Goal: Transaction & Acquisition: Purchase product/service

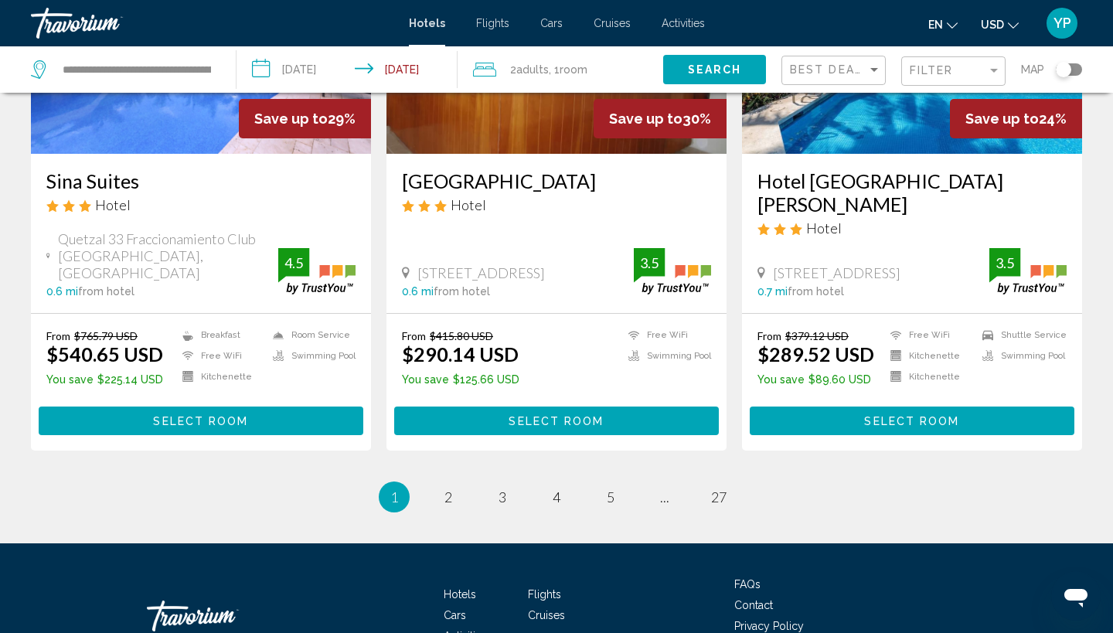
scroll to position [2047, 0]
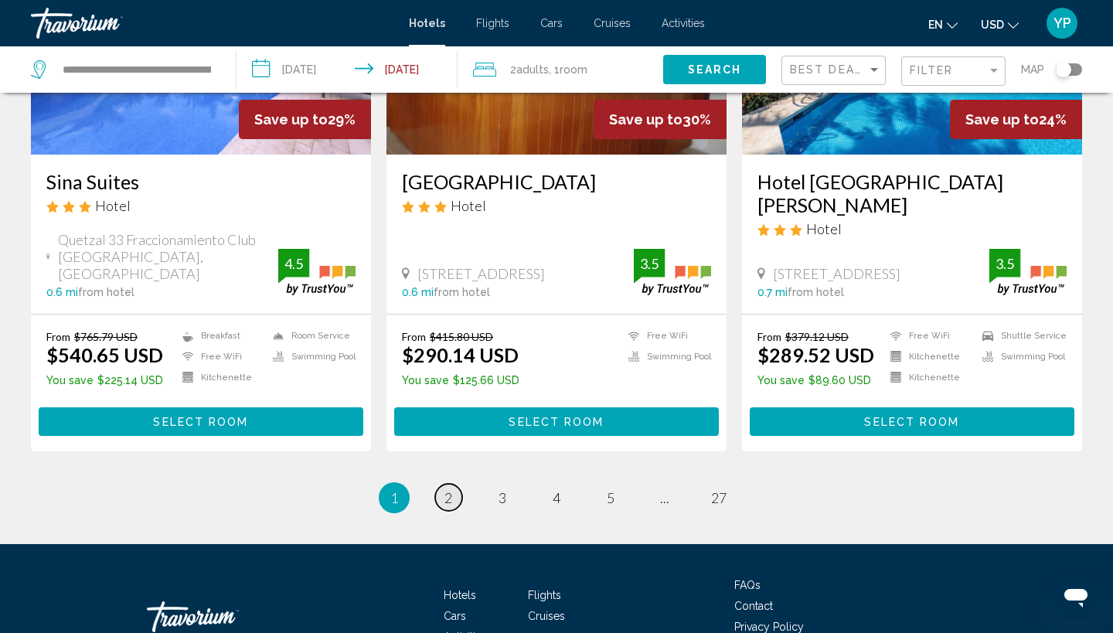
click at [452, 489] on span "2" at bounding box center [449, 497] width 8 height 17
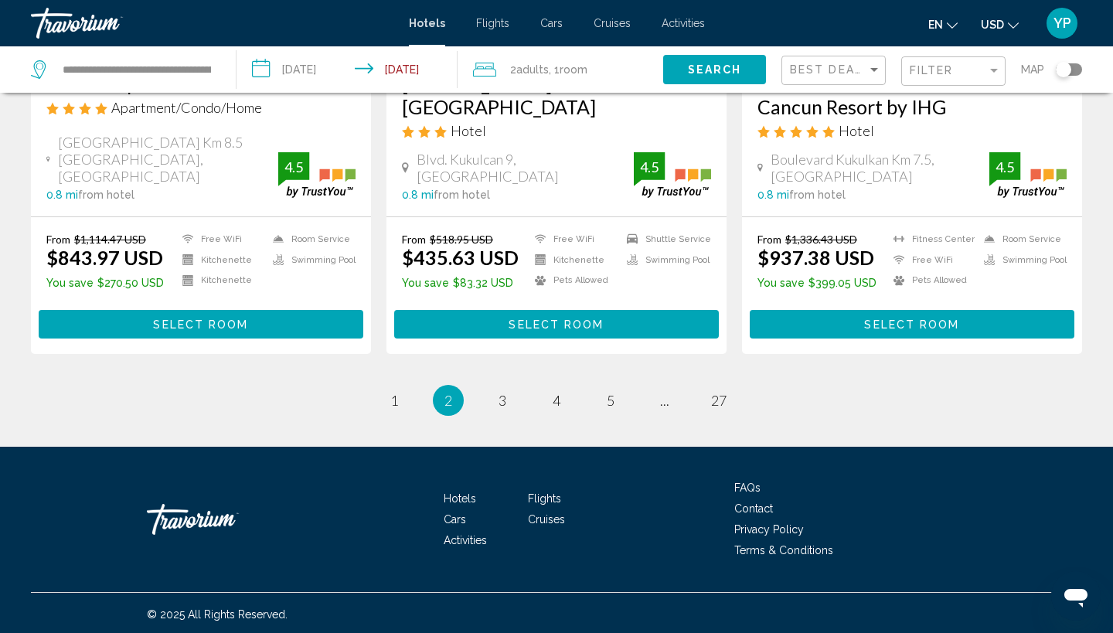
scroll to position [2020, 0]
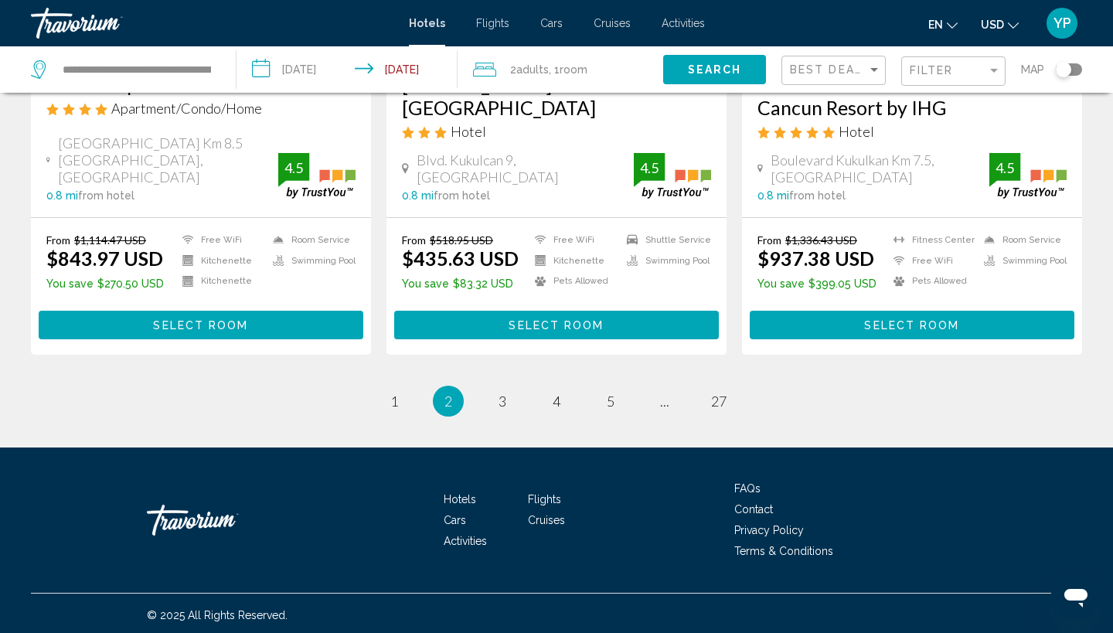
click at [789, 386] on ul "2 / 27 page 1 You're on page 2 page 3 page 4 page 5 page ... page 27" at bounding box center [557, 401] width 1052 height 31
click at [503, 393] on span "3" at bounding box center [503, 401] width 8 height 17
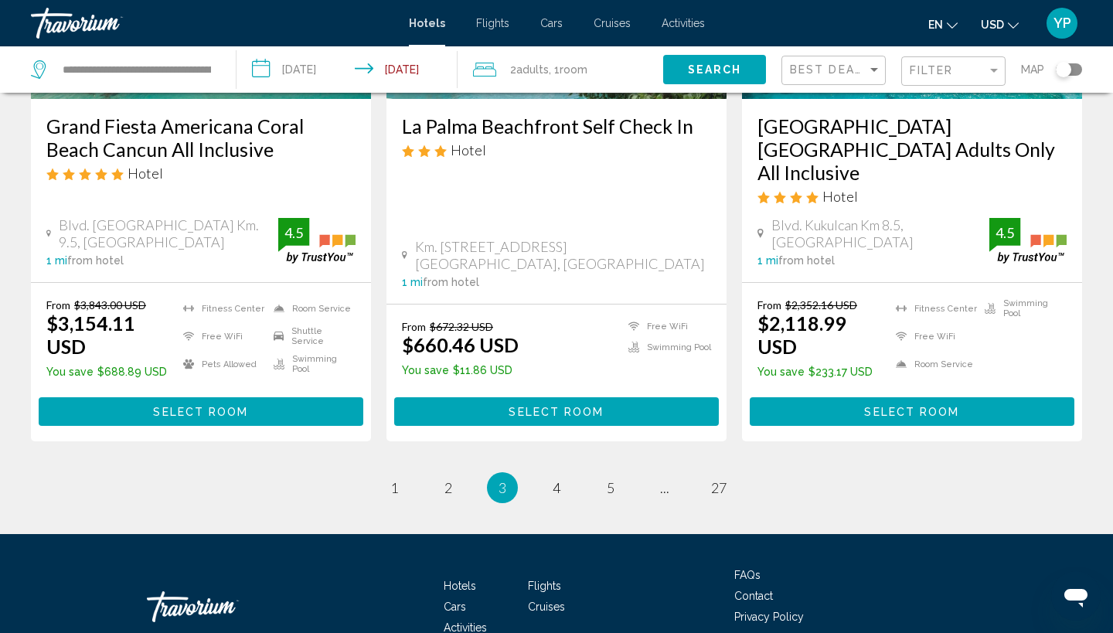
scroll to position [2023, 0]
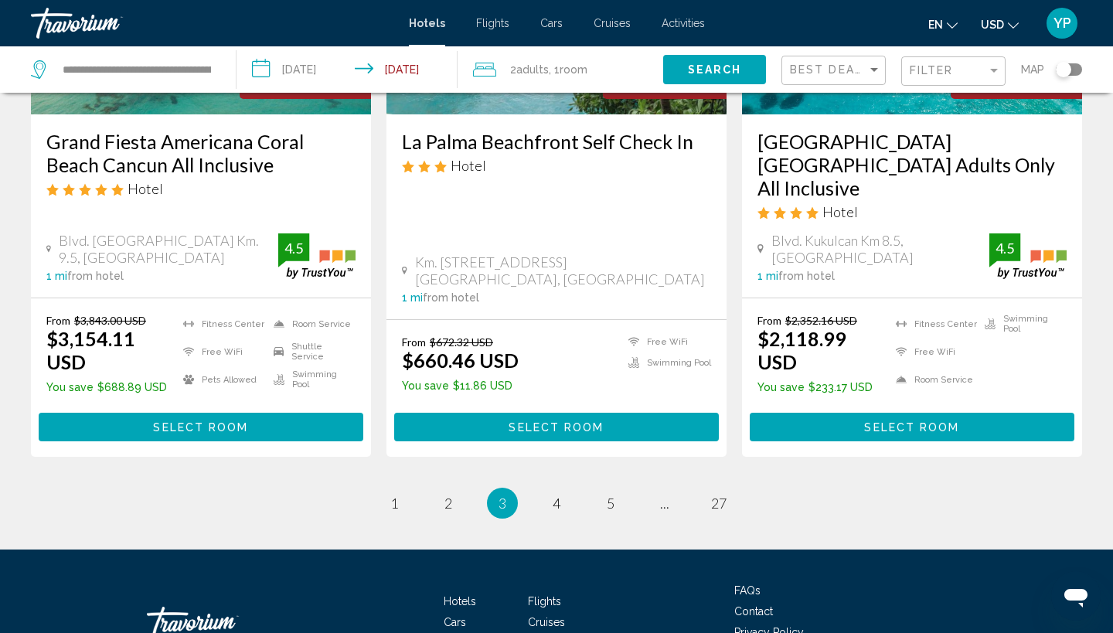
click at [556, 495] on span "4" at bounding box center [557, 503] width 8 height 17
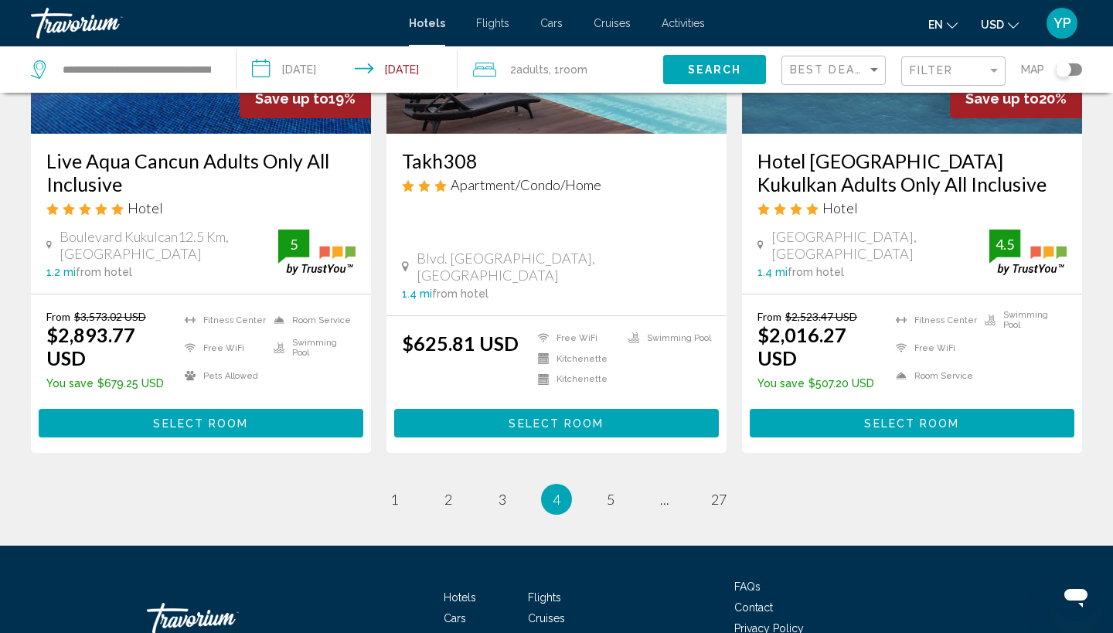
scroll to position [2046, 0]
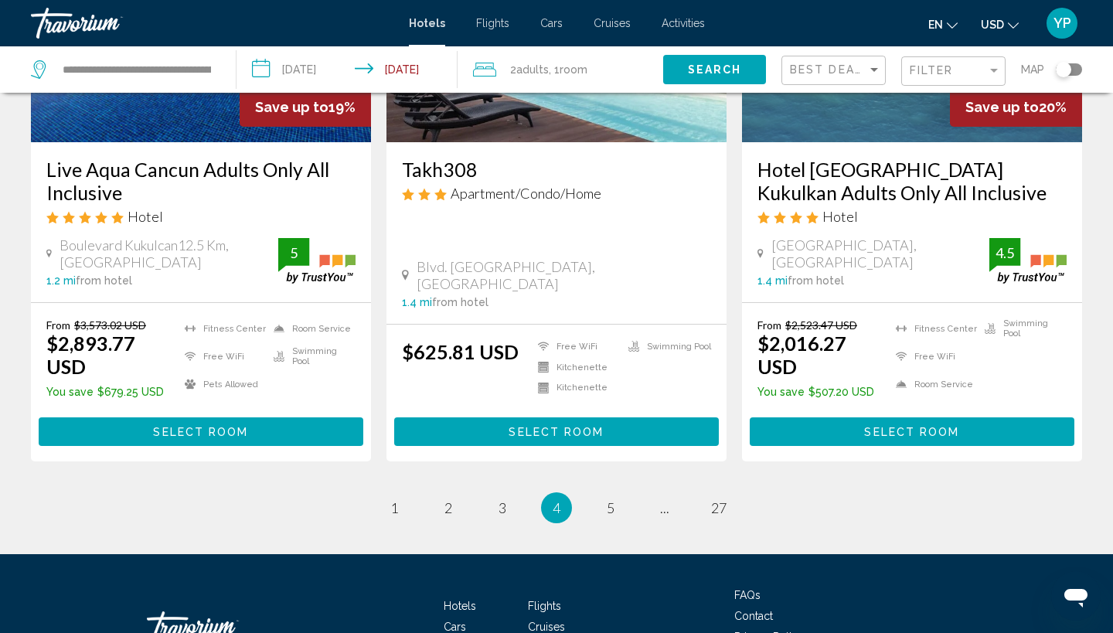
click at [860, 493] on ul "4 / 27 page 1 page 2 page 3 You're on page 4 page 5 page ... page 27" at bounding box center [557, 508] width 1052 height 31
click at [612, 500] on span "5" at bounding box center [611, 508] width 8 height 17
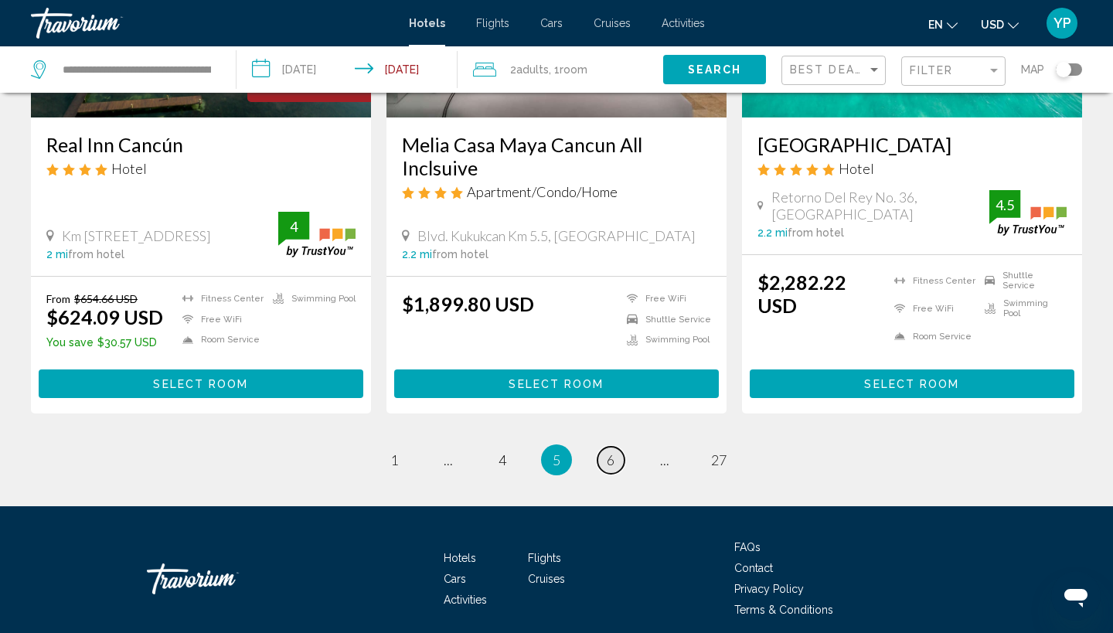
scroll to position [2007, 0]
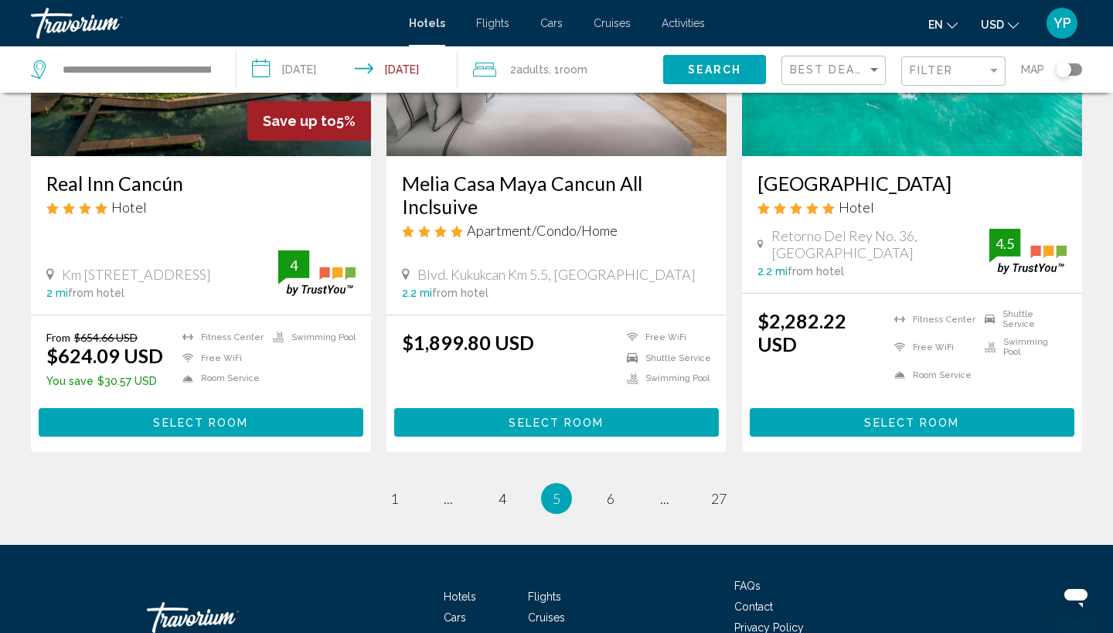
click at [920, 483] on ul "5 / 27 page 1 page ... page 4 You're on page 5 page 6 page ... page 27" at bounding box center [557, 498] width 1052 height 31
click at [558, 490] on span "5" at bounding box center [557, 498] width 8 height 17
click at [615, 490] on span "6" at bounding box center [611, 498] width 8 height 17
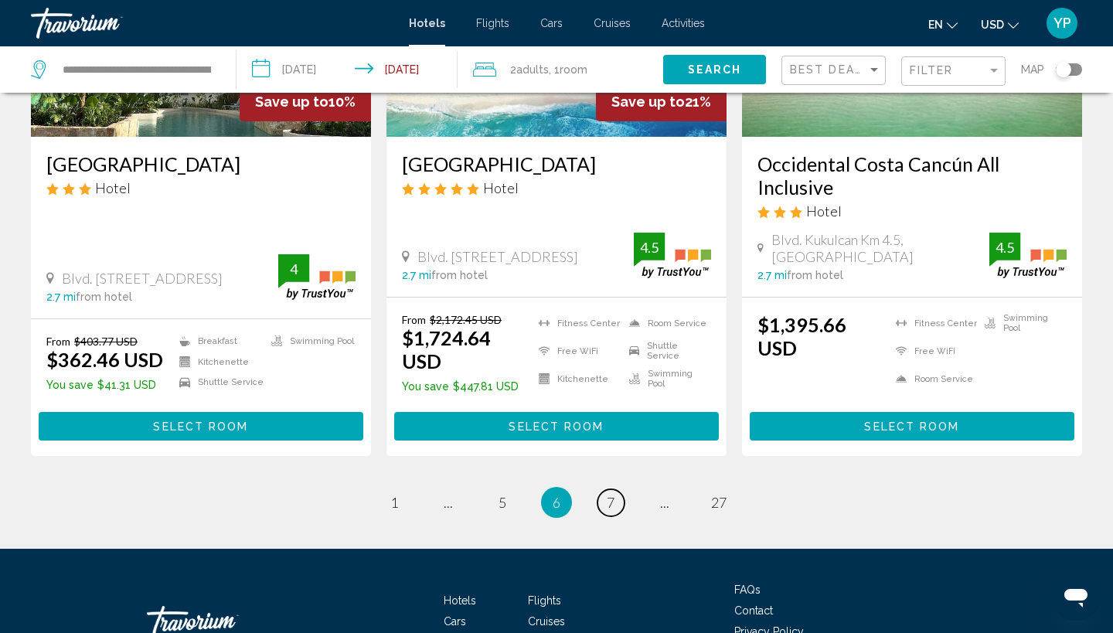
scroll to position [2085, 0]
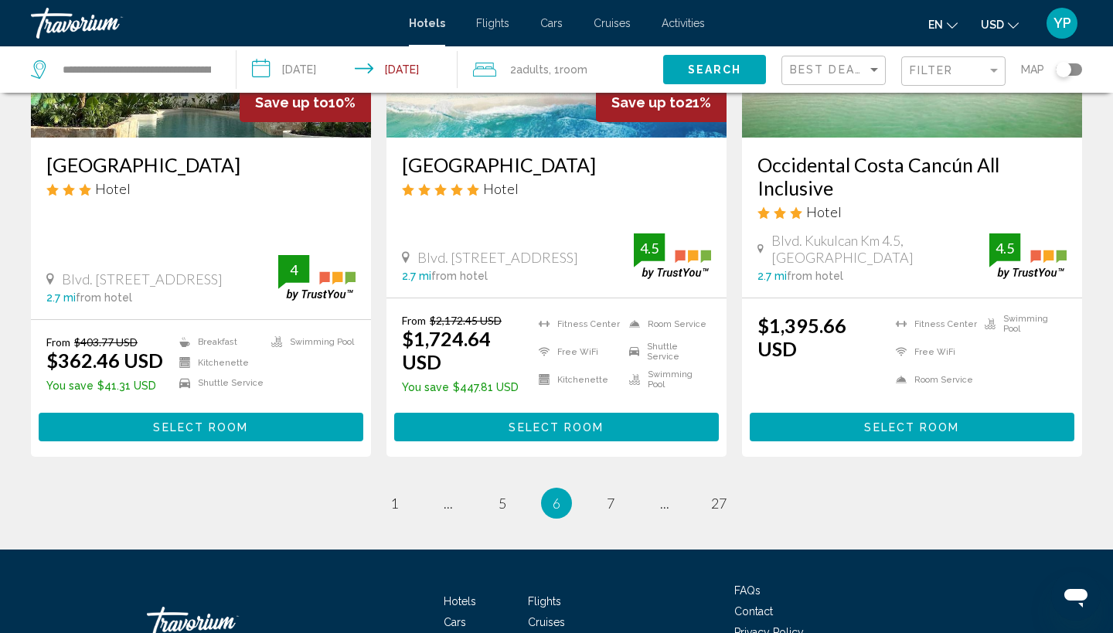
click at [608, 495] on span "7" at bounding box center [611, 503] width 8 height 17
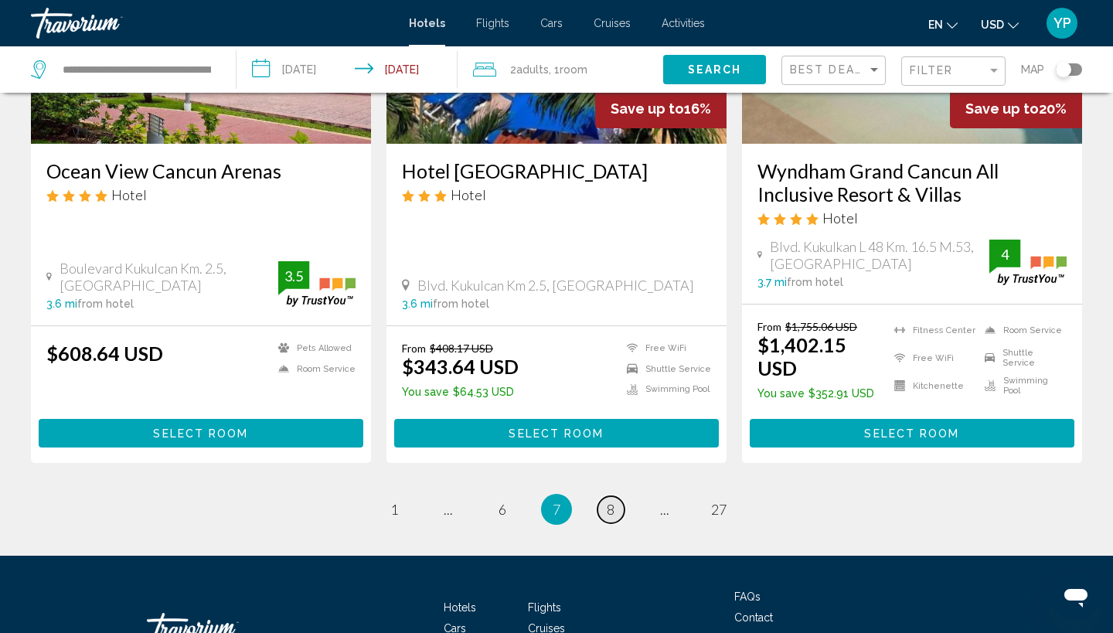
scroll to position [2071, 0]
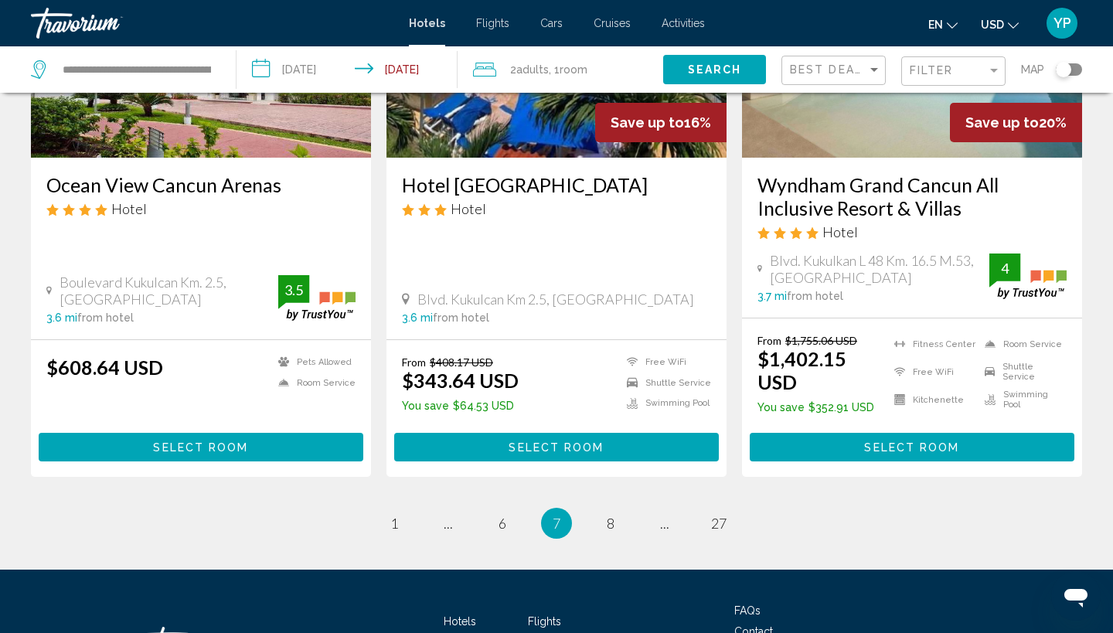
click at [564, 508] on li "You're on page 7" at bounding box center [556, 523] width 31 height 31
click at [556, 515] on span "7" at bounding box center [557, 523] width 8 height 17
click at [607, 515] on span "8" at bounding box center [611, 523] width 8 height 17
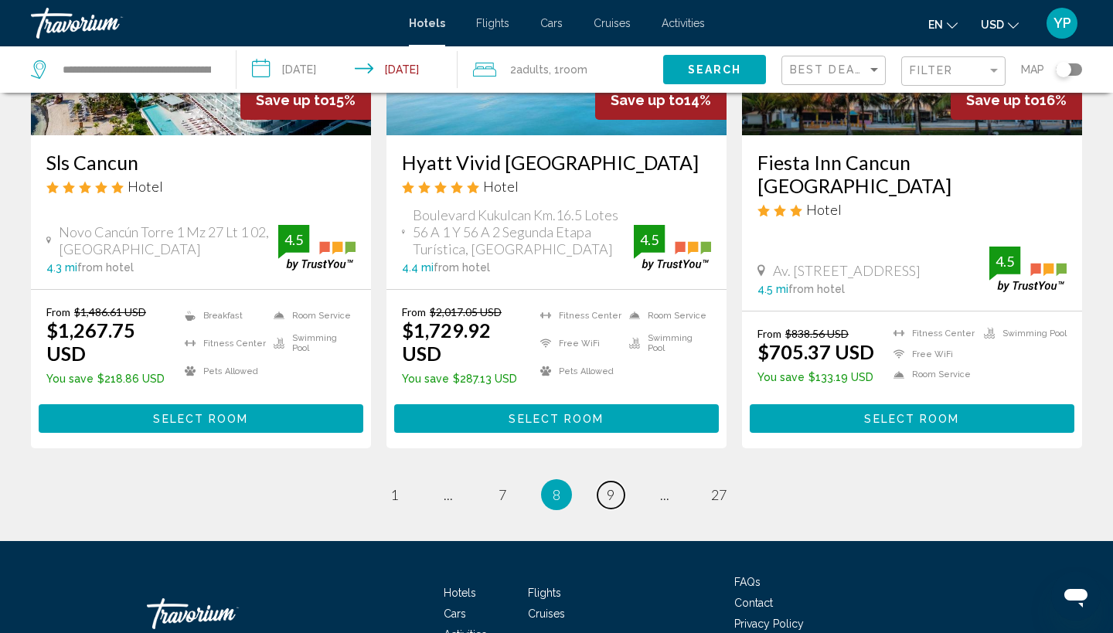
scroll to position [2082, 0]
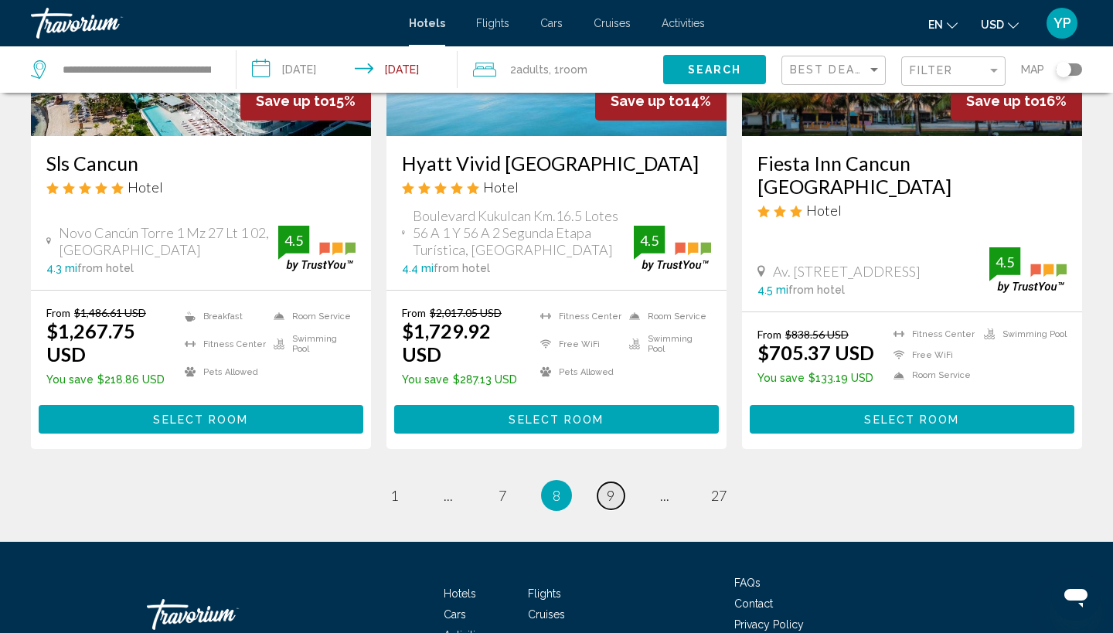
click at [620, 482] on link "page 9" at bounding box center [611, 495] width 27 height 27
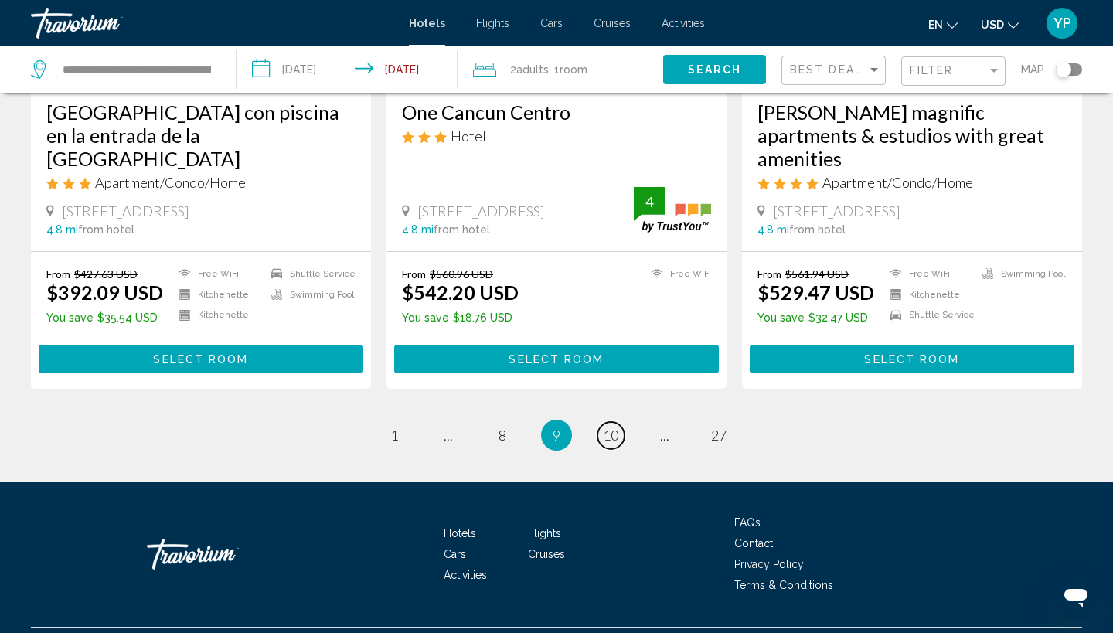
scroll to position [2035, 0]
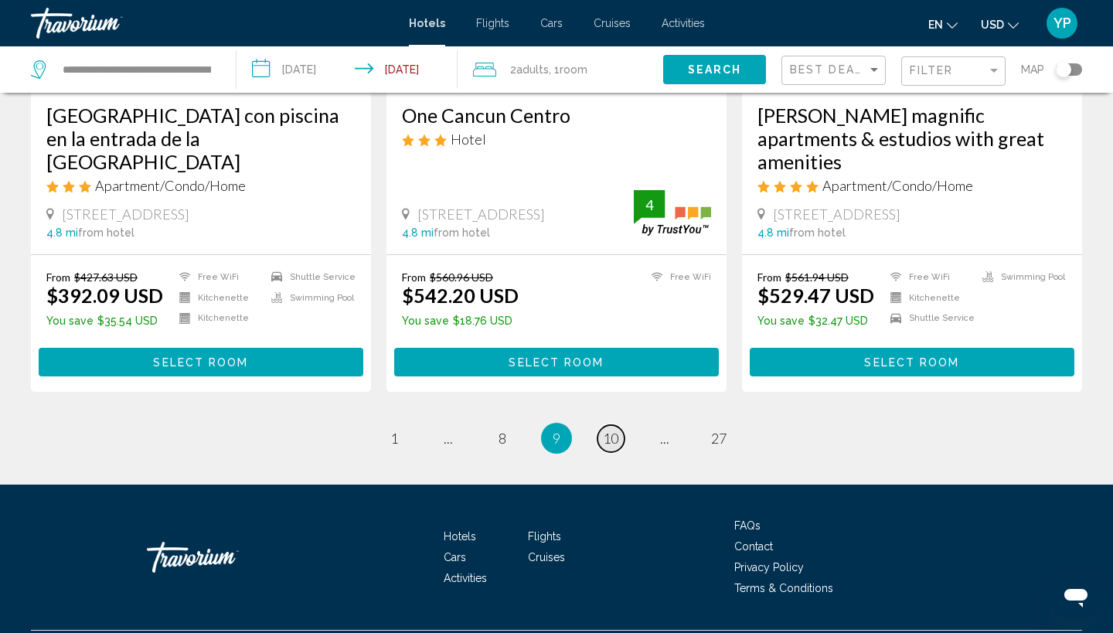
click at [612, 430] on span "10" at bounding box center [610, 438] width 15 height 17
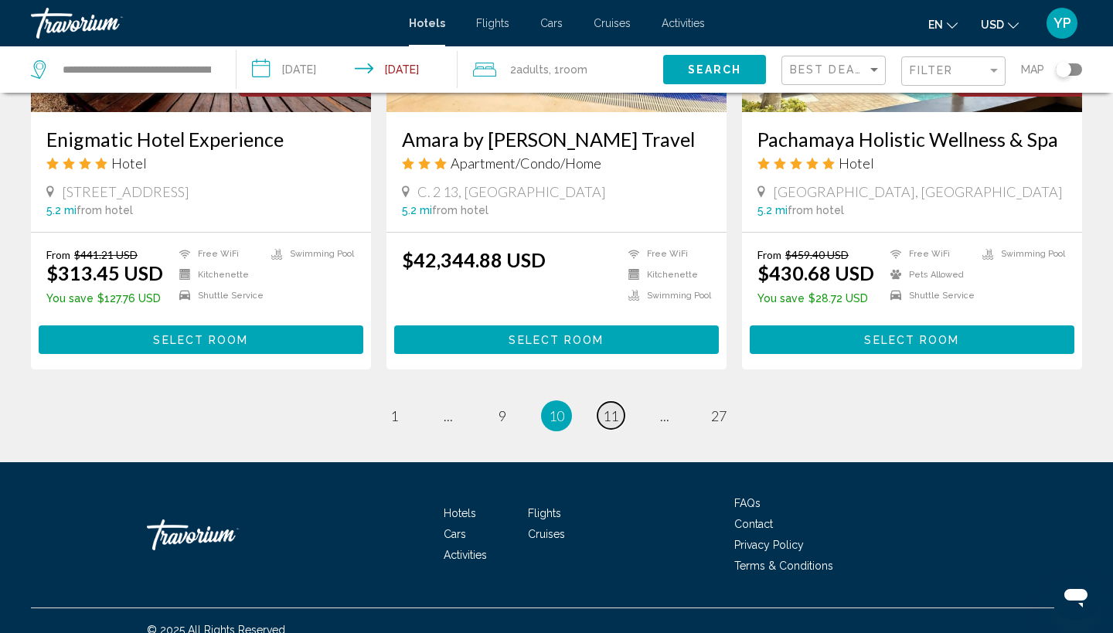
click at [612, 407] on span "11" at bounding box center [610, 415] width 15 height 17
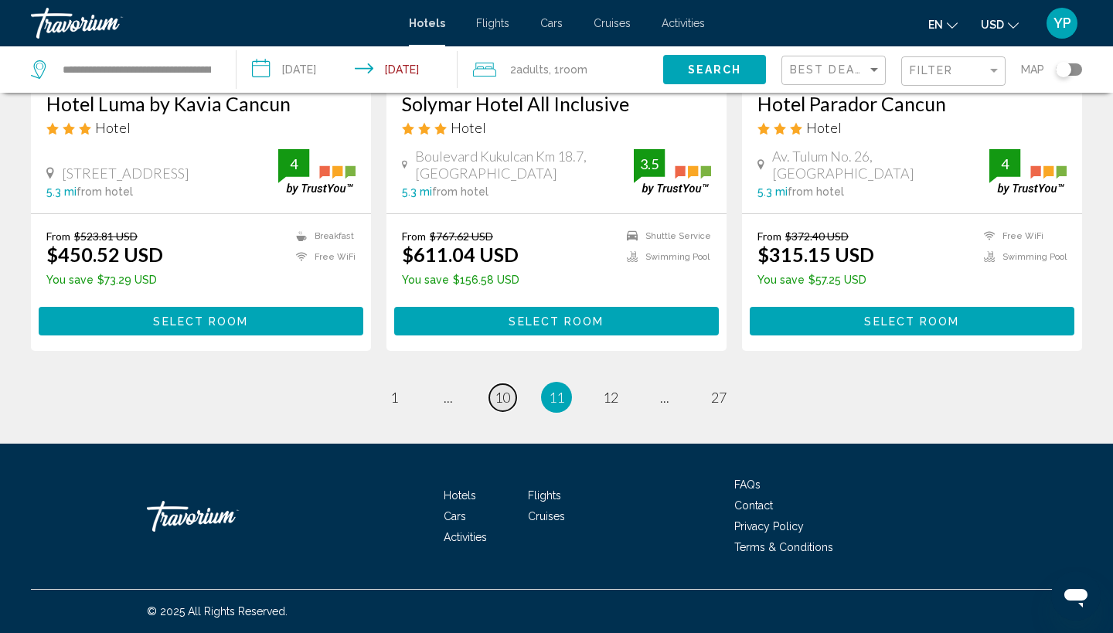
click at [504, 399] on span "10" at bounding box center [502, 397] width 15 height 17
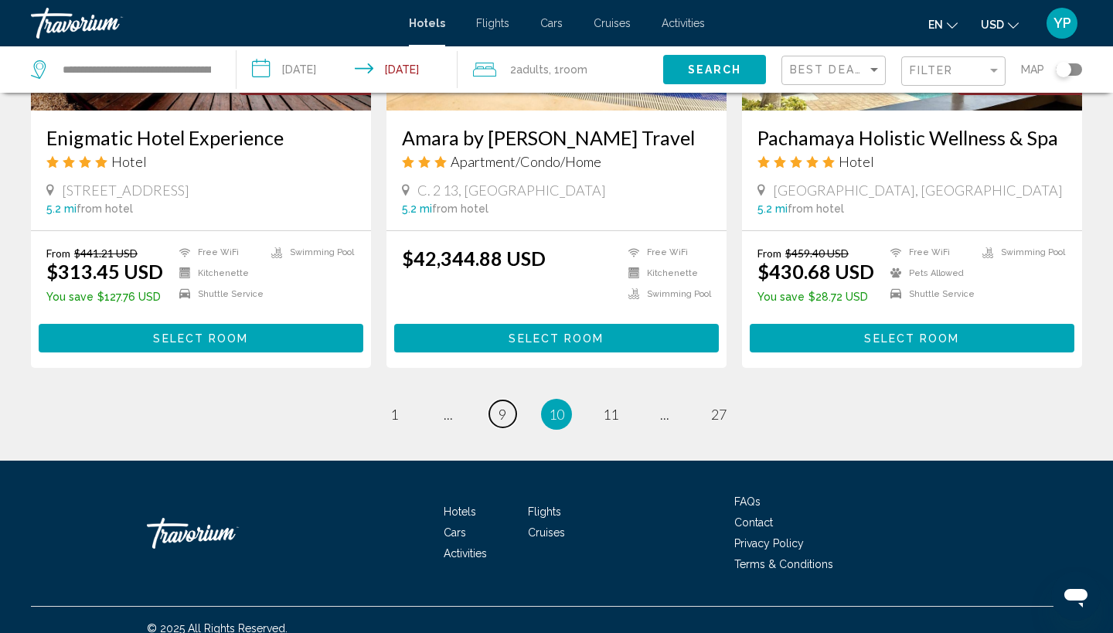
scroll to position [2024, 0]
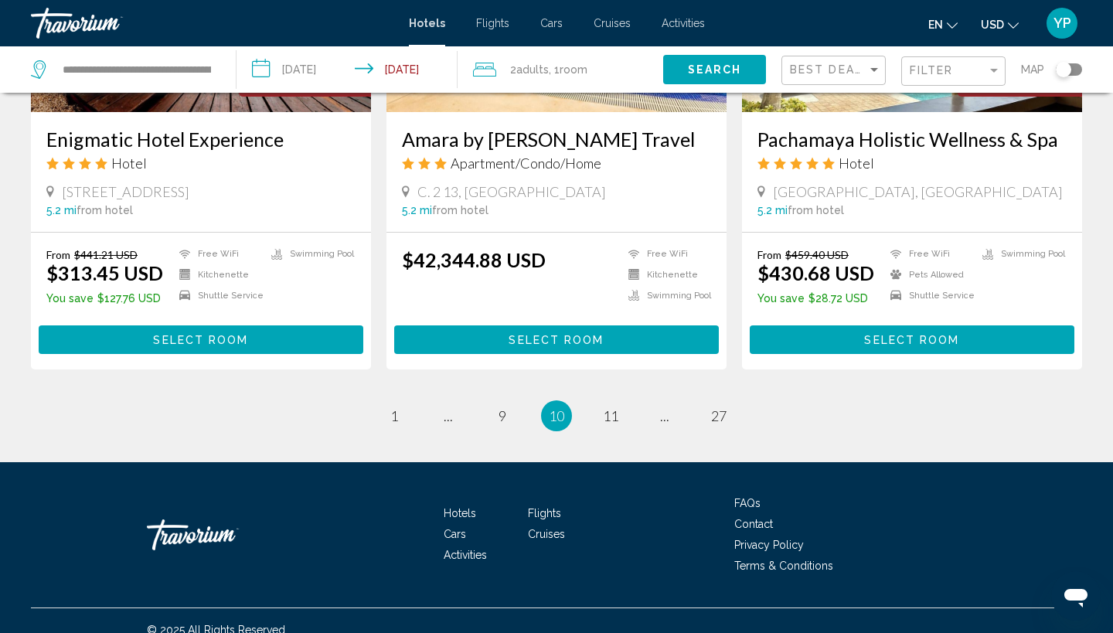
click at [561, 407] on span "10" at bounding box center [556, 415] width 15 height 17
click at [612, 407] on span "11" at bounding box center [610, 415] width 15 height 17
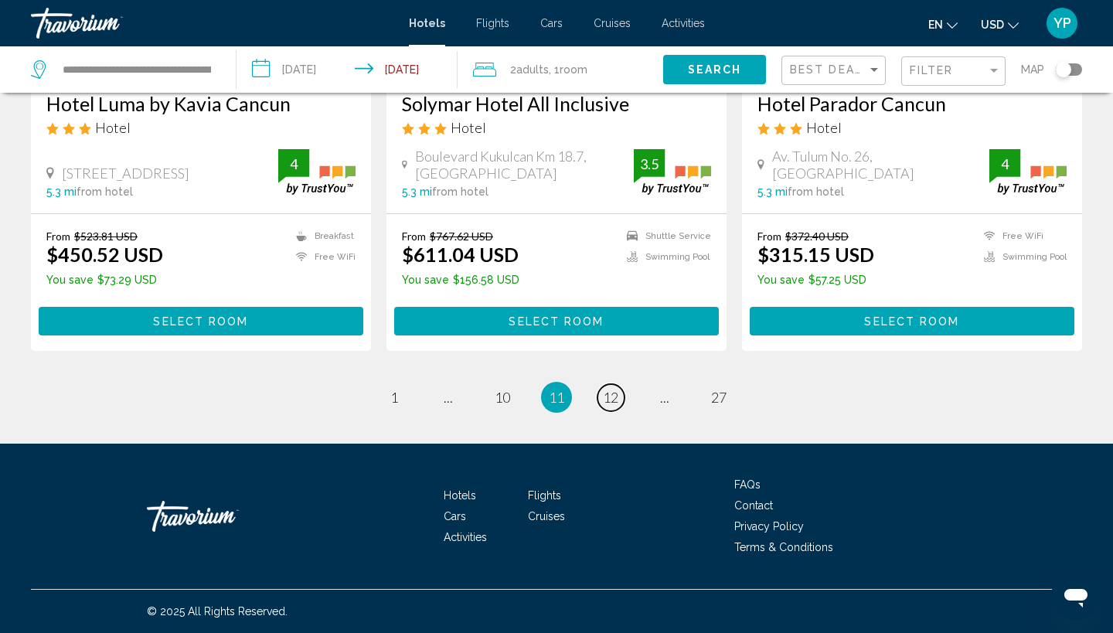
scroll to position [1995, 0]
click at [607, 399] on span "12" at bounding box center [610, 397] width 15 height 17
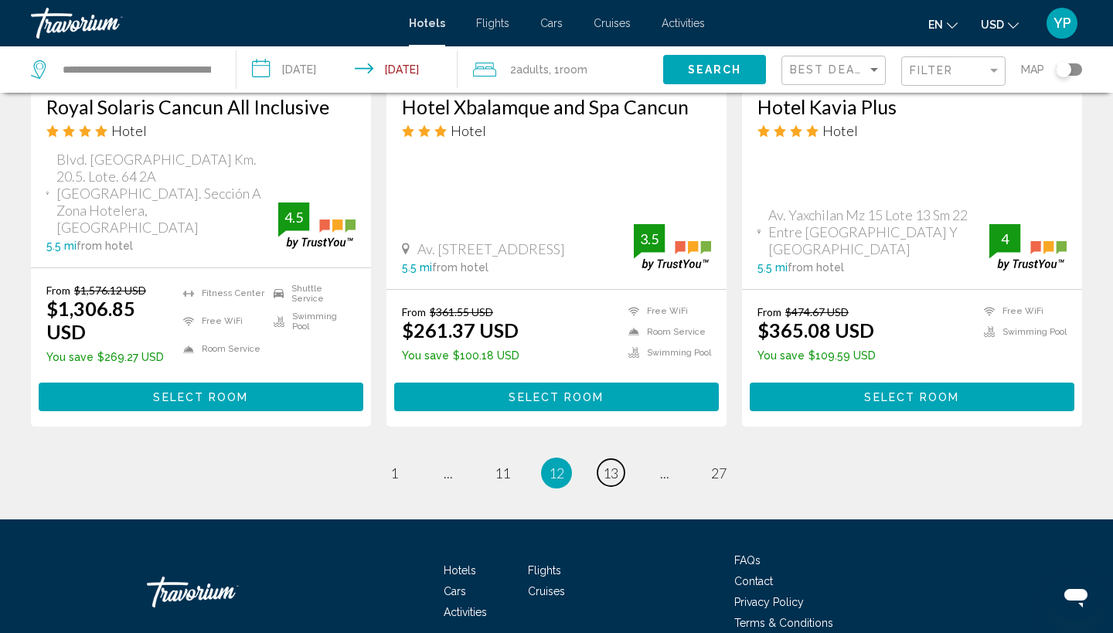
scroll to position [2018, 0]
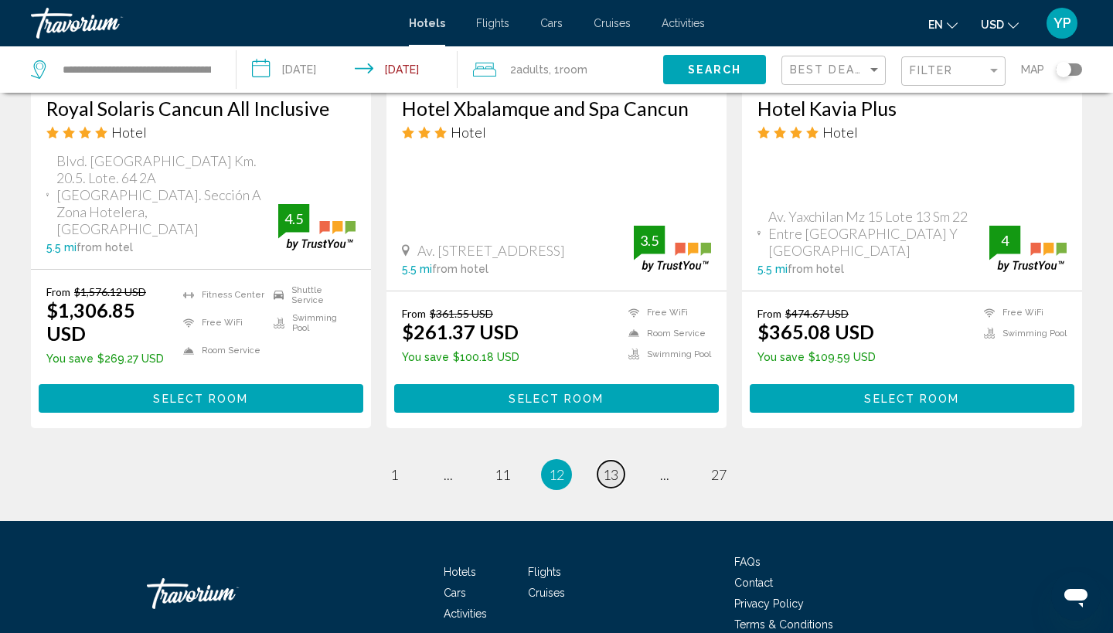
click at [620, 461] on link "page 13" at bounding box center [611, 474] width 27 height 27
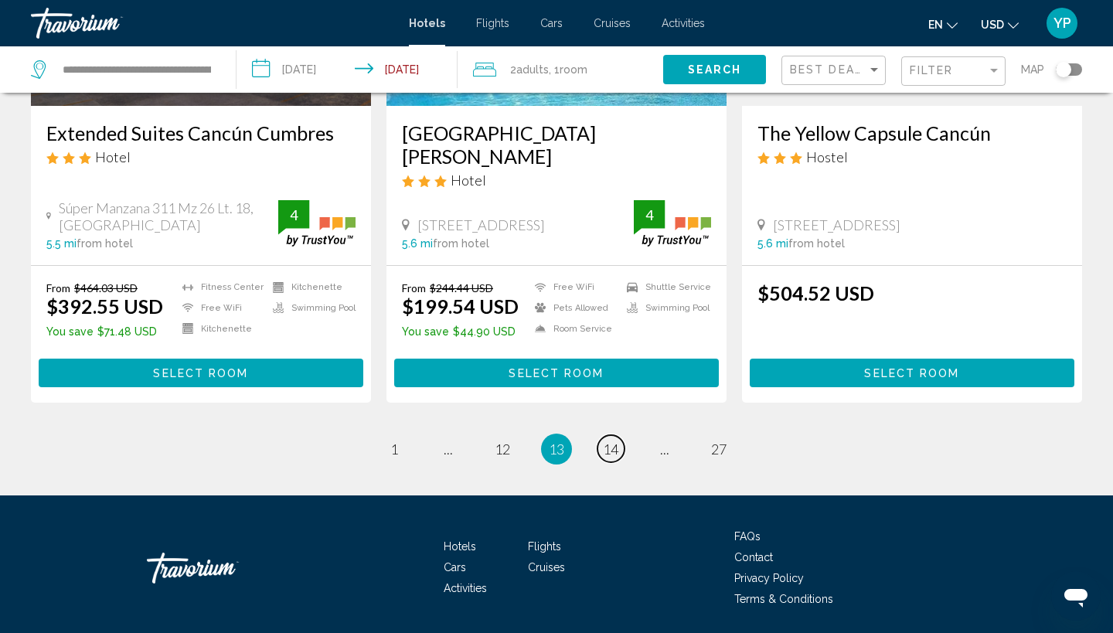
scroll to position [2024, 0]
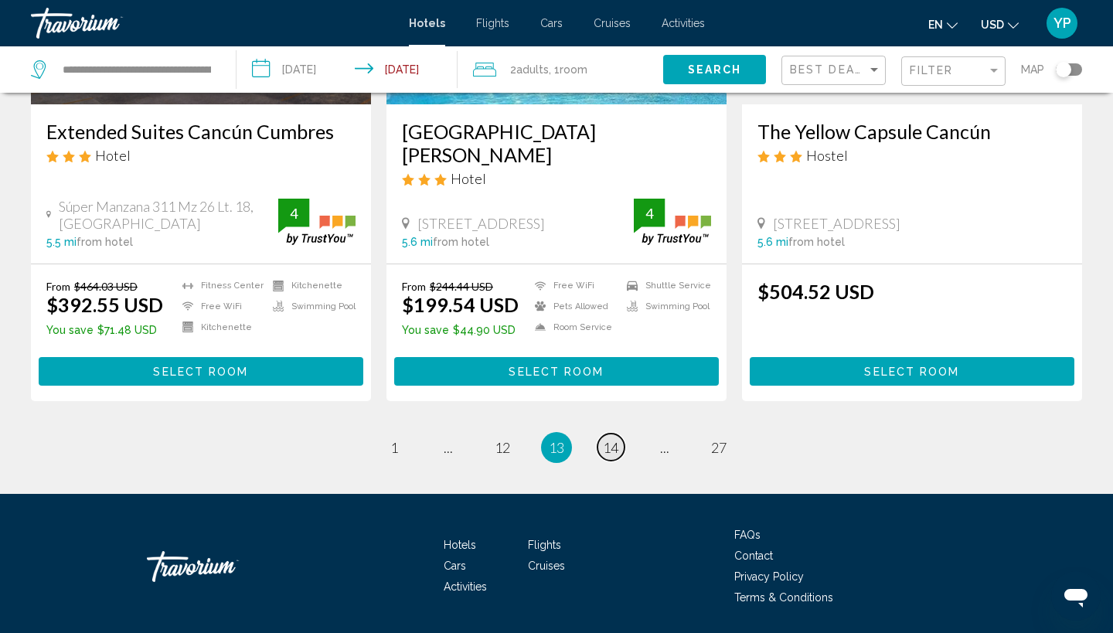
click at [617, 439] on span "14" at bounding box center [610, 447] width 15 height 17
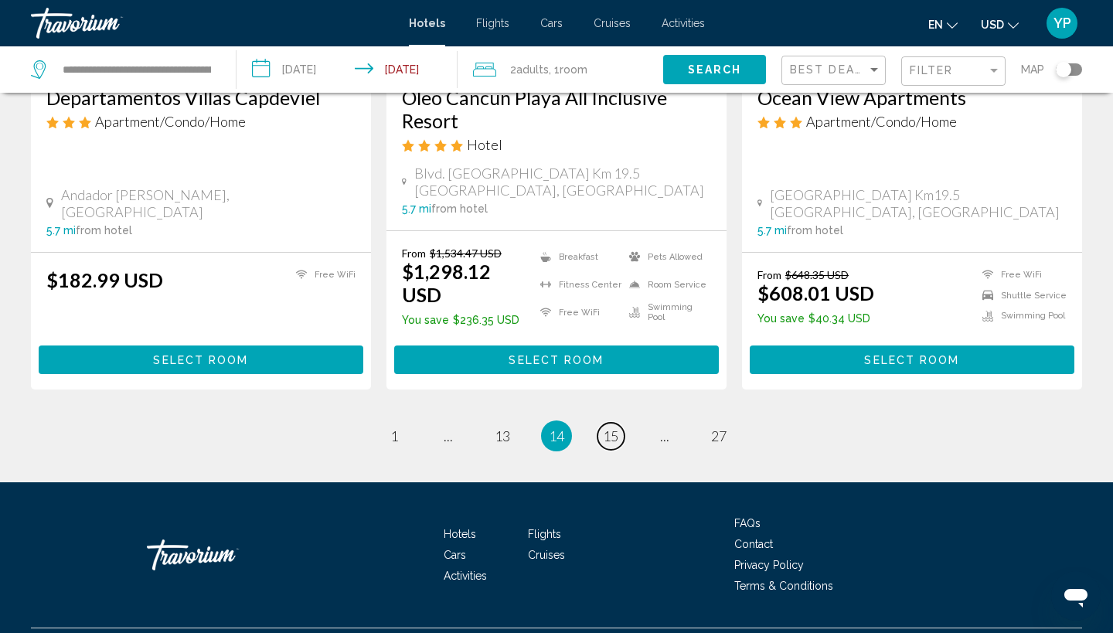
scroll to position [2029, 0]
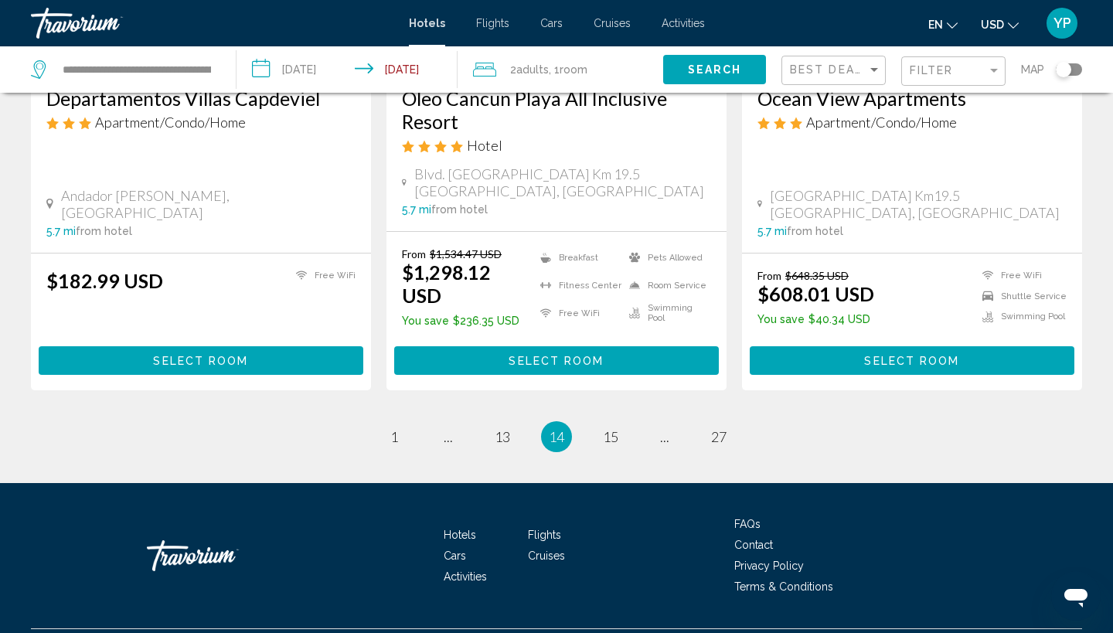
click at [622, 421] on li "page 15" at bounding box center [610, 436] width 31 height 31
click at [615, 428] on span "15" at bounding box center [610, 436] width 15 height 17
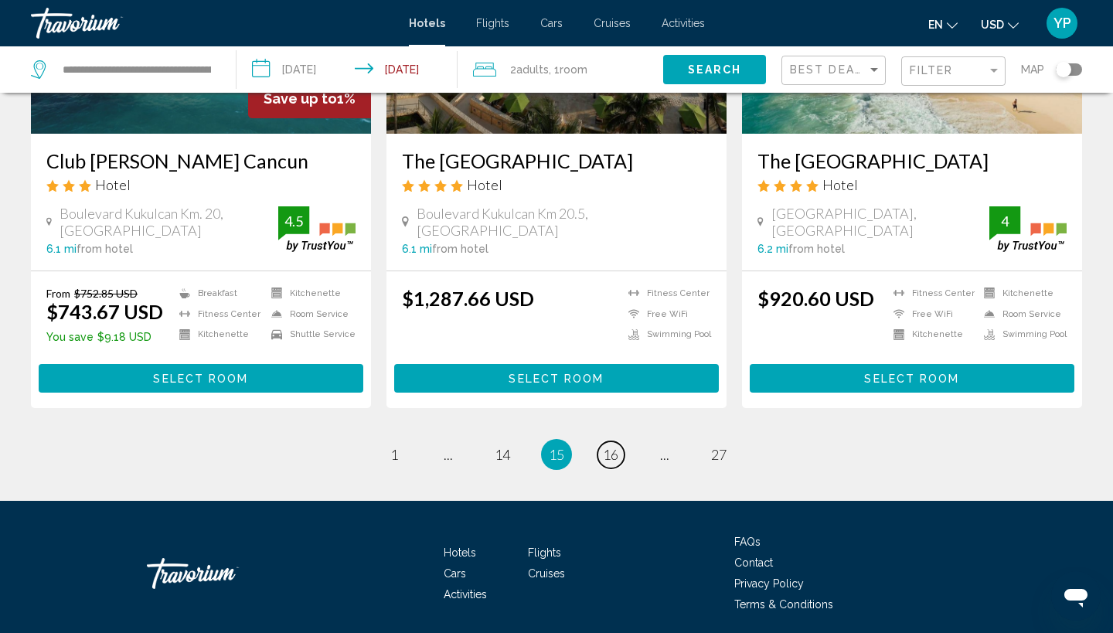
scroll to position [2007, 0]
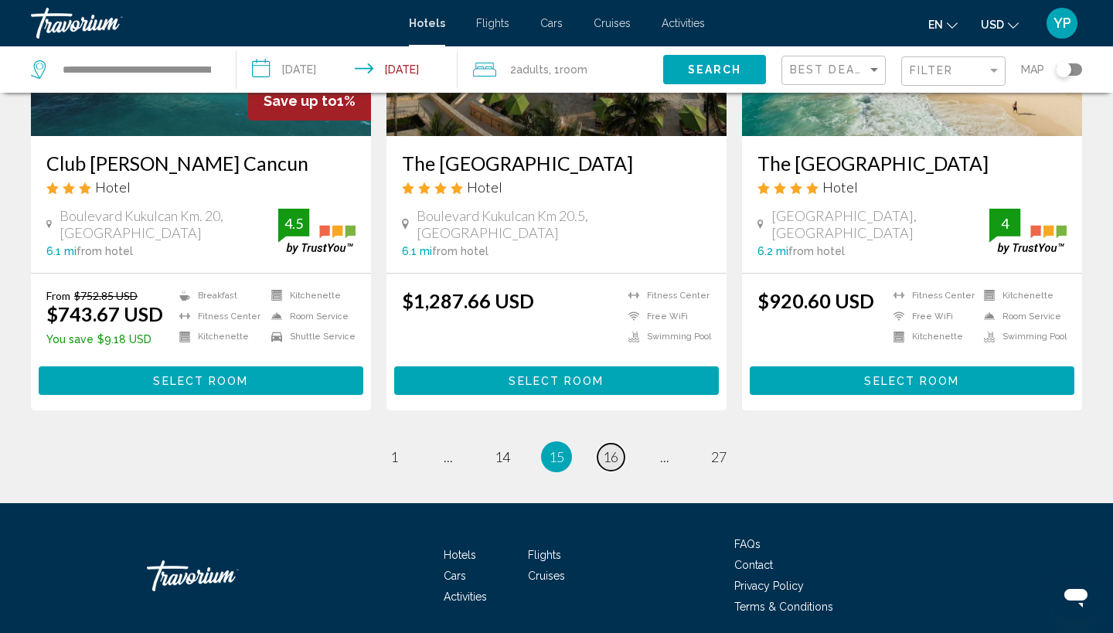
click at [609, 448] on span "16" at bounding box center [610, 456] width 15 height 17
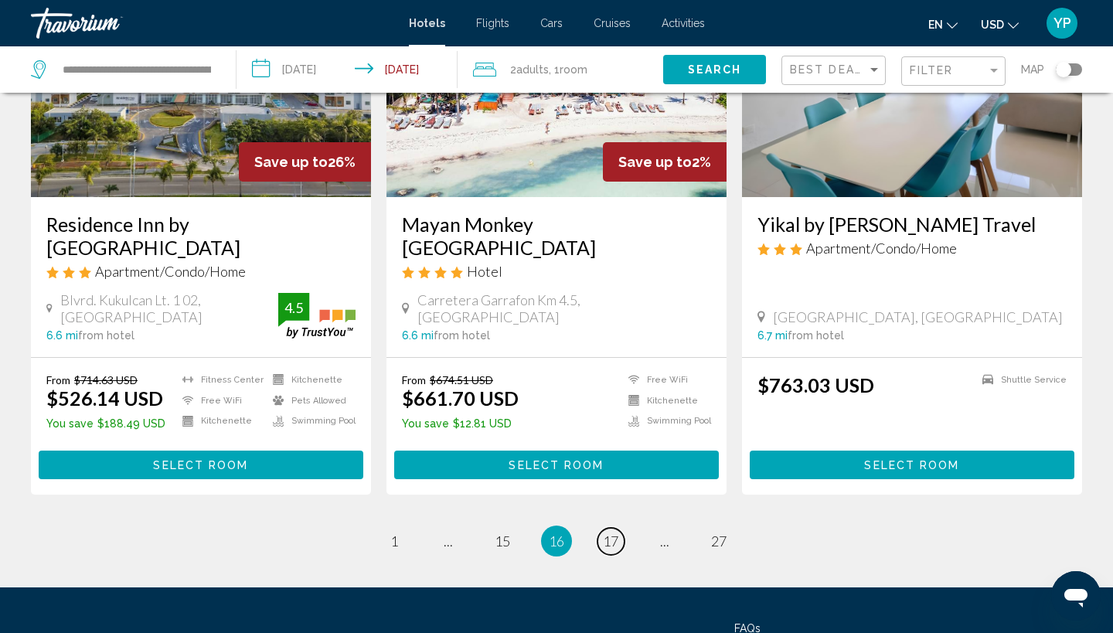
scroll to position [2139, 0]
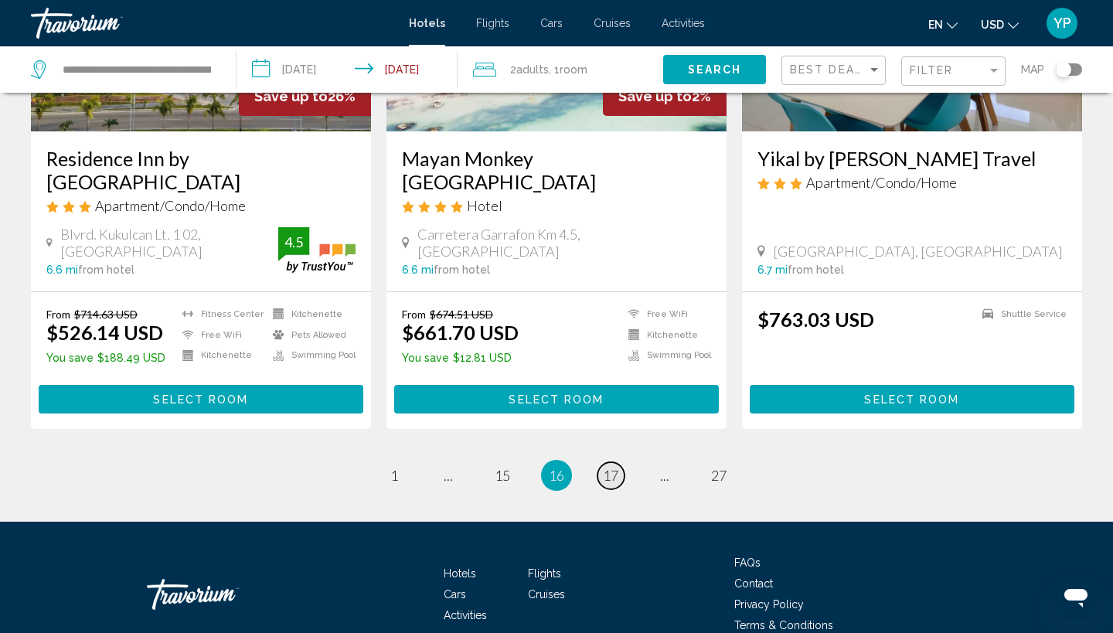
click at [606, 467] on span "17" at bounding box center [610, 475] width 15 height 17
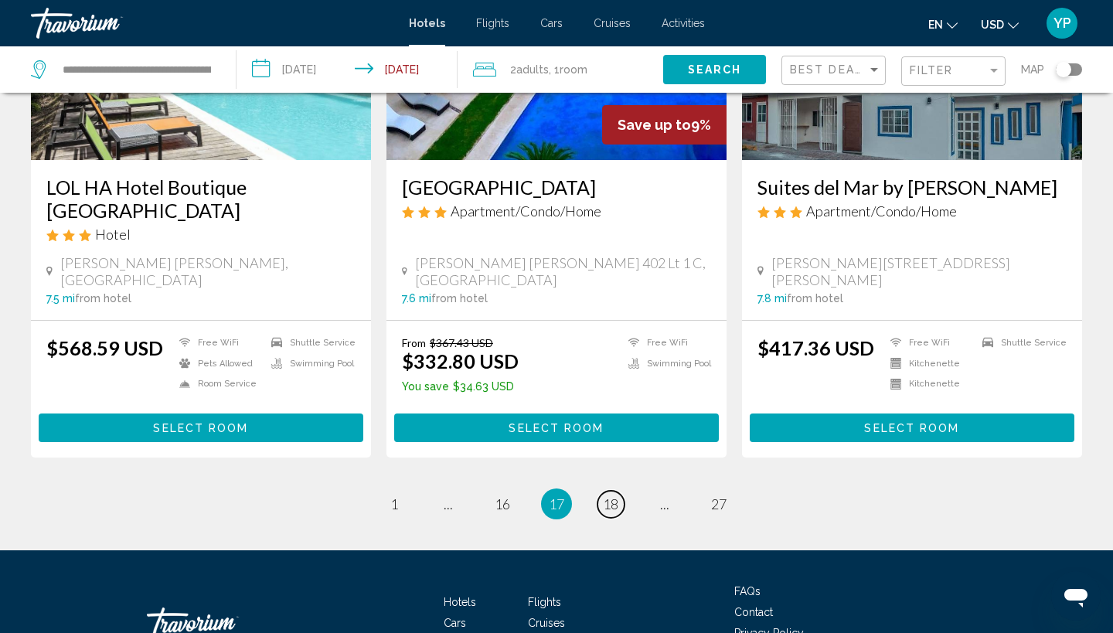
scroll to position [2010, 0]
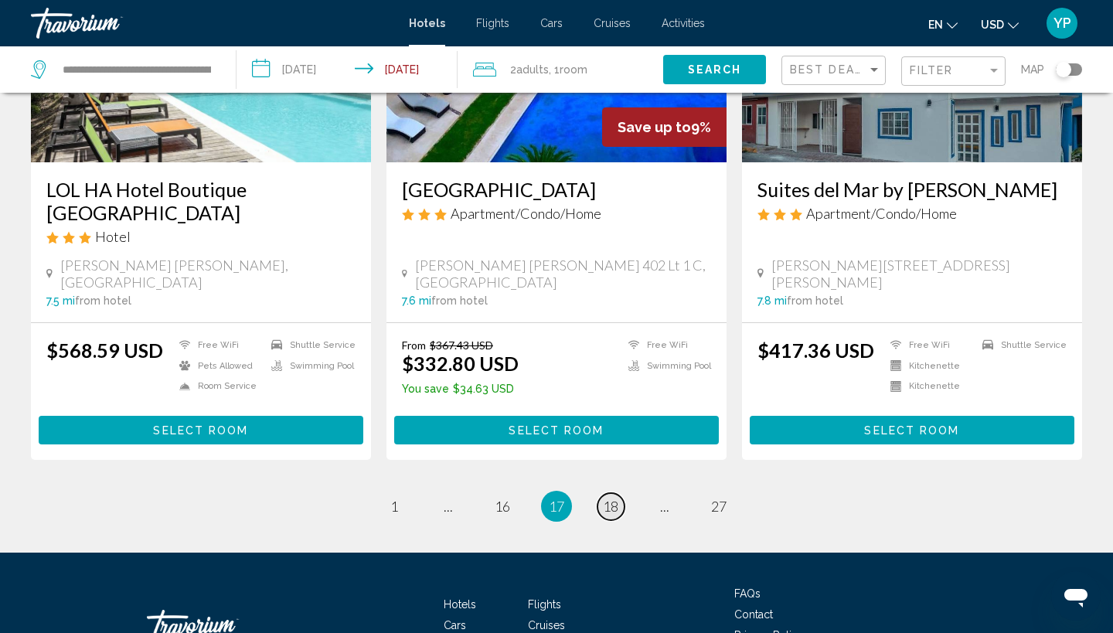
click at [612, 498] on span "18" at bounding box center [610, 506] width 15 height 17
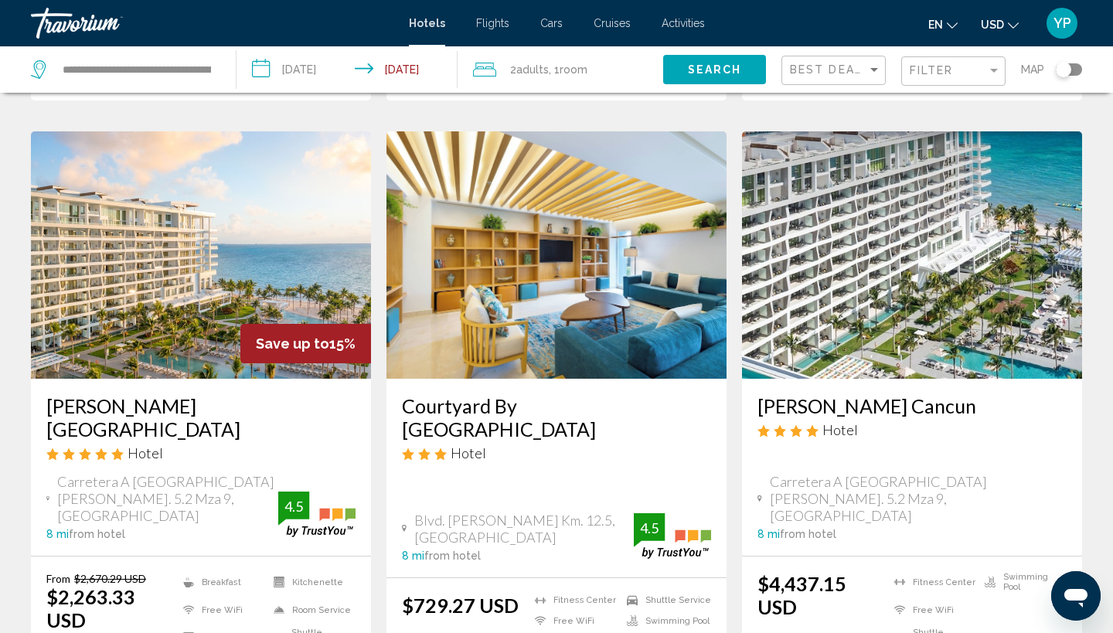
scroll to position [643, 0]
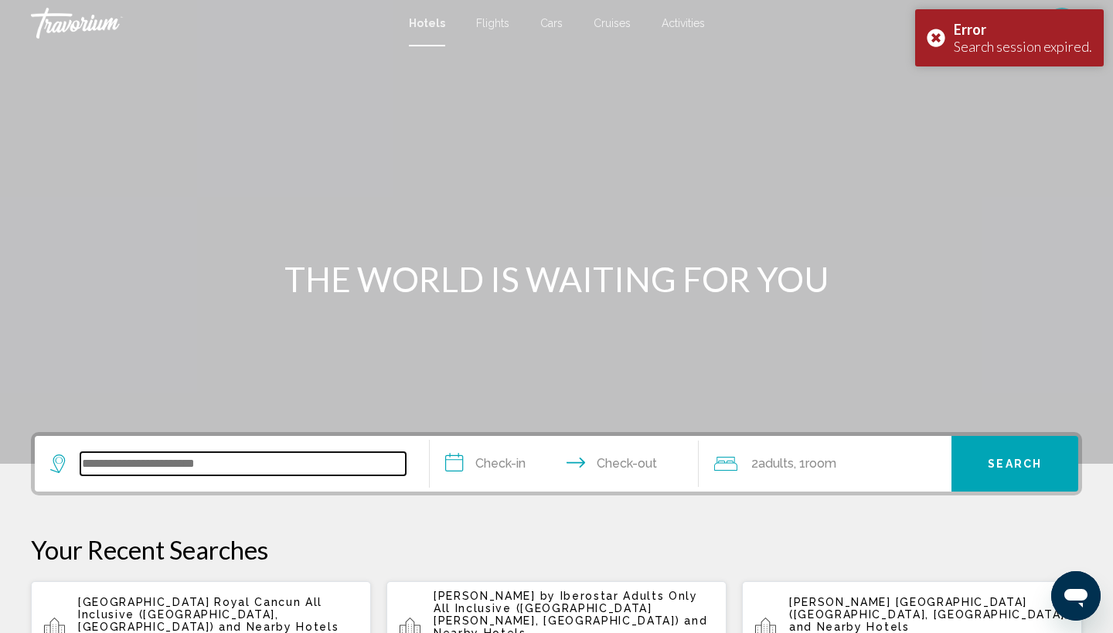
click at [239, 467] on input "Search widget" at bounding box center [243, 463] width 326 height 23
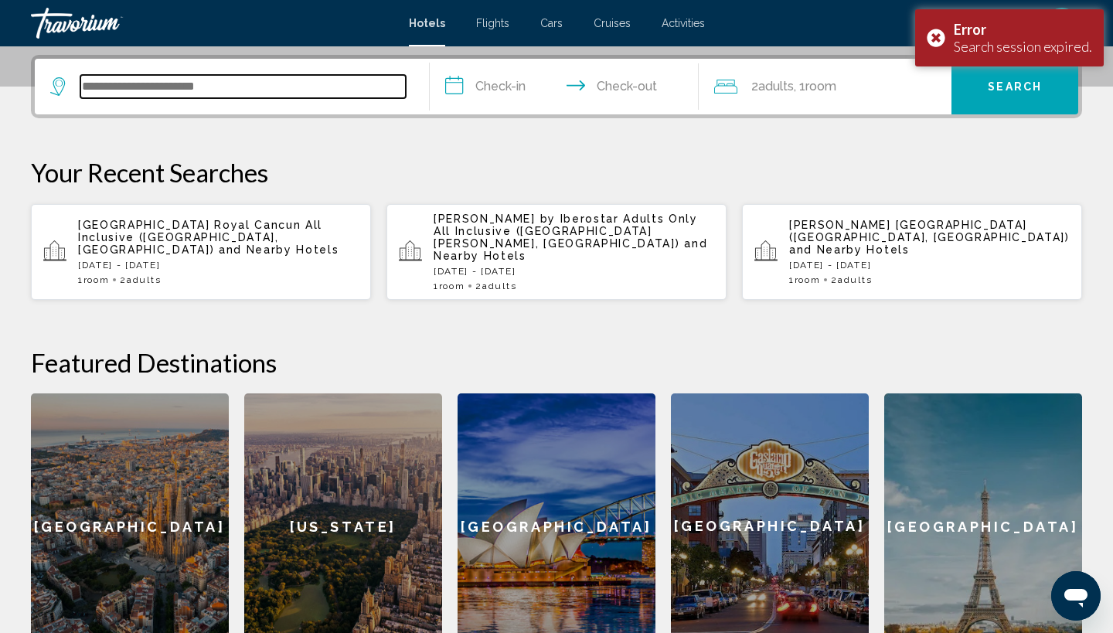
scroll to position [382, 0]
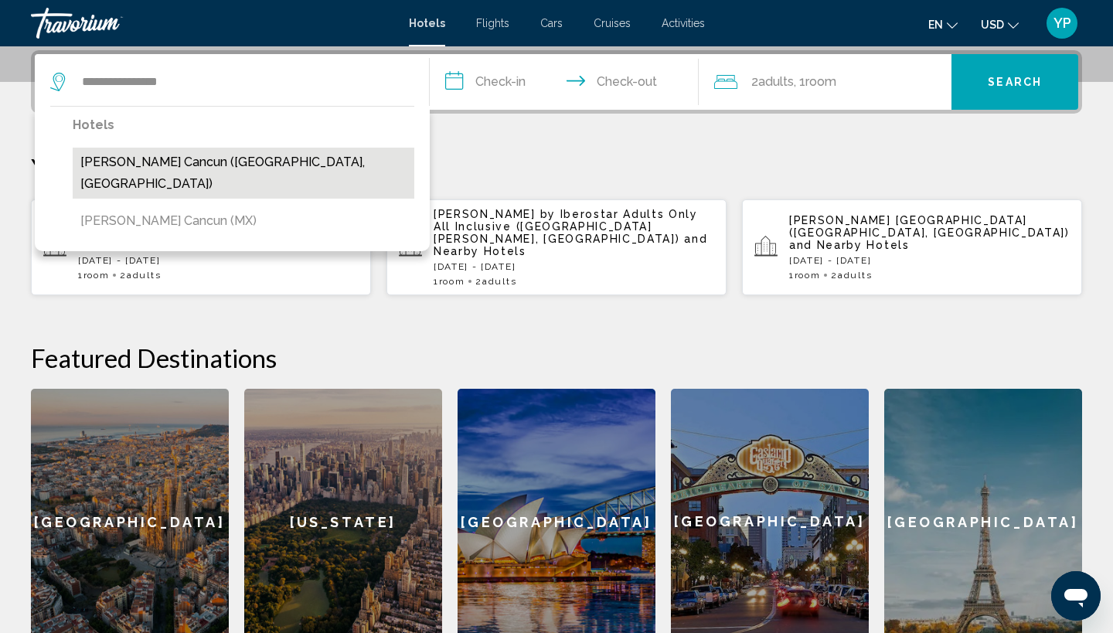
click at [258, 158] on button "[PERSON_NAME] Cancun ([GEOGRAPHIC_DATA], [GEOGRAPHIC_DATA])" at bounding box center [244, 173] width 342 height 51
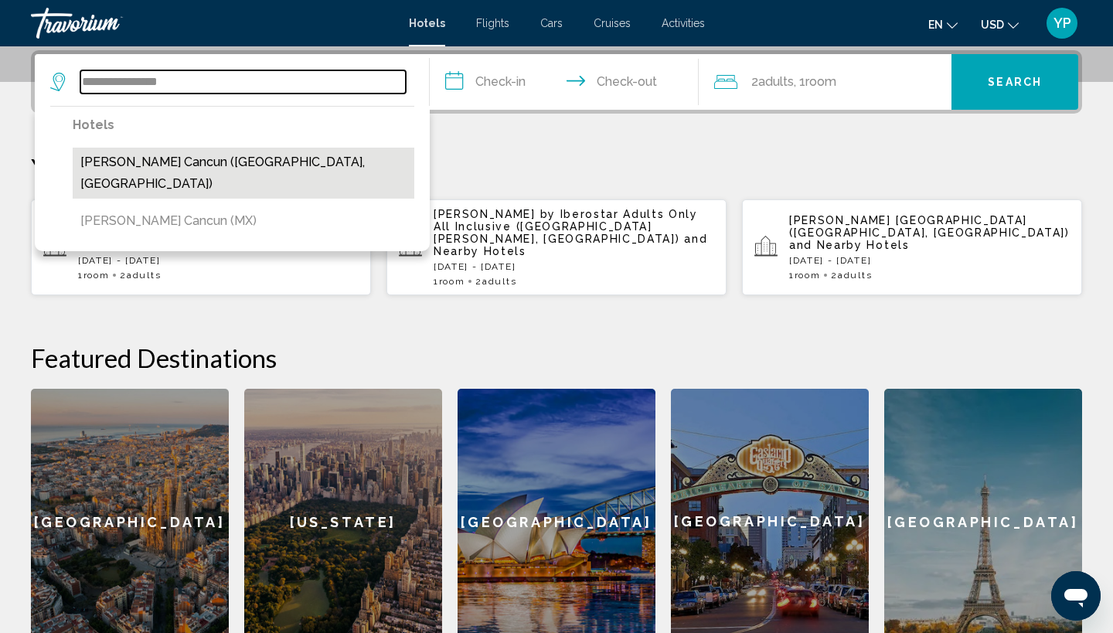
type input "**********"
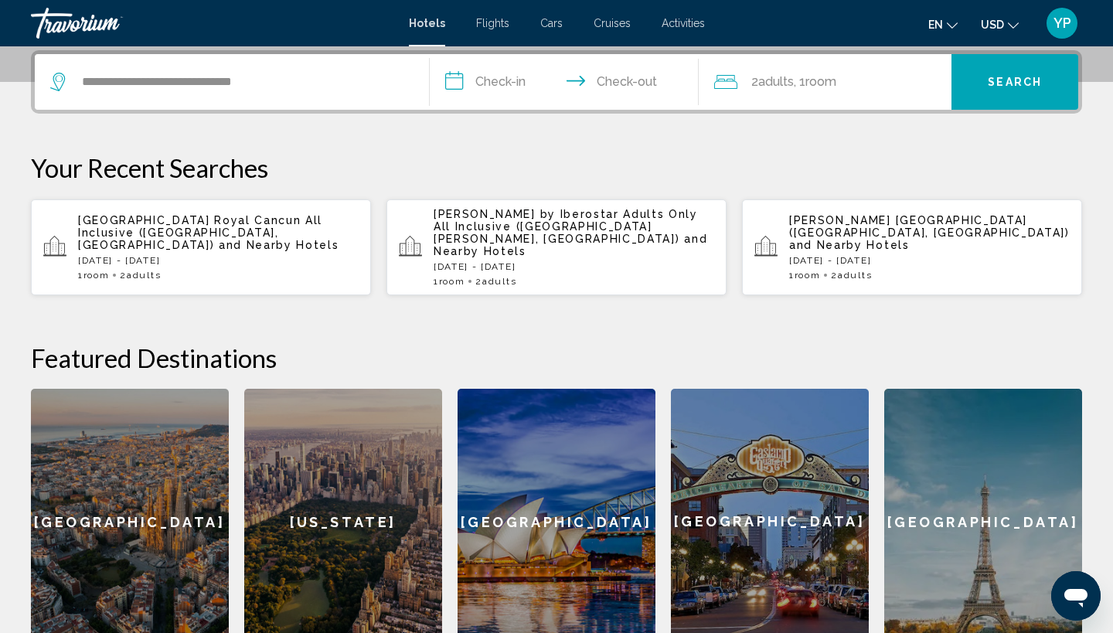
click at [460, 79] on input "**********" at bounding box center [567, 84] width 275 height 60
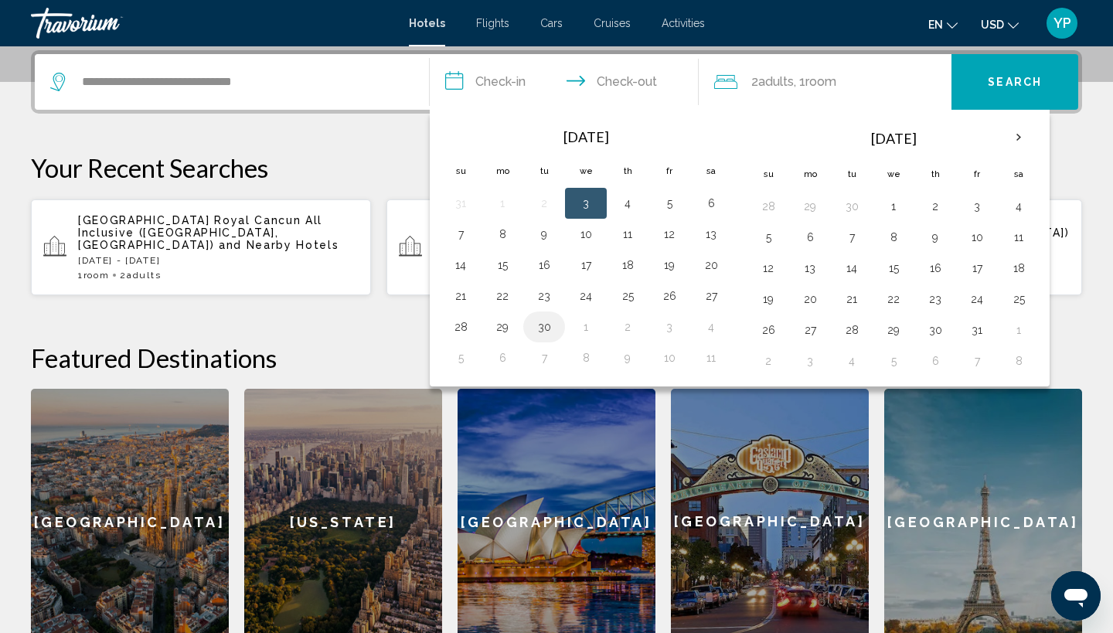
click at [546, 327] on button "30" at bounding box center [544, 327] width 25 height 22
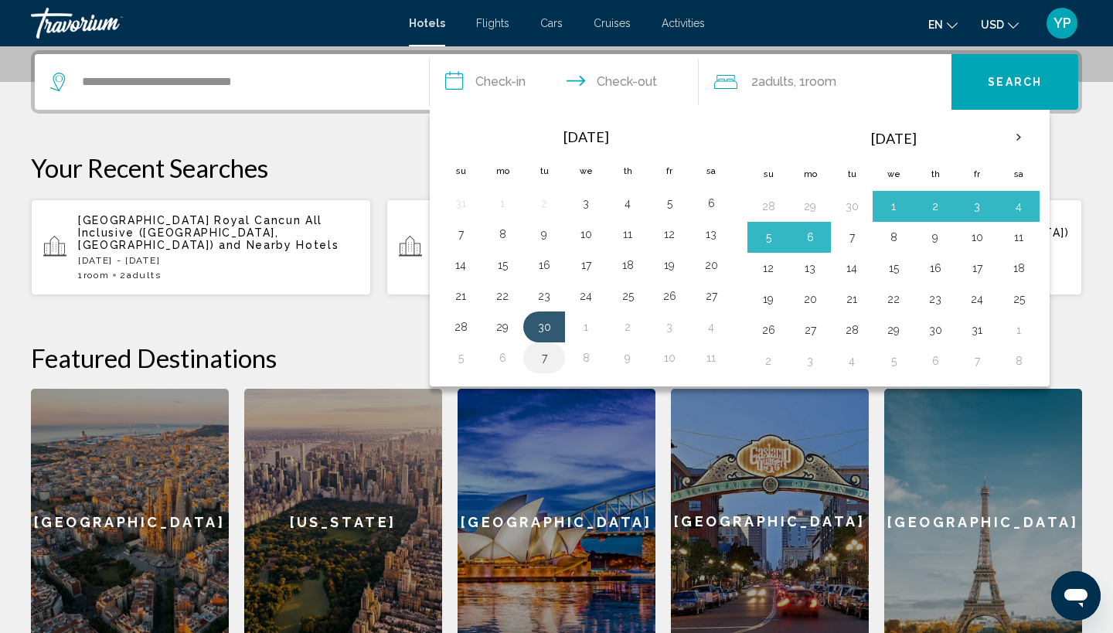
click at [546, 353] on button "7" at bounding box center [544, 358] width 25 height 22
type input "**********"
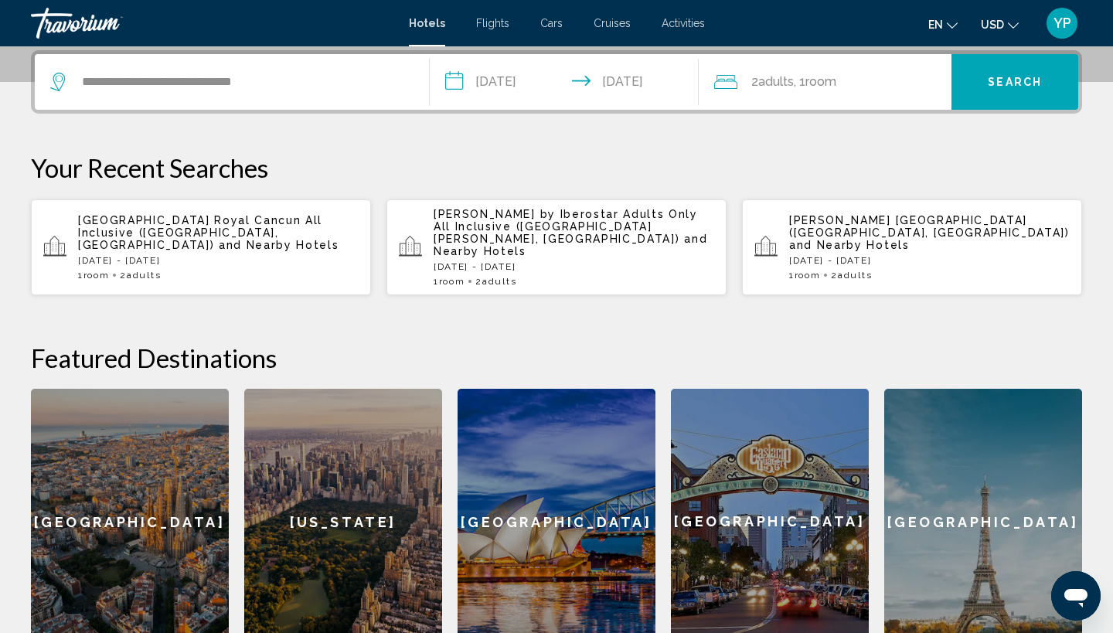
click at [997, 77] on span "Search" at bounding box center [1015, 83] width 54 height 12
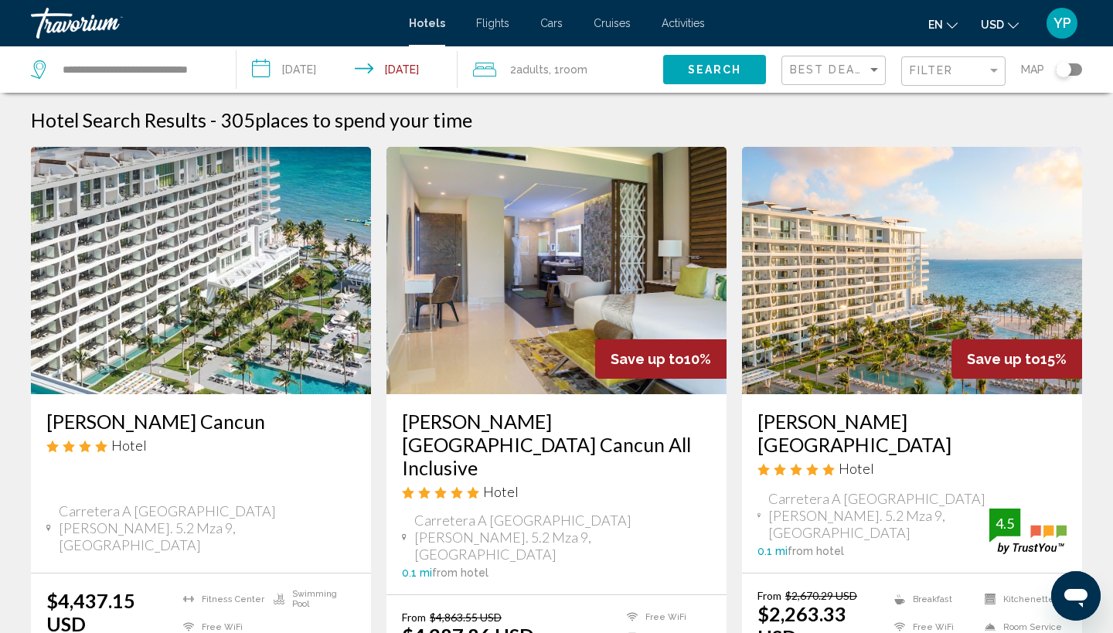
click at [872, 312] on img "Main content" at bounding box center [912, 270] width 340 height 247
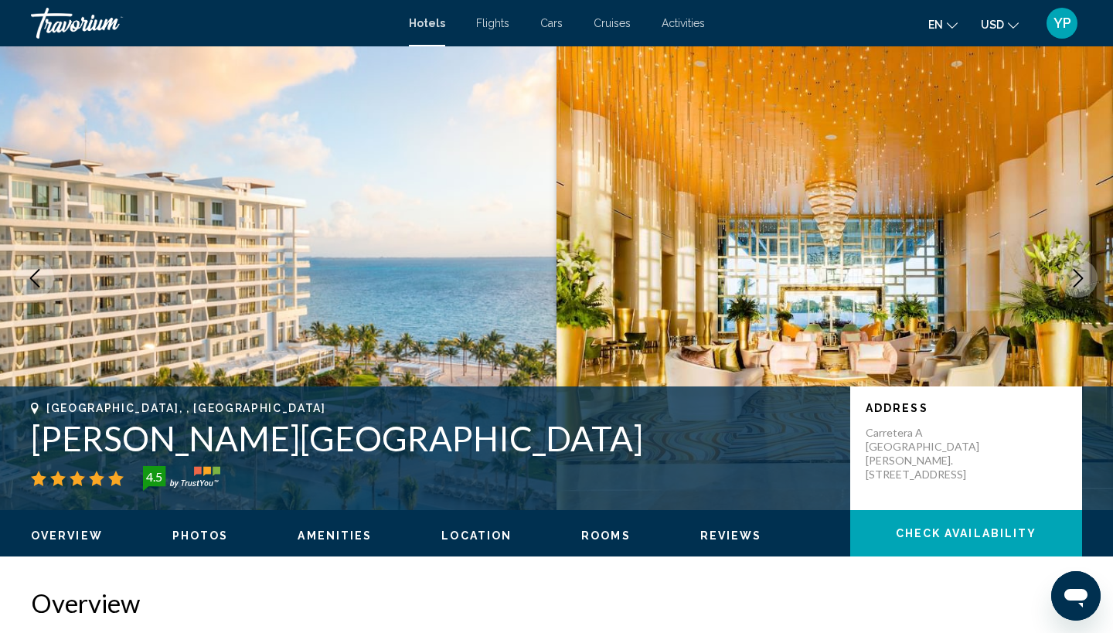
click at [990, 530] on span "Check Availability" at bounding box center [966, 534] width 141 height 12
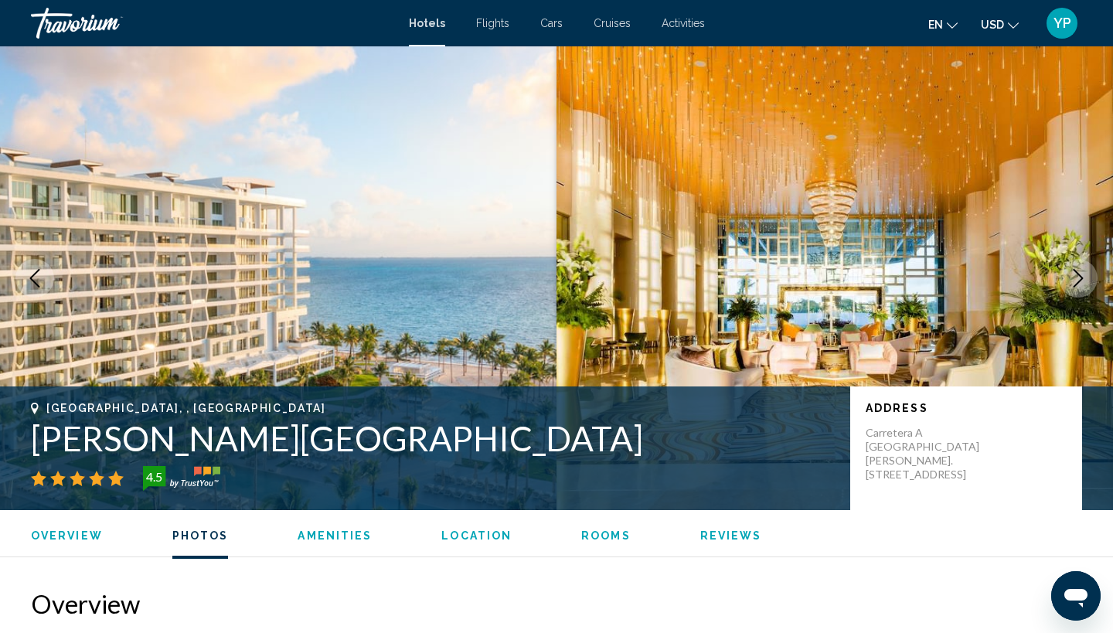
scroll to position [1957, 0]
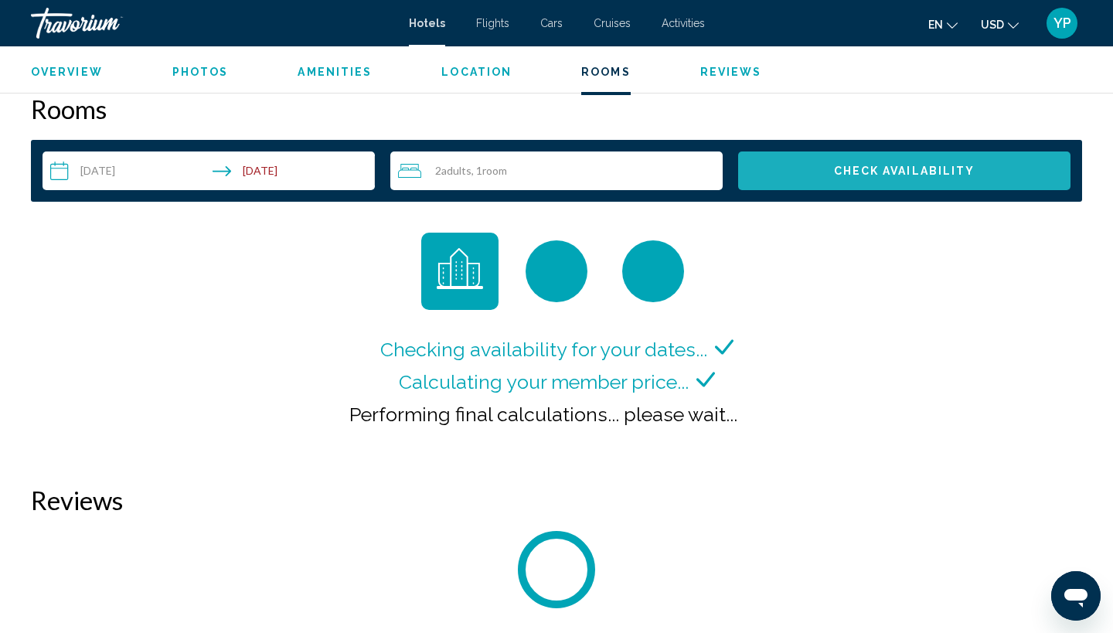
click at [913, 172] on span "Check Availability" at bounding box center [904, 171] width 141 height 12
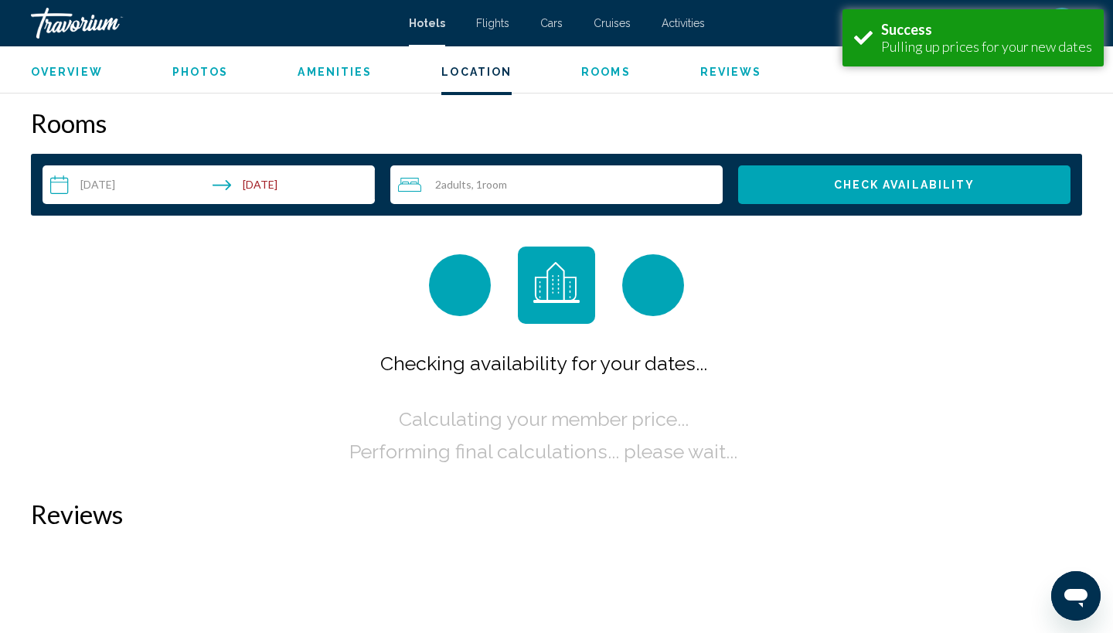
scroll to position [1957, 0]
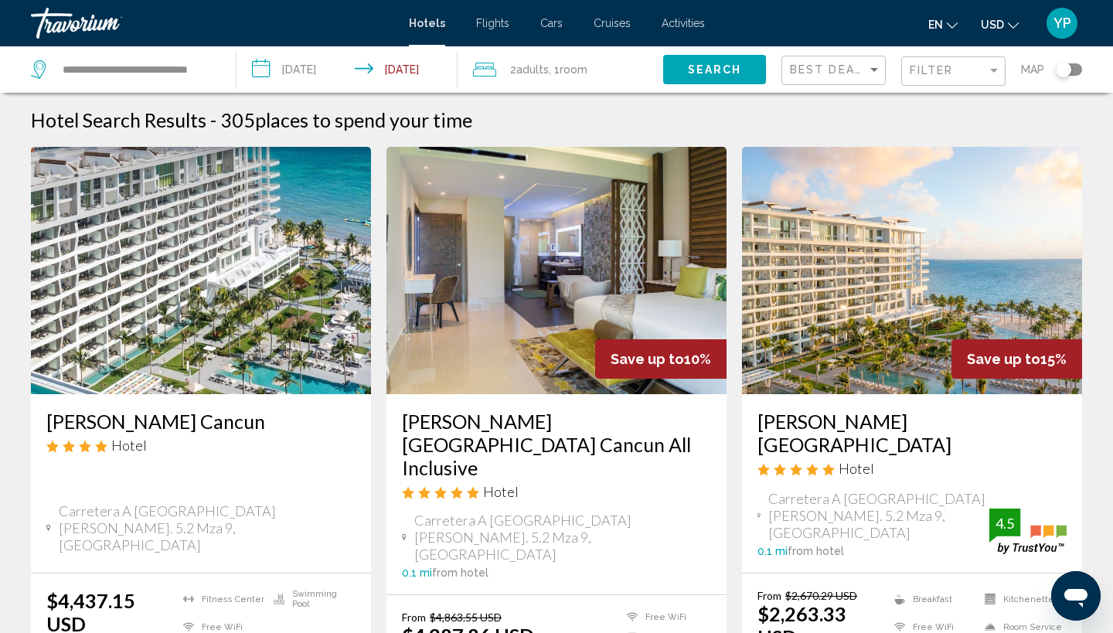
click at [871, 354] on img "Main content" at bounding box center [912, 270] width 340 height 247
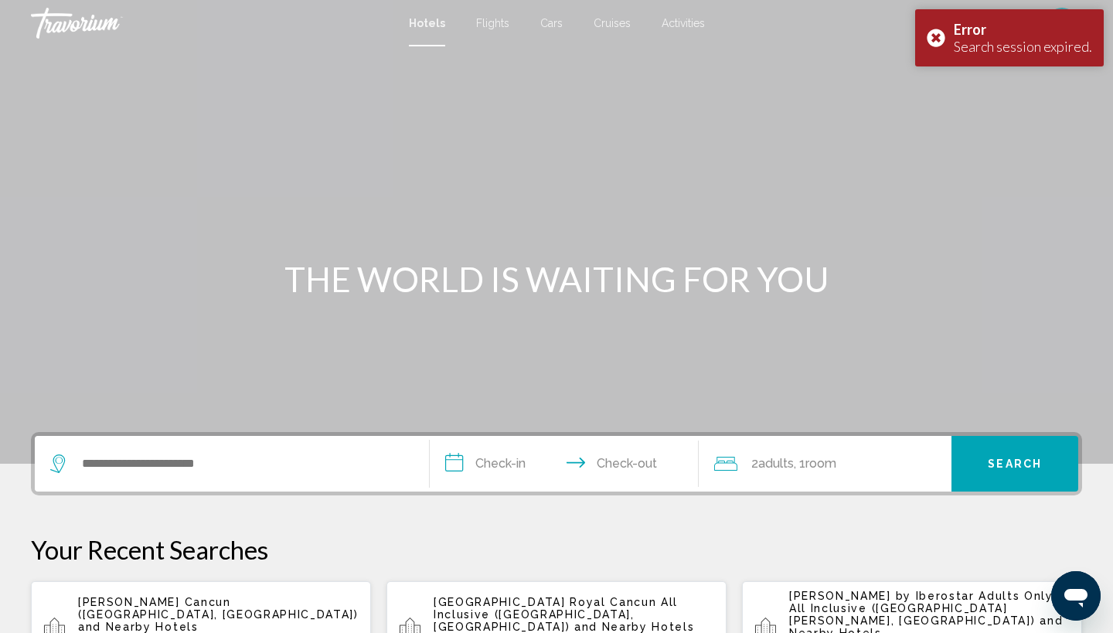
click at [155, 600] on span "[PERSON_NAME] Cancun ([GEOGRAPHIC_DATA], [GEOGRAPHIC_DATA])" at bounding box center [218, 608] width 281 height 25
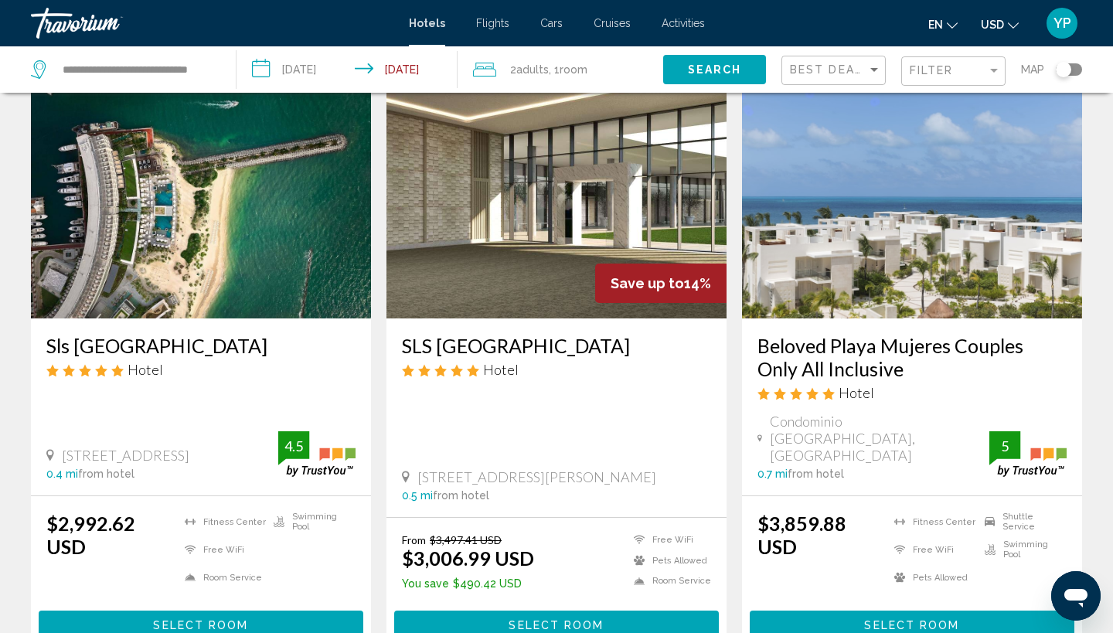
scroll to position [1960, 0]
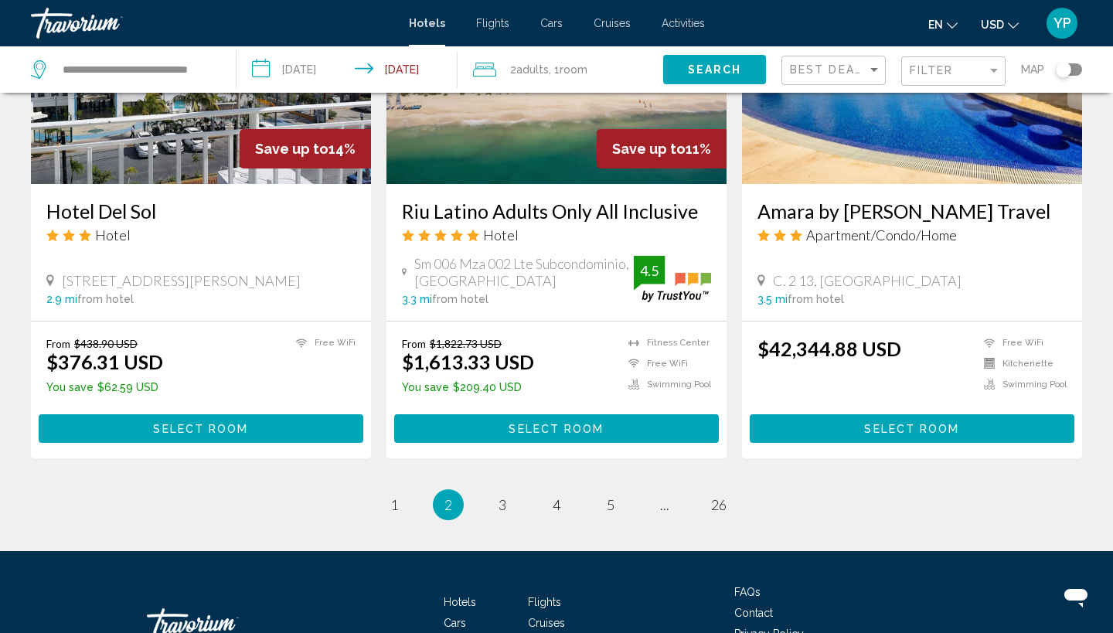
scroll to position [2105, 0]
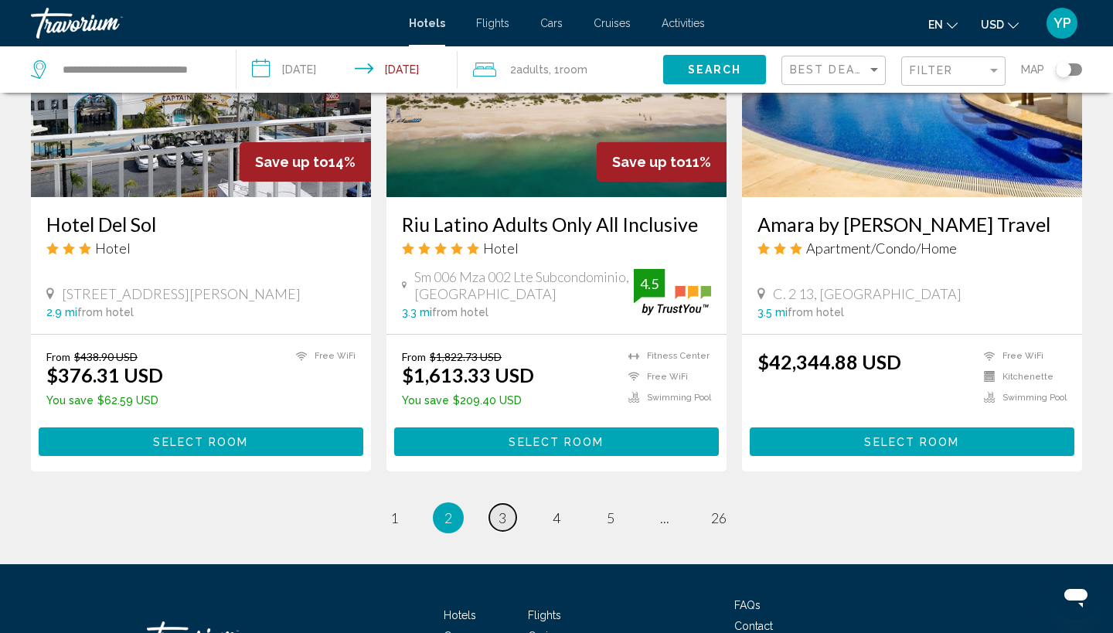
click at [501, 510] on span "3" at bounding box center [503, 518] width 8 height 17
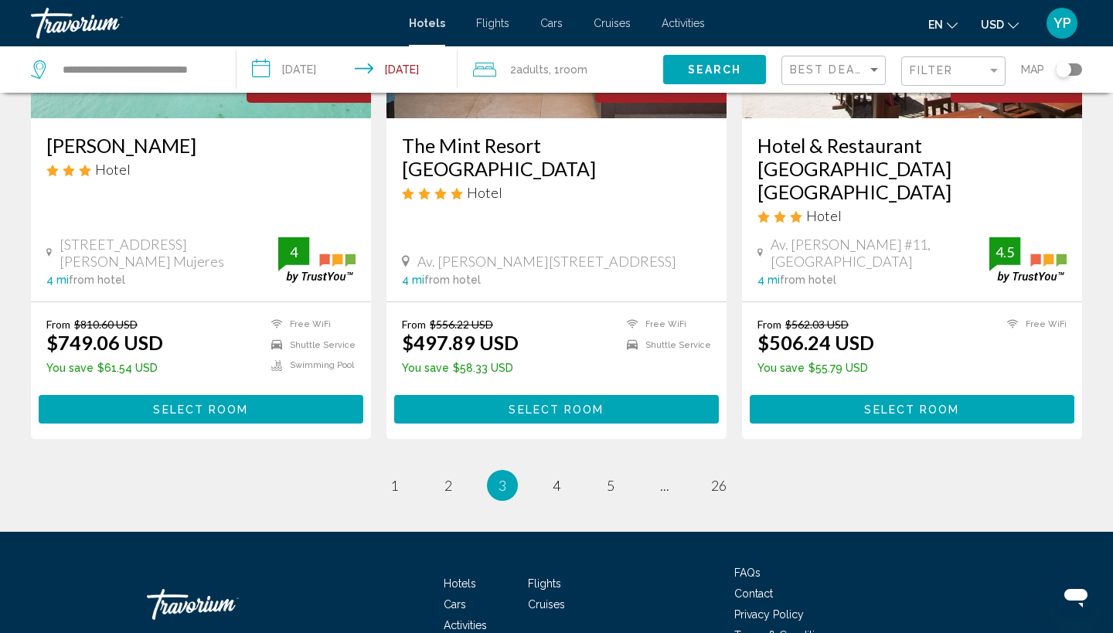
scroll to position [2063, 0]
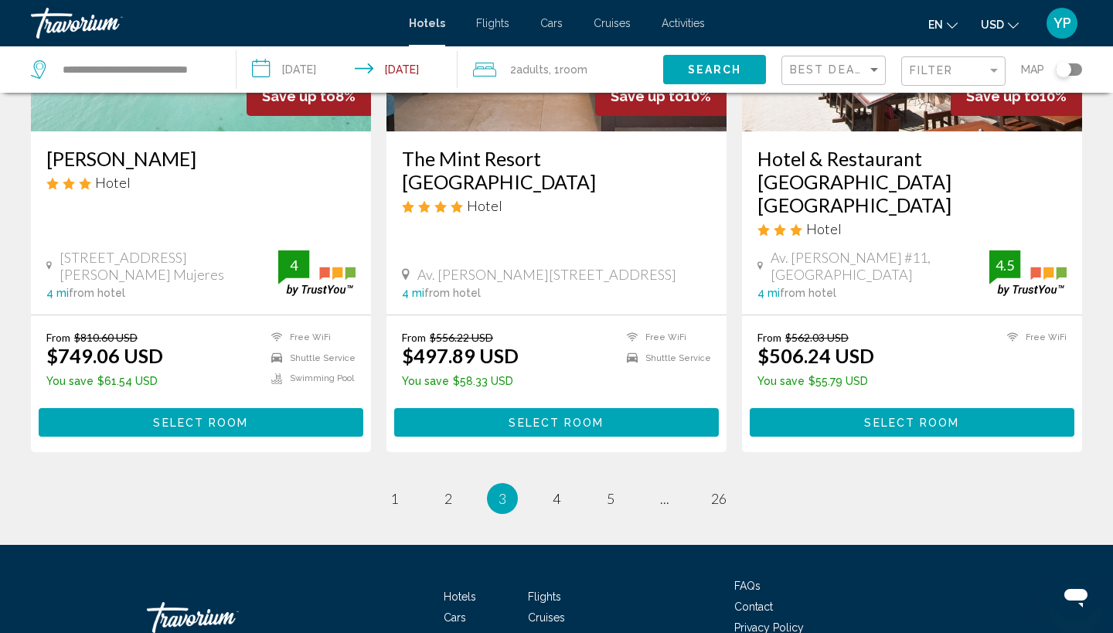
click at [557, 490] on span "4" at bounding box center [557, 498] width 8 height 17
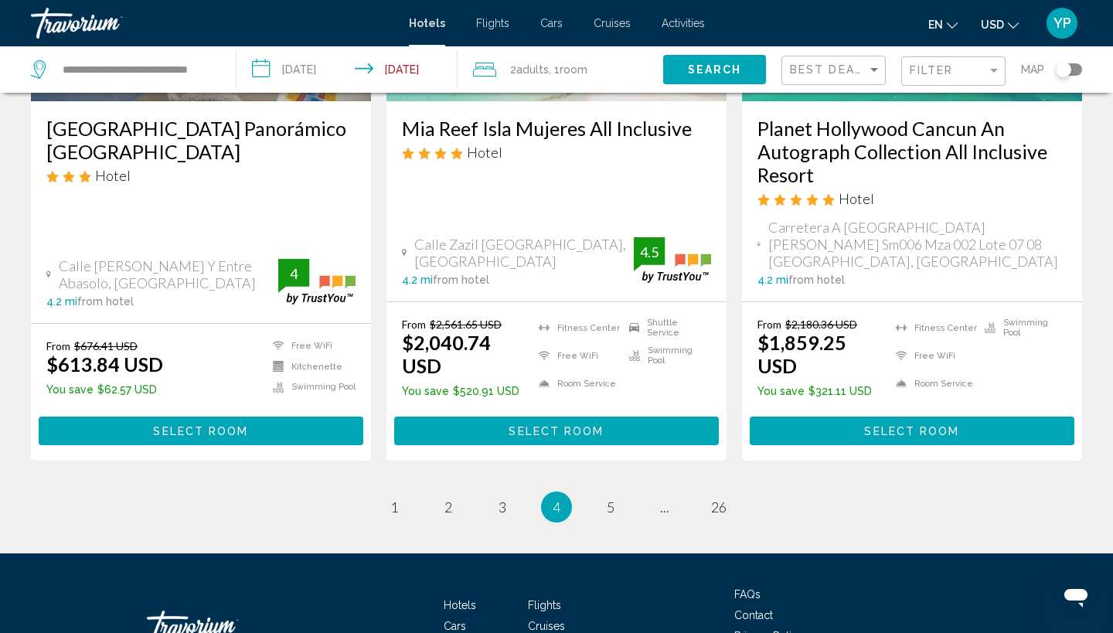
scroll to position [2088, 0]
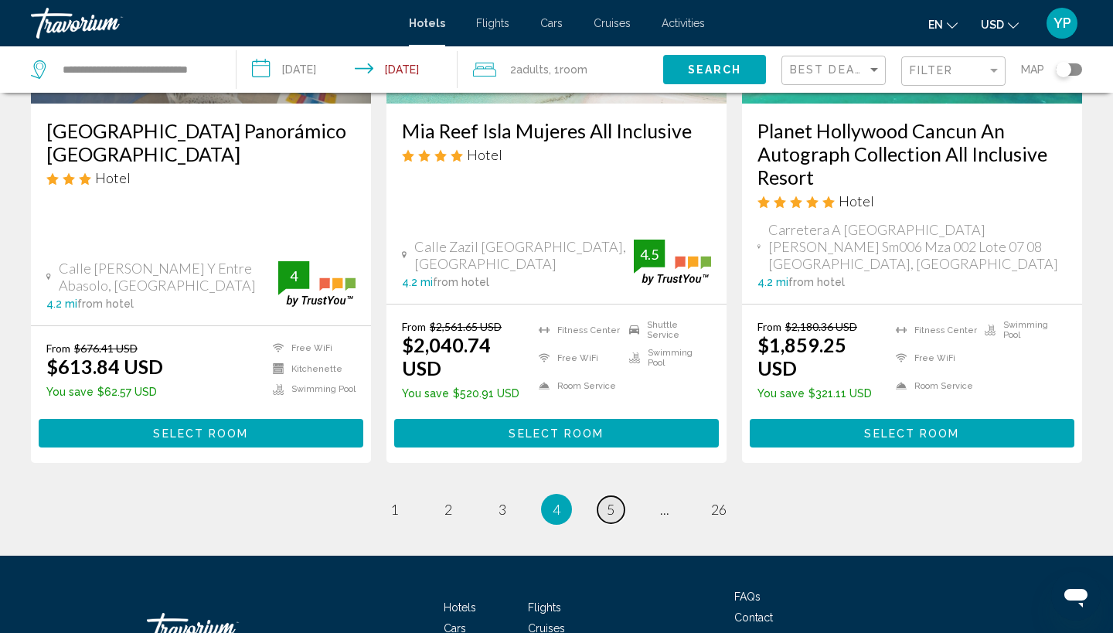
click at [616, 496] on link "page 5" at bounding box center [611, 509] width 27 height 27
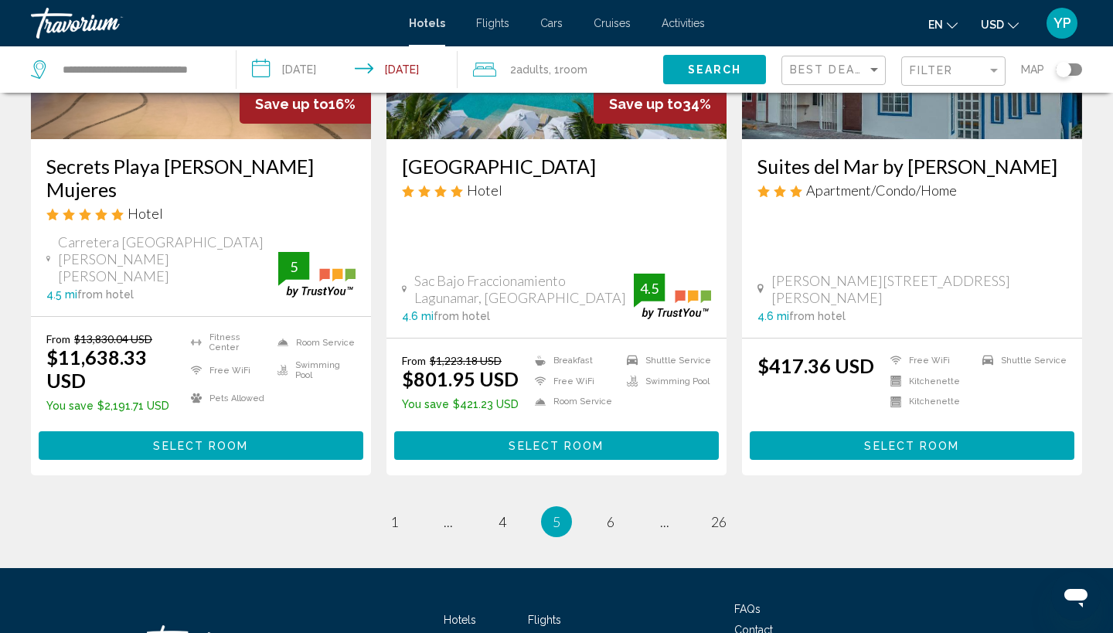
click at [562, 506] on li "You're on page 5" at bounding box center [556, 521] width 31 height 31
click at [609, 513] on span "6" at bounding box center [611, 521] width 8 height 17
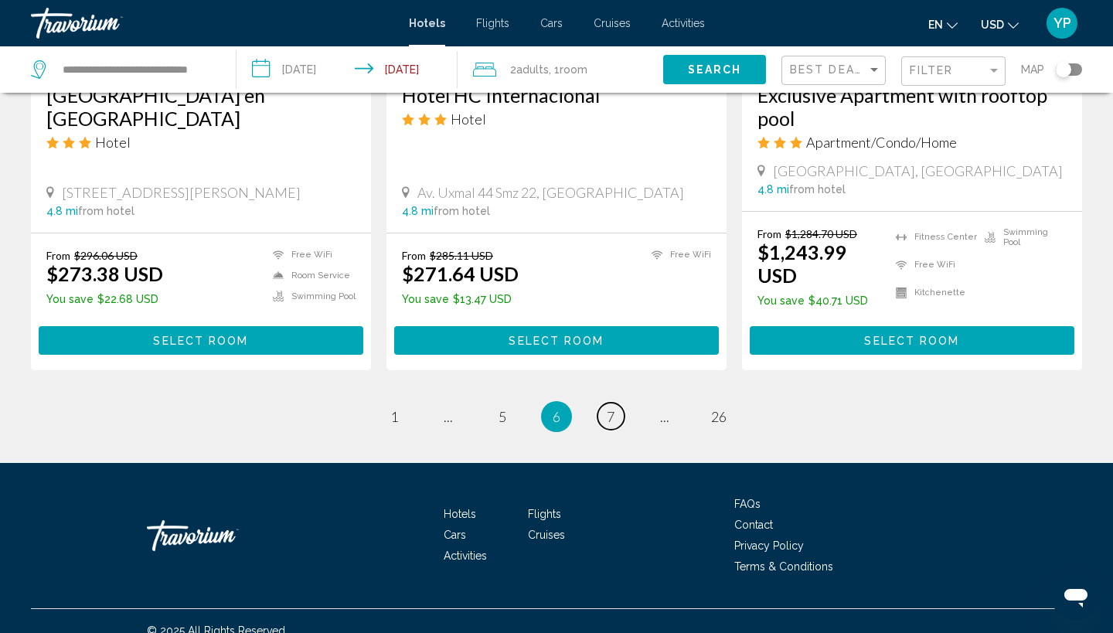
scroll to position [2007, 0]
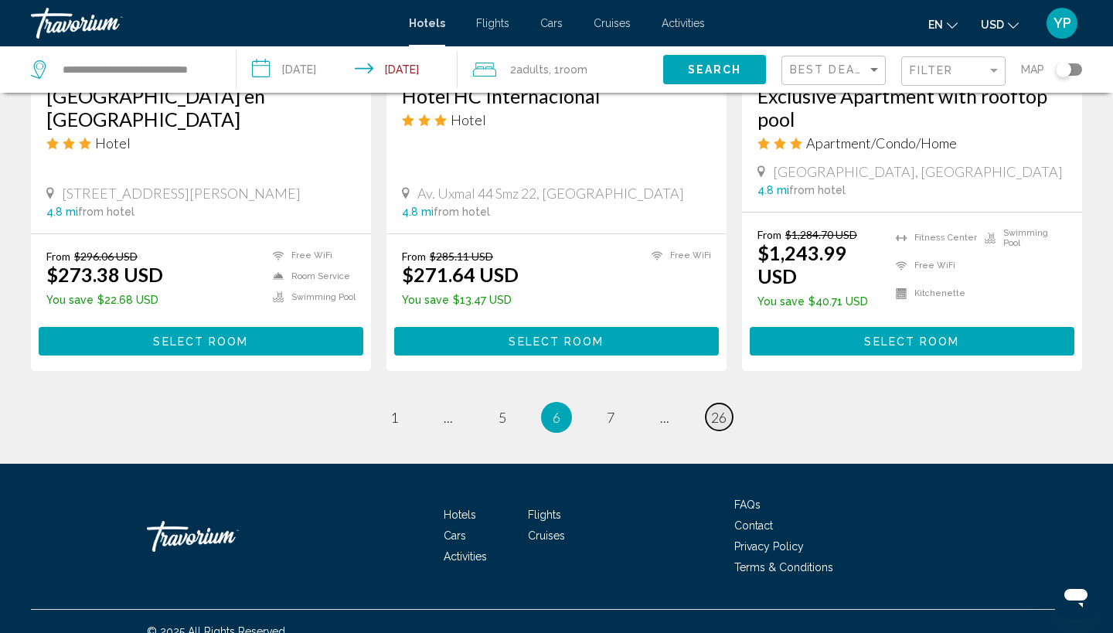
click at [720, 409] on span "26" at bounding box center [718, 417] width 15 height 17
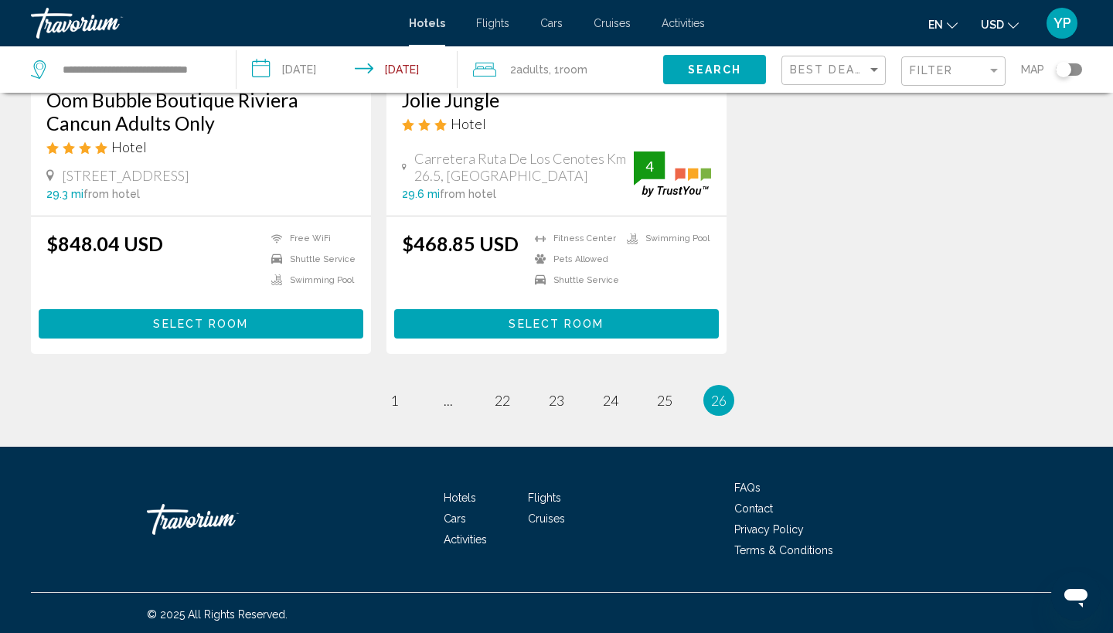
scroll to position [919, 0]
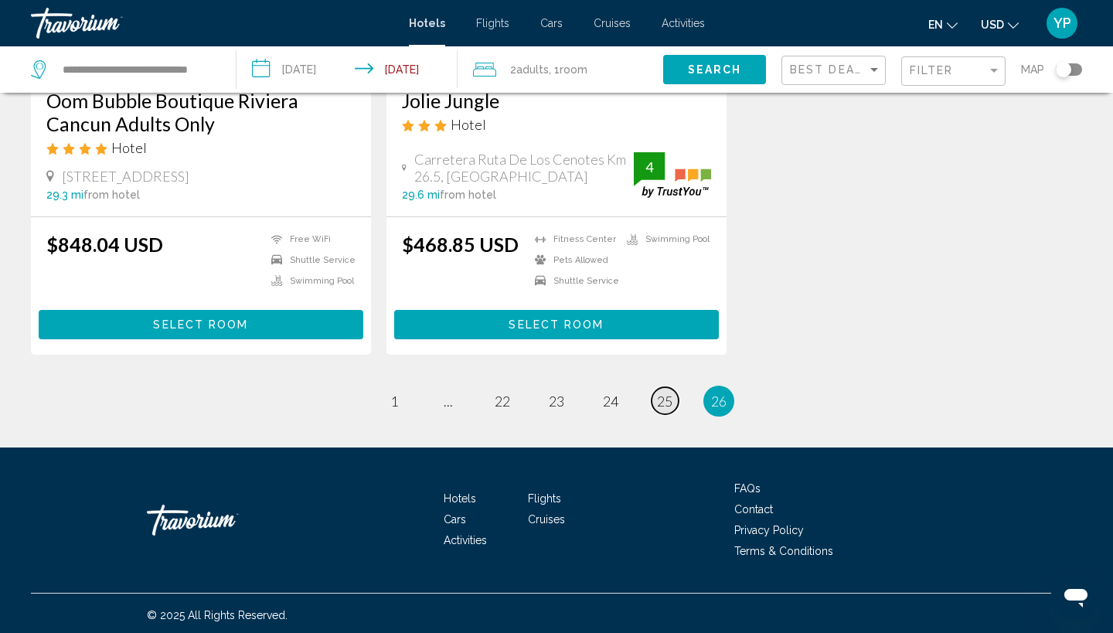
click at [666, 397] on span "25" at bounding box center [664, 401] width 15 height 17
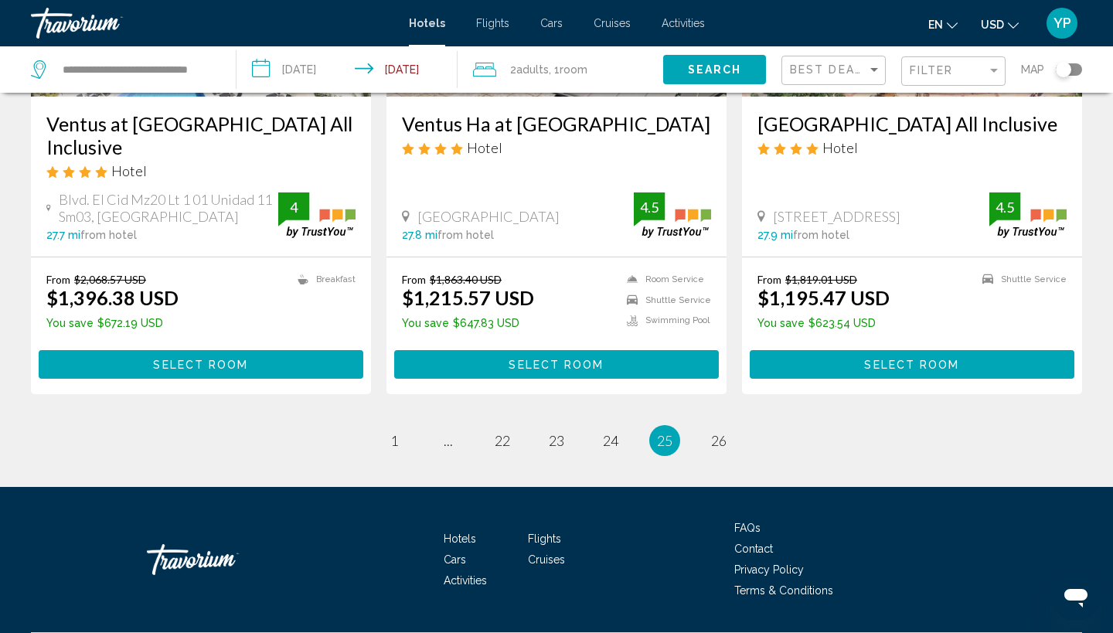
scroll to position [2001, 0]
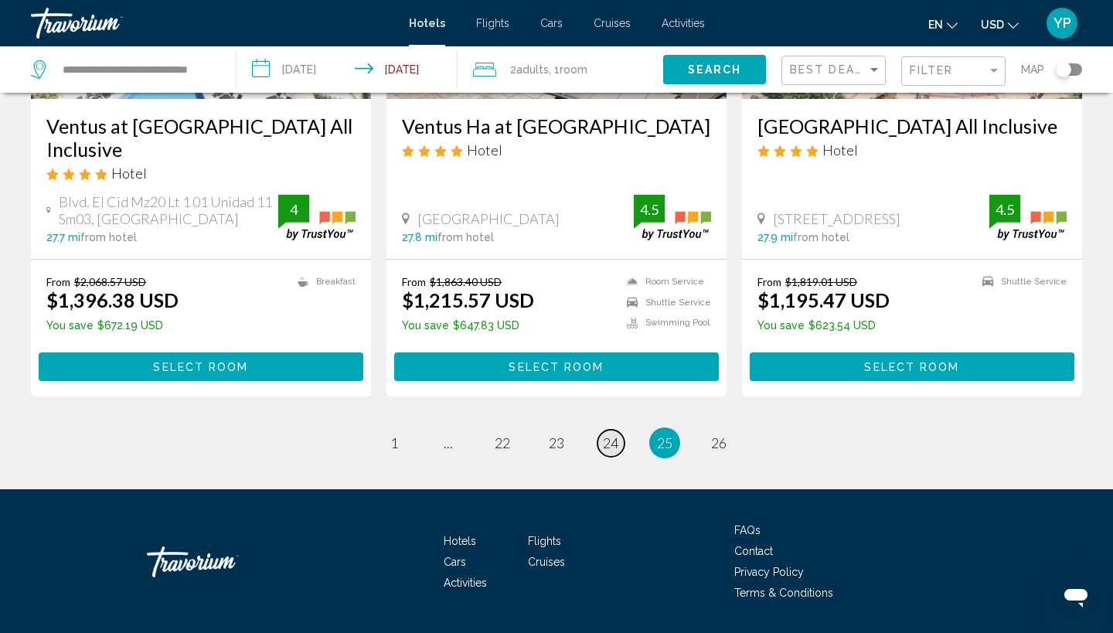
click at [617, 435] on span "24" at bounding box center [610, 443] width 15 height 17
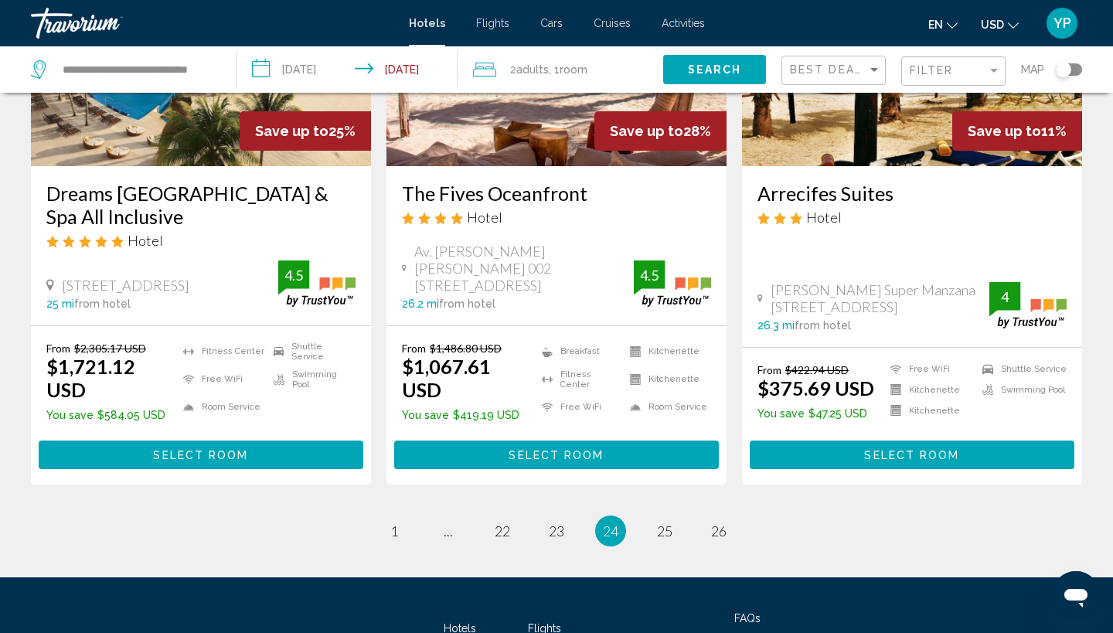
scroll to position [2088, 0]
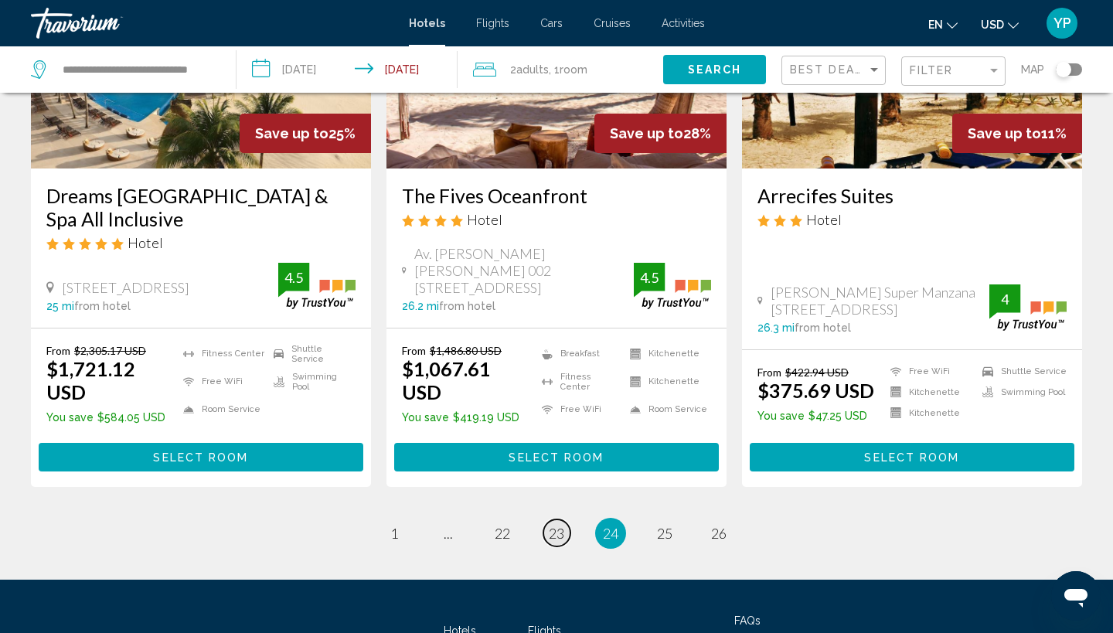
click at [564, 520] on link "page 23" at bounding box center [557, 533] width 27 height 27
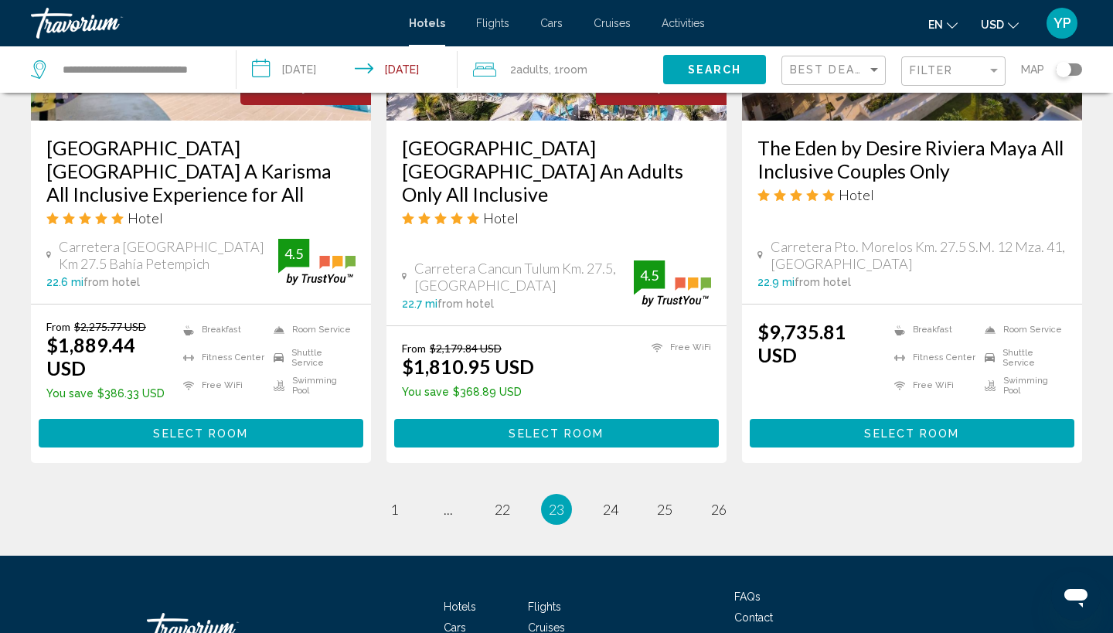
scroll to position [2093, 0]
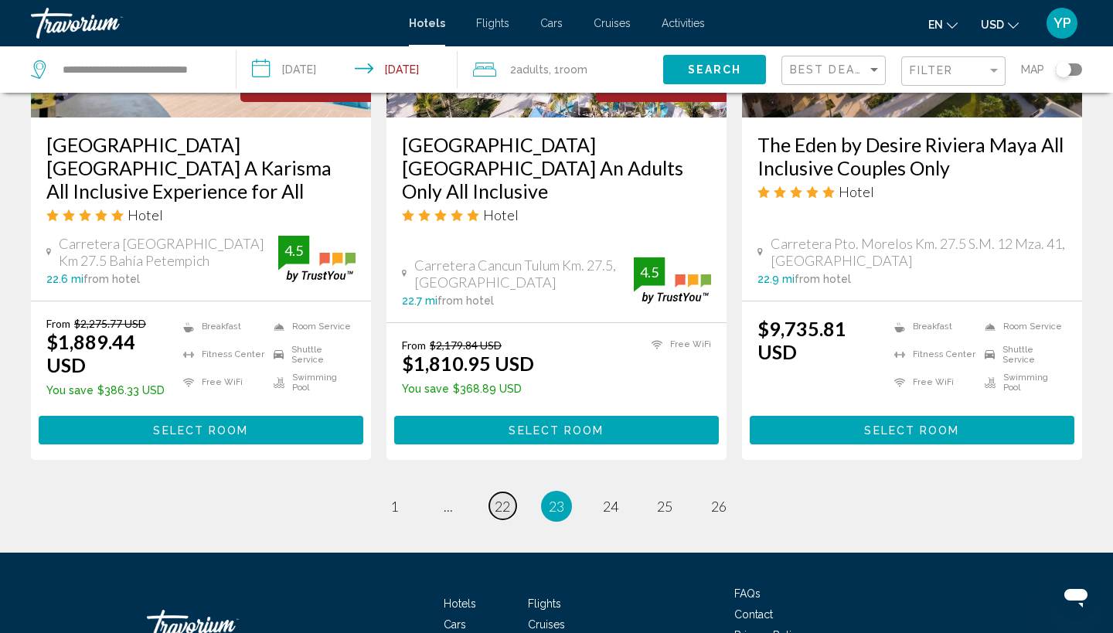
click at [510, 498] on span "22" at bounding box center [502, 506] width 15 height 17
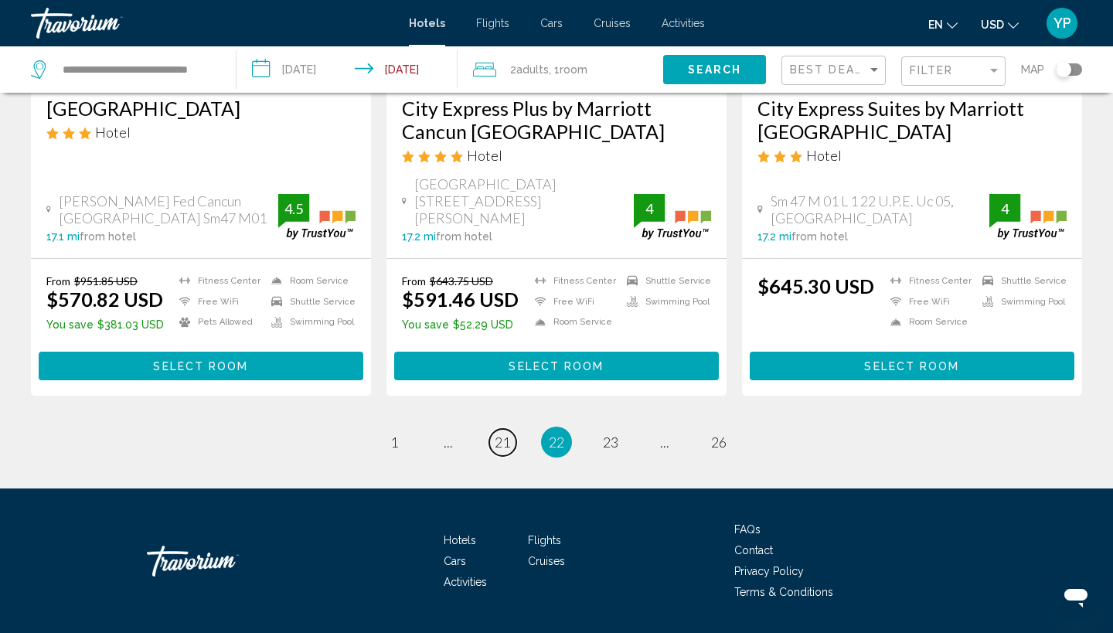
scroll to position [2074, 0]
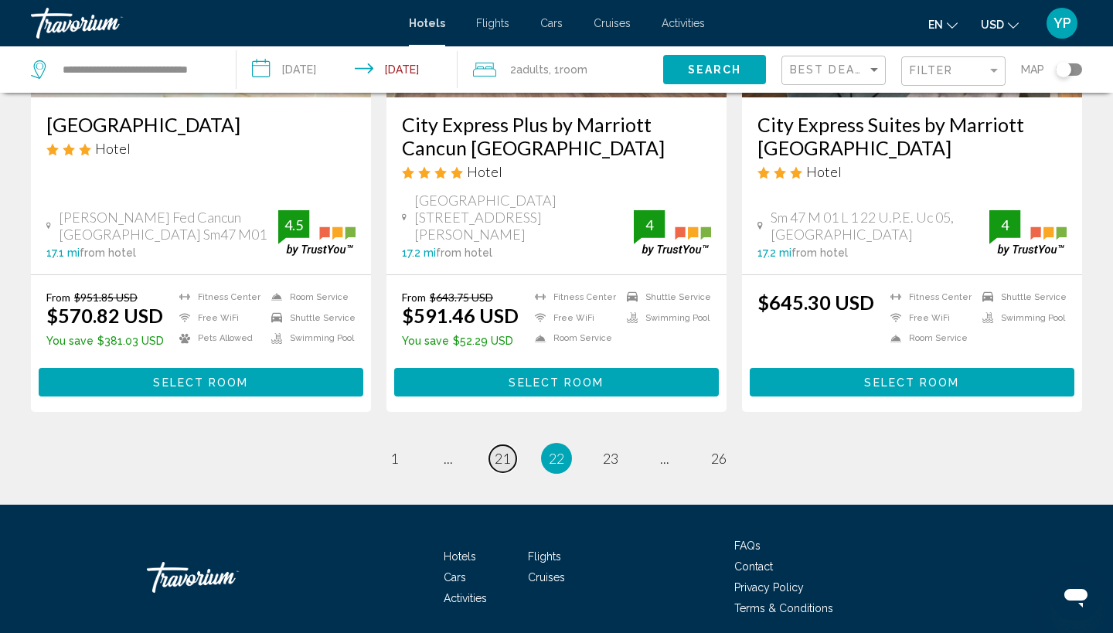
click at [503, 450] on span "21" at bounding box center [502, 458] width 15 height 17
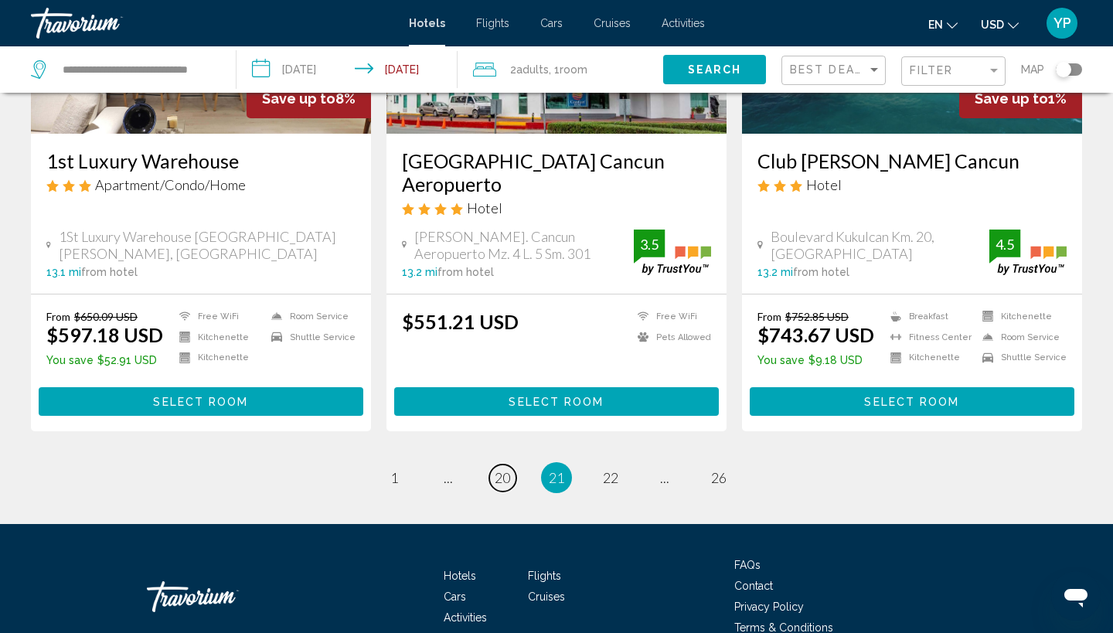
scroll to position [2047, 0]
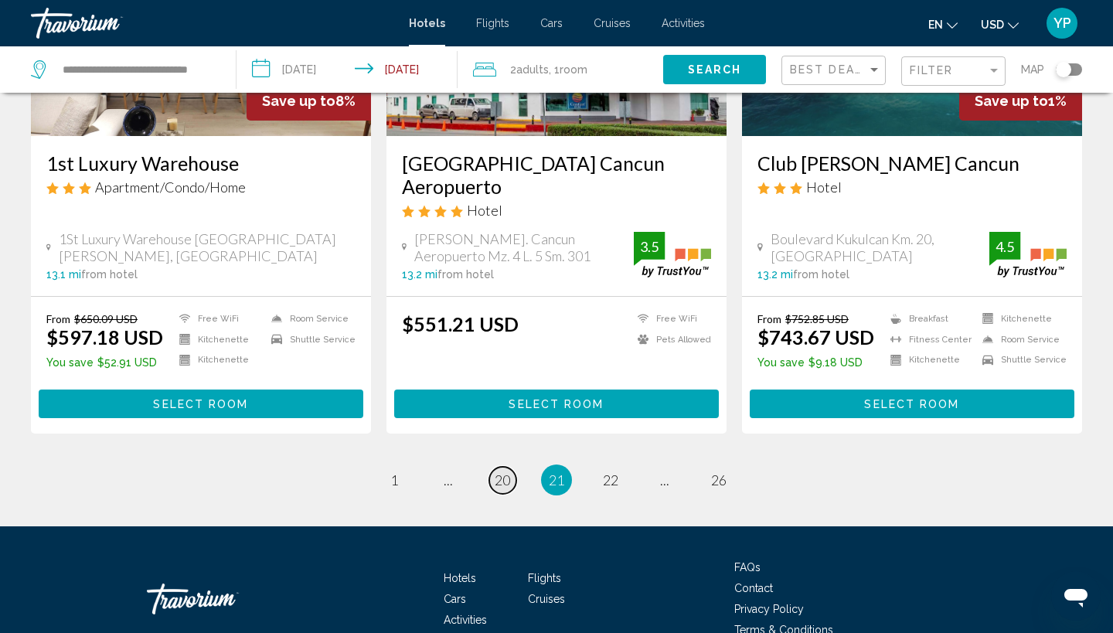
click at [505, 472] on span "20" at bounding box center [502, 480] width 15 height 17
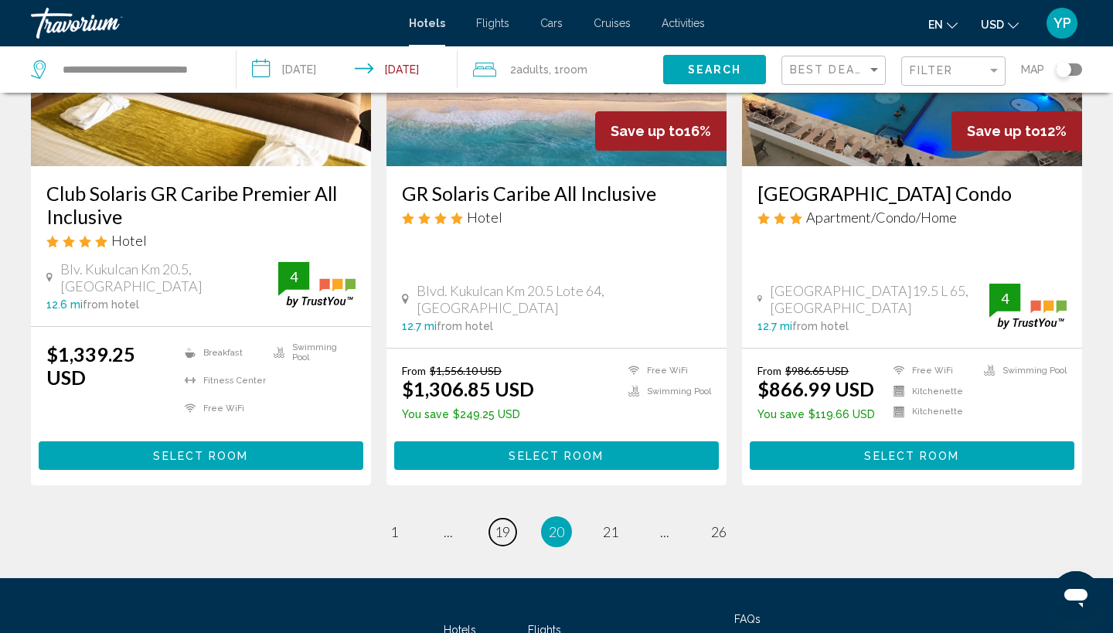
scroll to position [2063, 0]
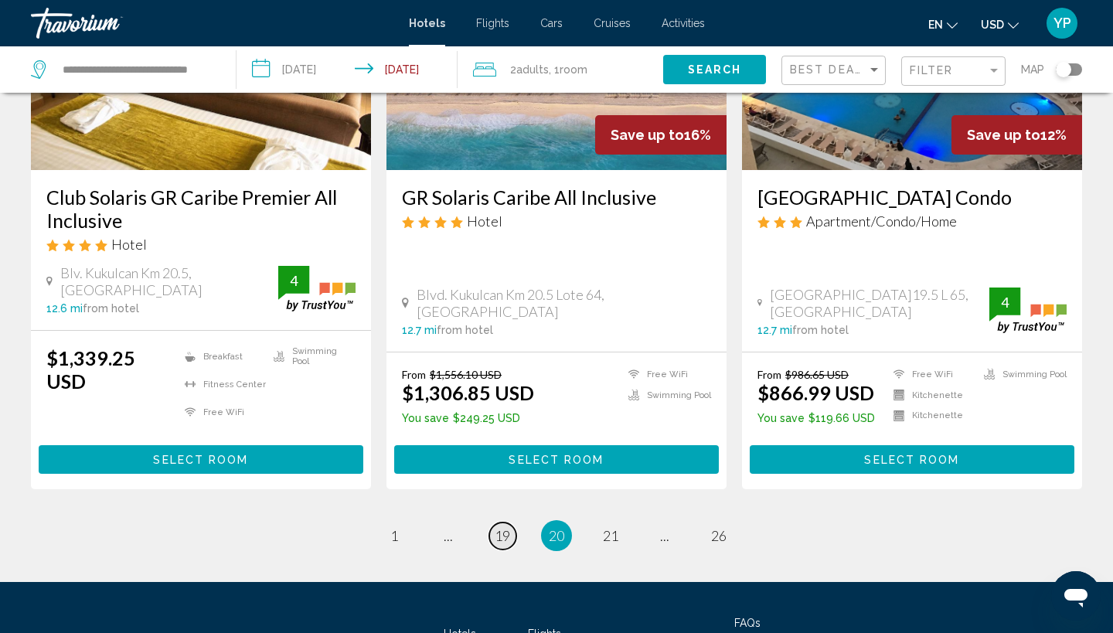
click at [501, 523] on link "page 19" at bounding box center [502, 536] width 27 height 27
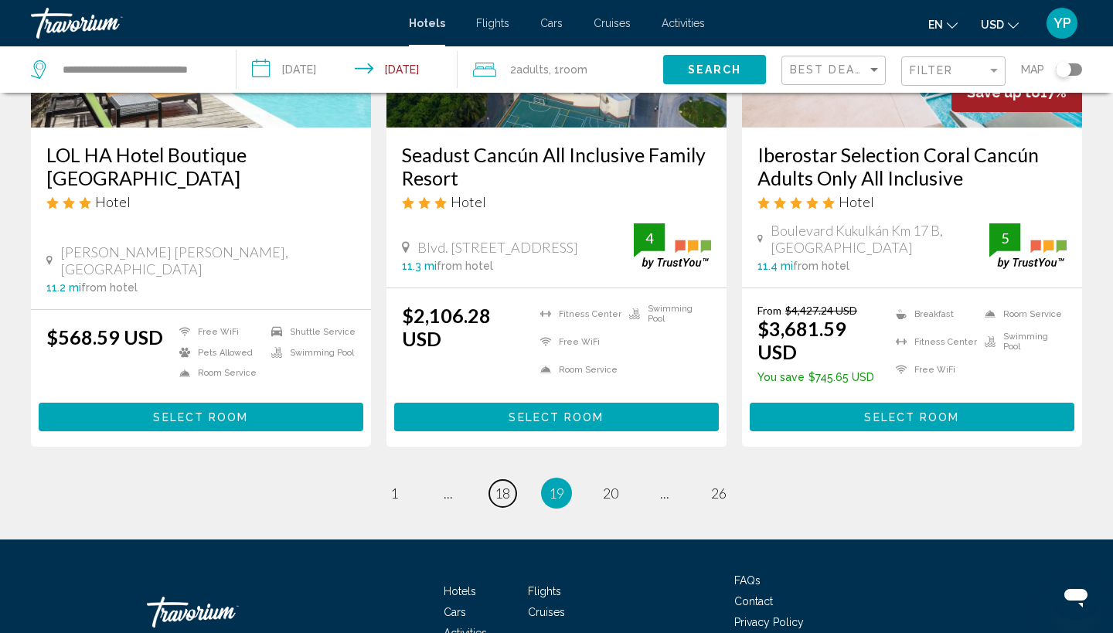
scroll to position [2086, 0]
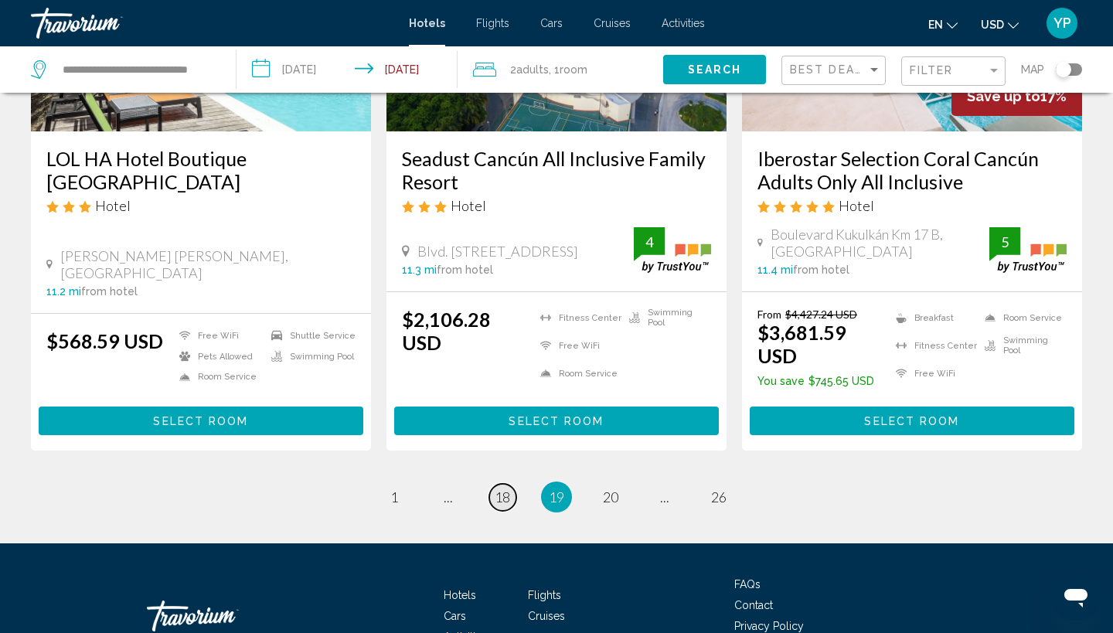
click at [502, 489] on span "18" at bounding box center [502, 497] width 15 height 17
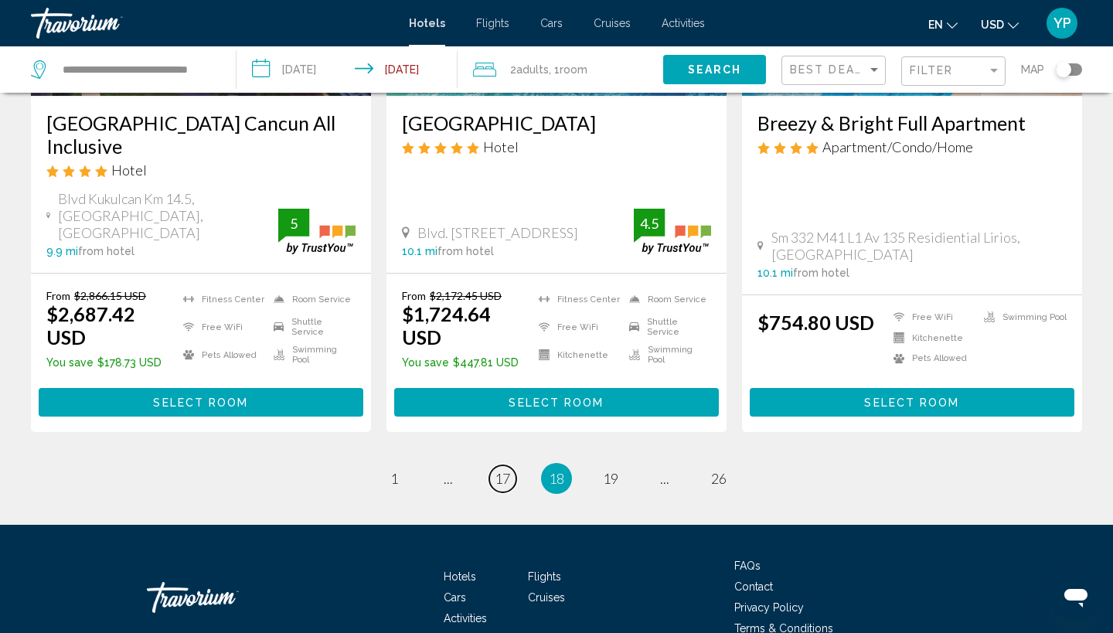
scroll to position [2086, 0]
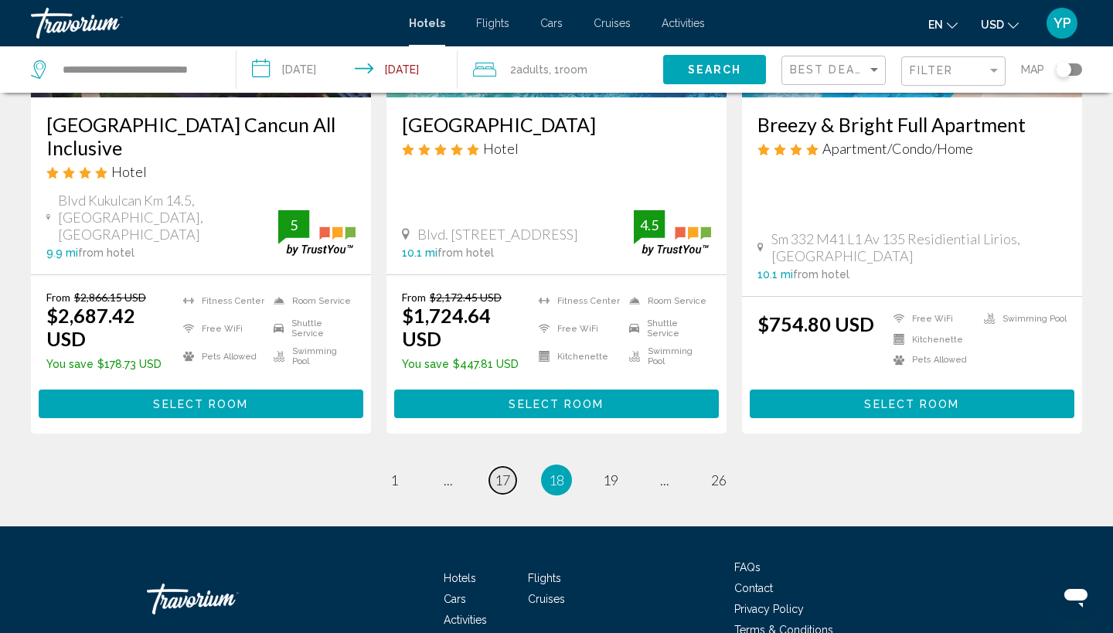
click at [503, 467] on link "page 17" at bounding box center [502, 480] width 27 height 27
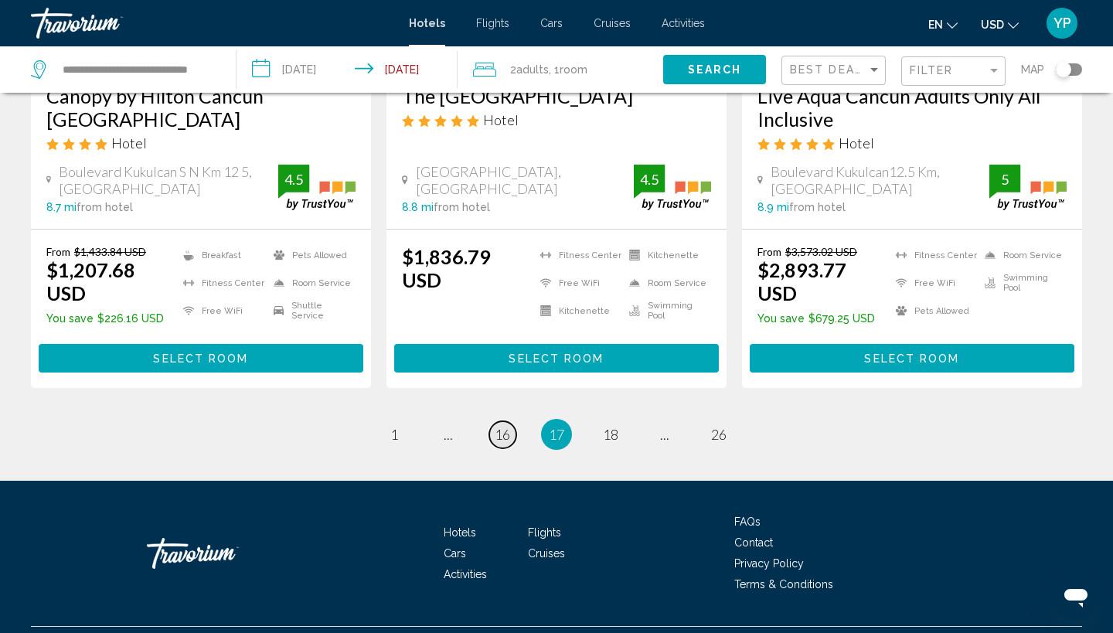
scroll to position [2047, 0]
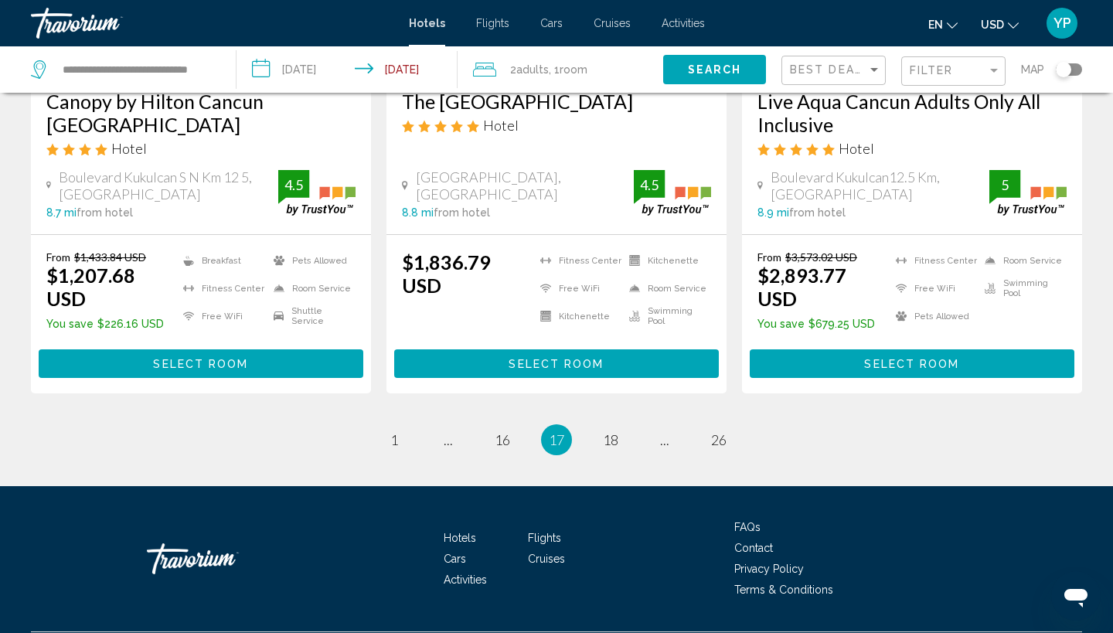
click at [558, 431] on span "17" at bounding box center [556, 439] width 15 height 17
click at [507, 431] on span "16" at bounding box center [502, 439] width 15 height 17
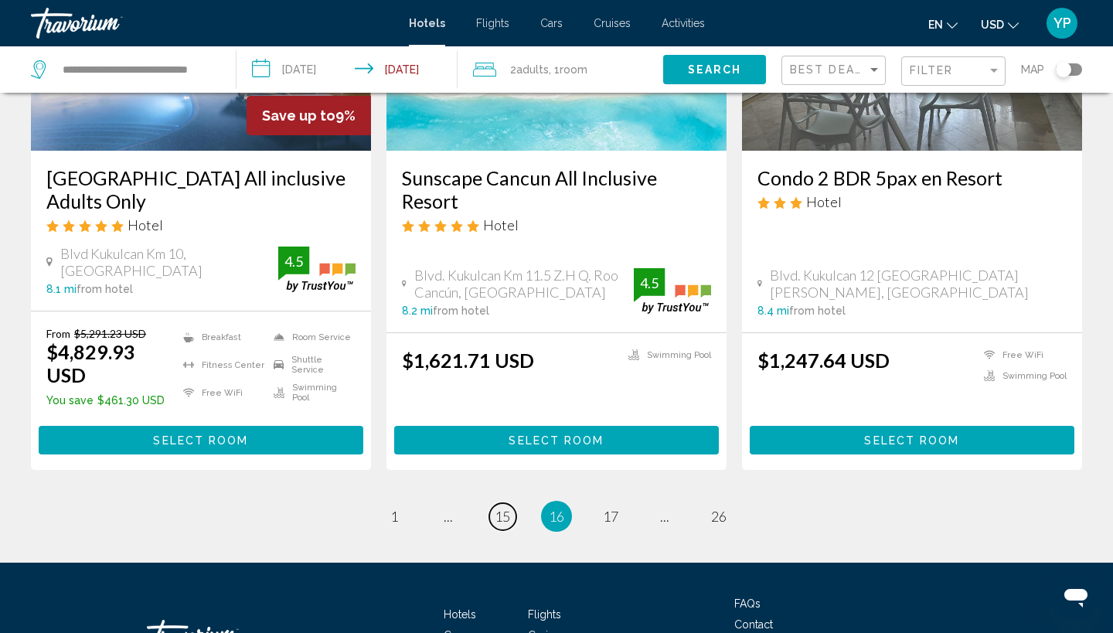
scroll to position [2075, 0]
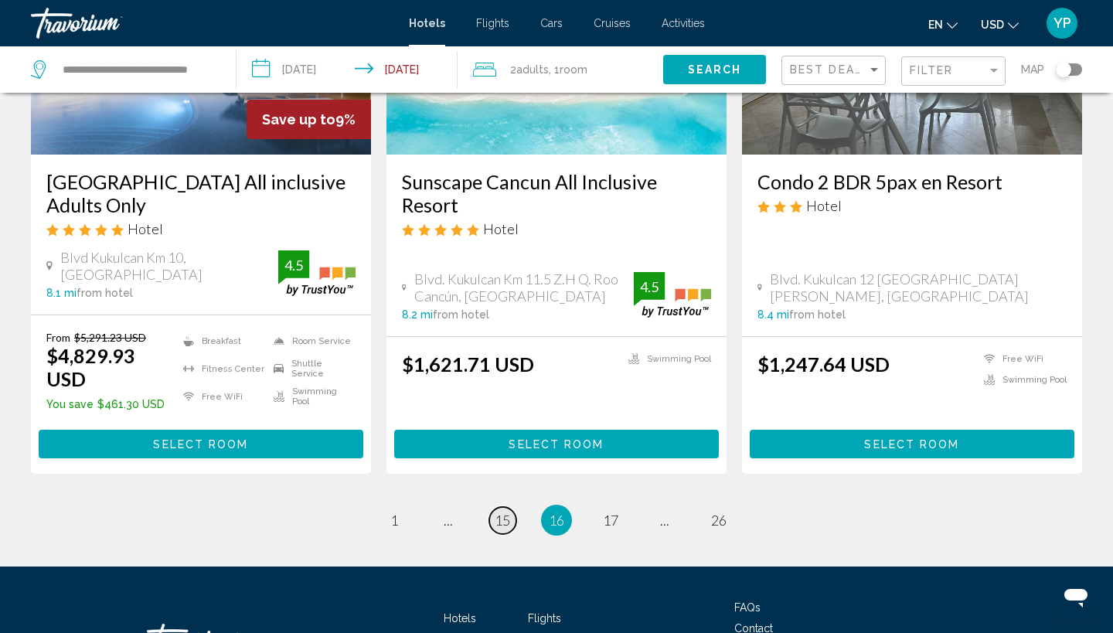
click at [497, 512] on span "15" at bounding box center [502, 520] width 15 height 17
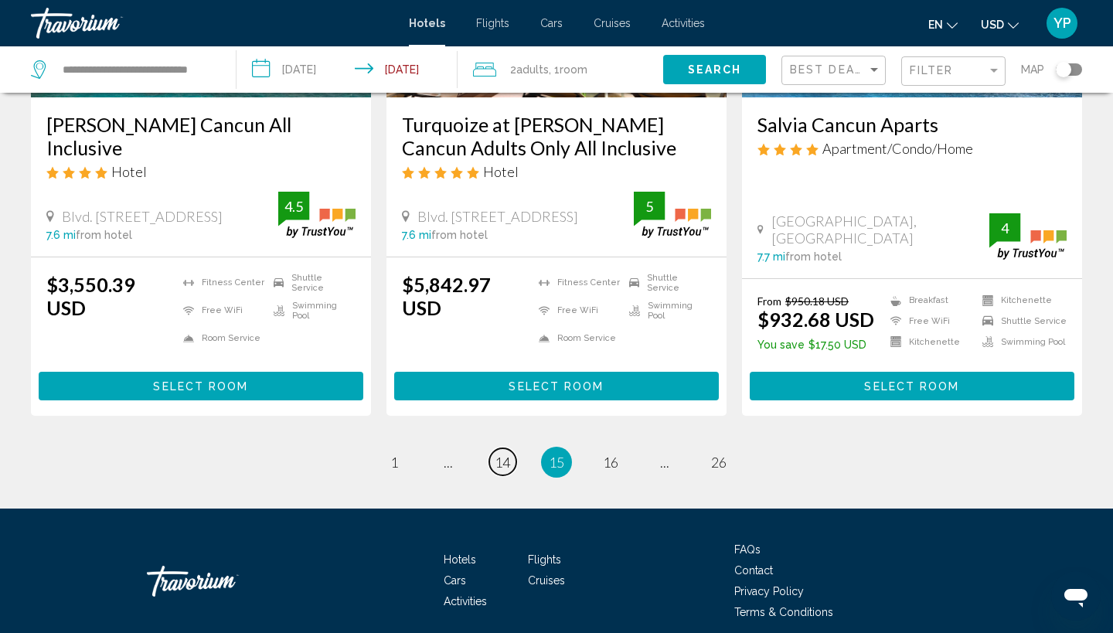
scroll to position [2023, 0]
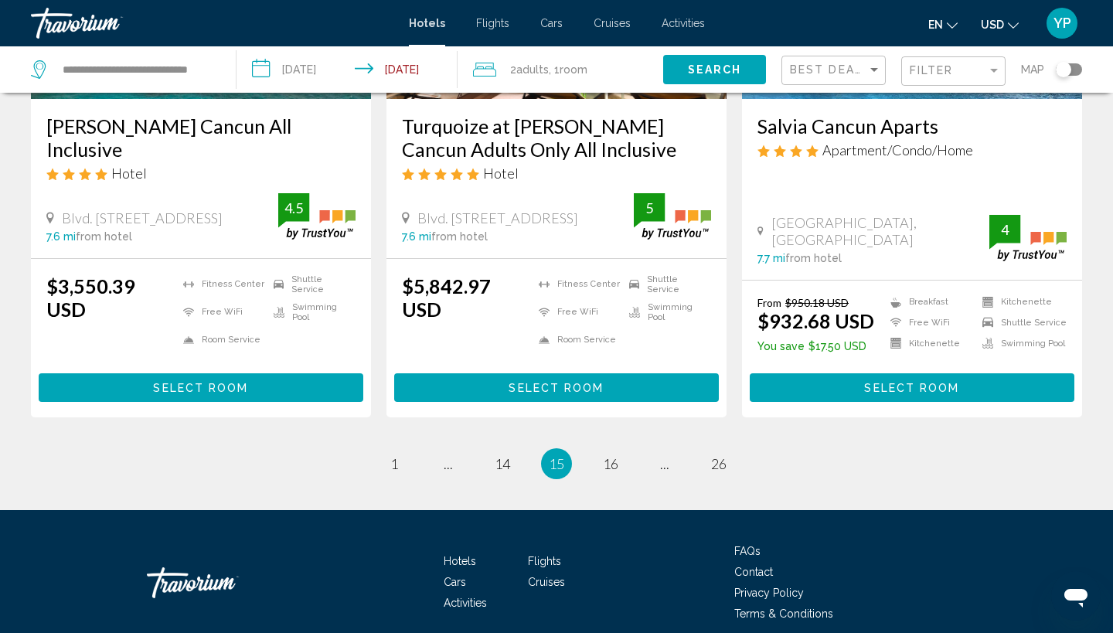
click at [506, 455] on span "14" at bounding box center [502, 463] width 15 height 17
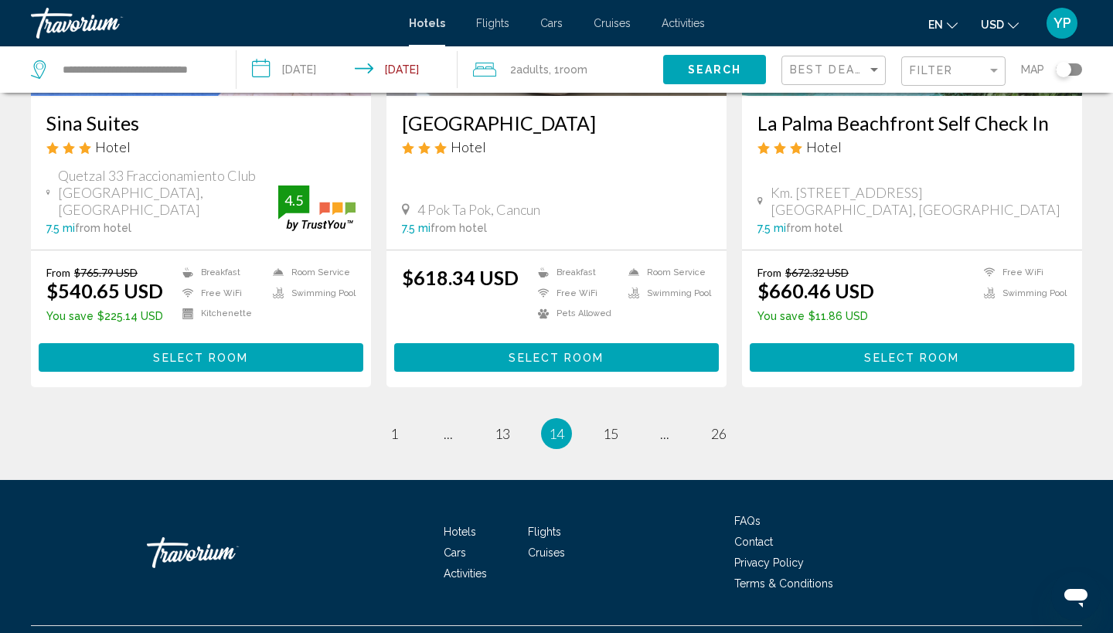
click at [562, 425] on span "14" at bounding box center [556, 433] width 15 height 17
click at [506, 425] on span "13" at bounding box center [502, 433] width 15 height 17
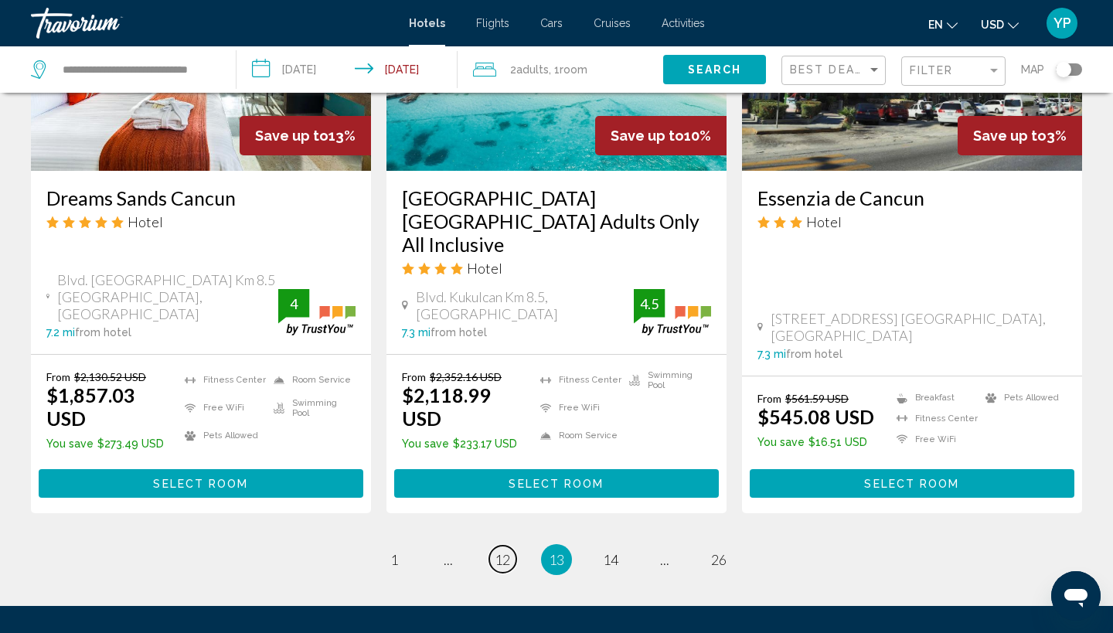
scroll to position [2020, 0]
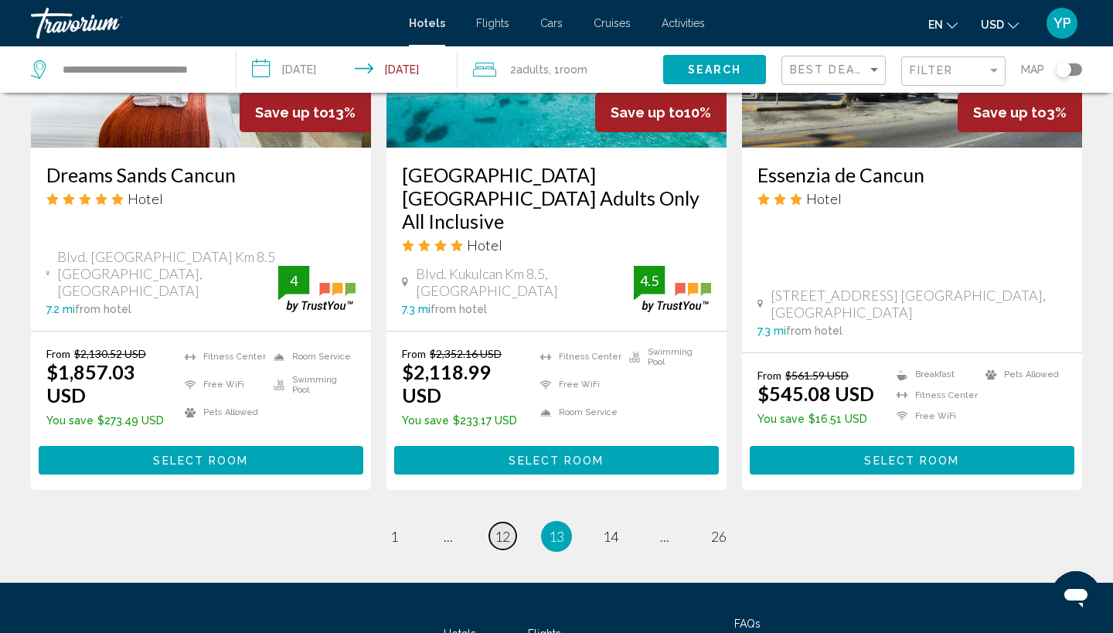
click at [505, 528] on span "12" at bounding box center [502, 536] width 15 height 17
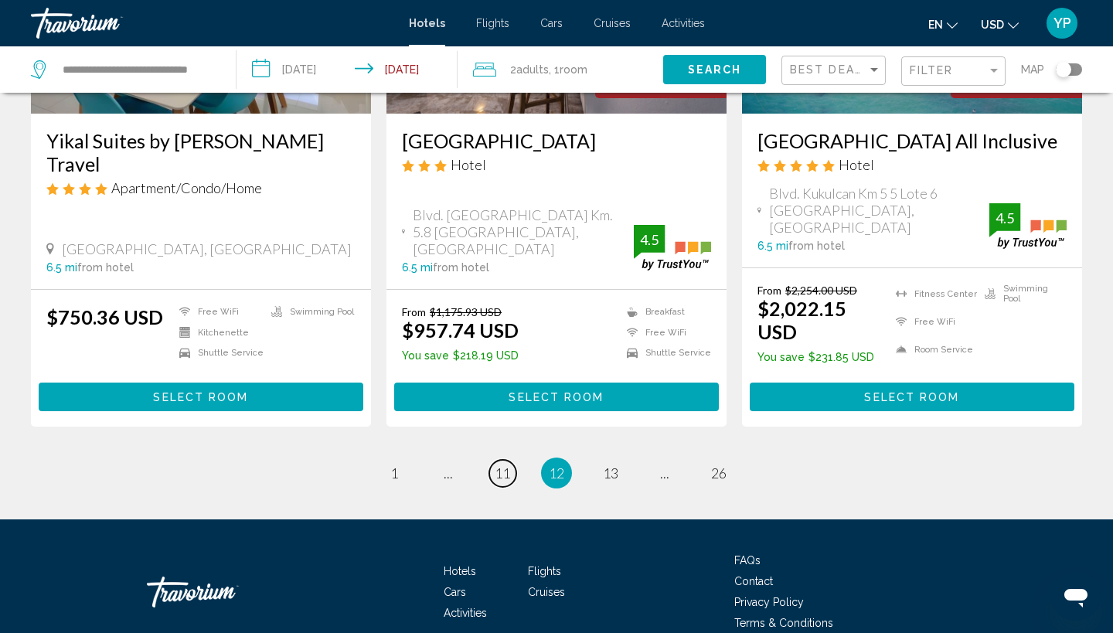
scroll to position [2007, 0]
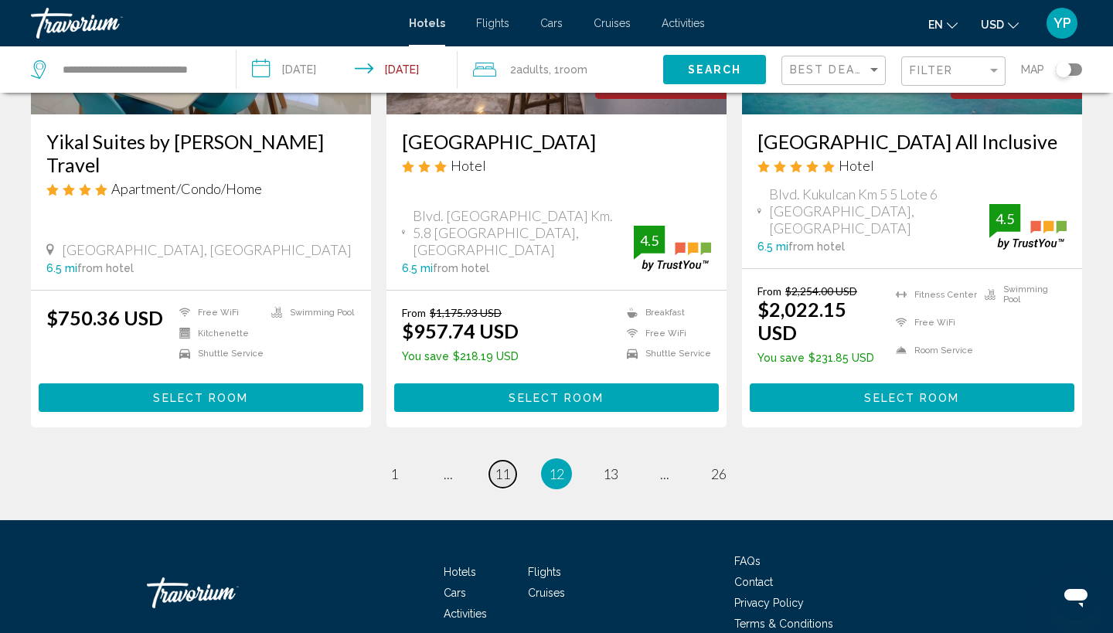
click at [500, 465] on span "11" at bounding box center [502, 473] width 15 height 17
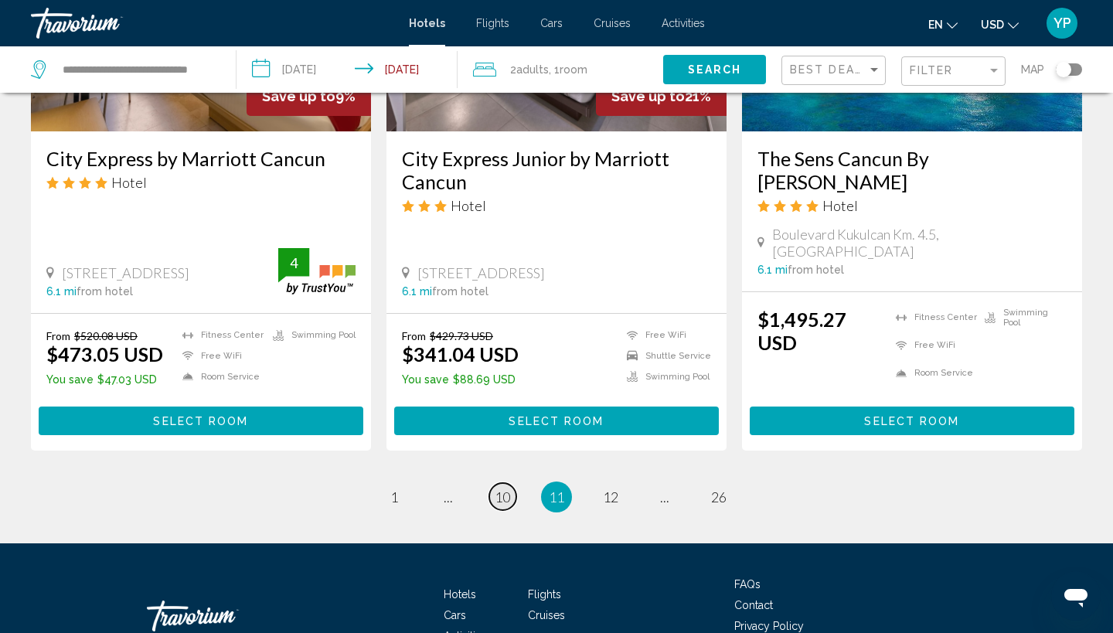
scroll to position [2012, 0]
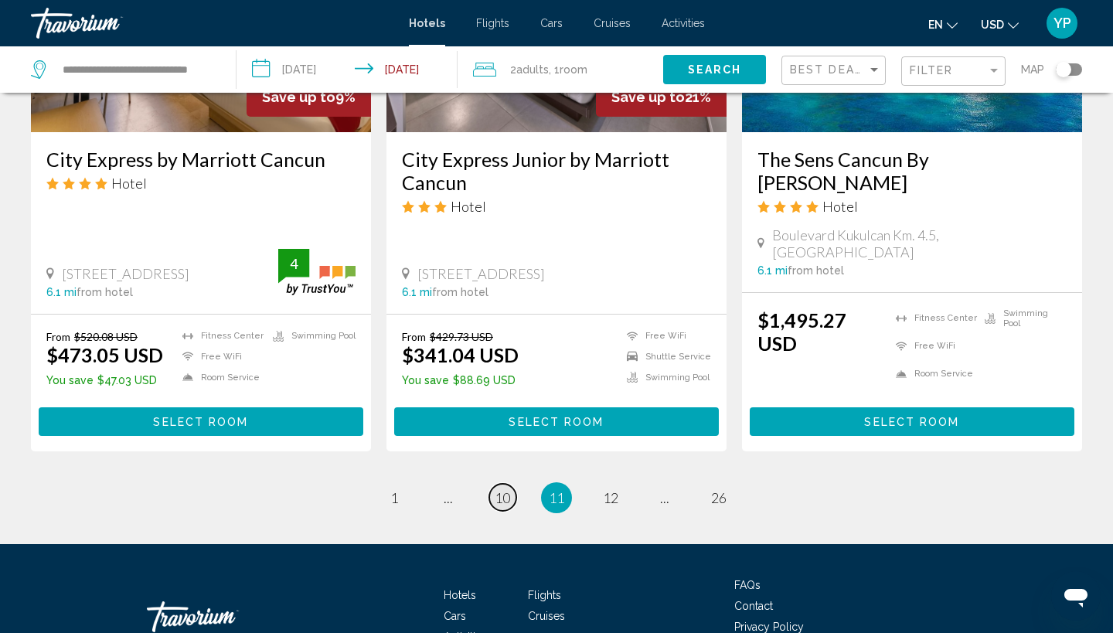
click at [506, 489] on span "10" at bounding box center [502, 497] width 15 height 17
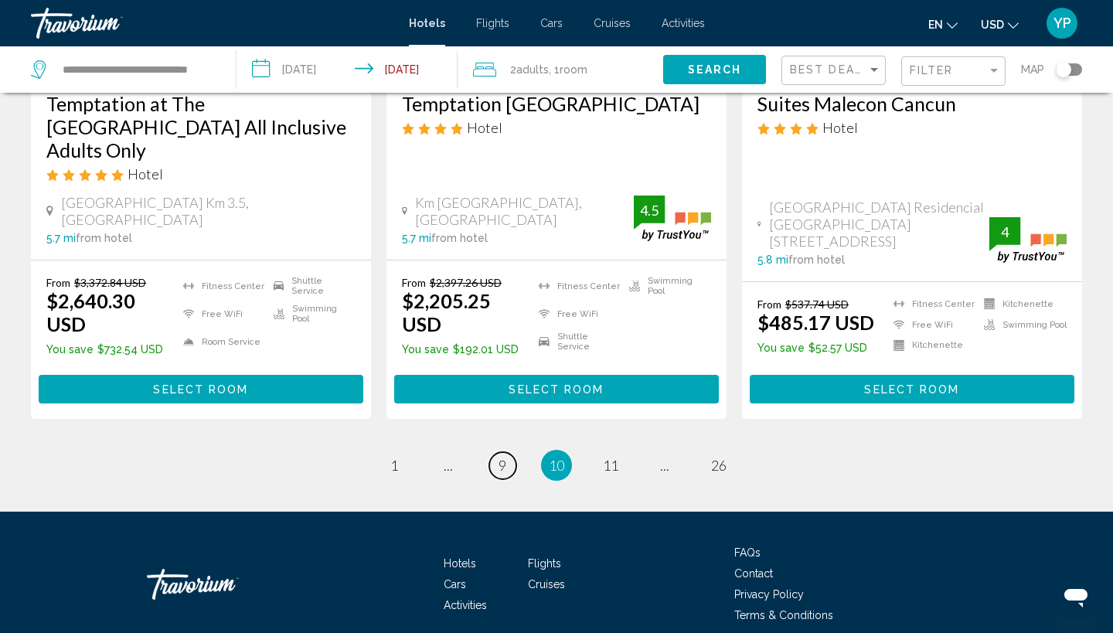
scroll to position [2029, 0]
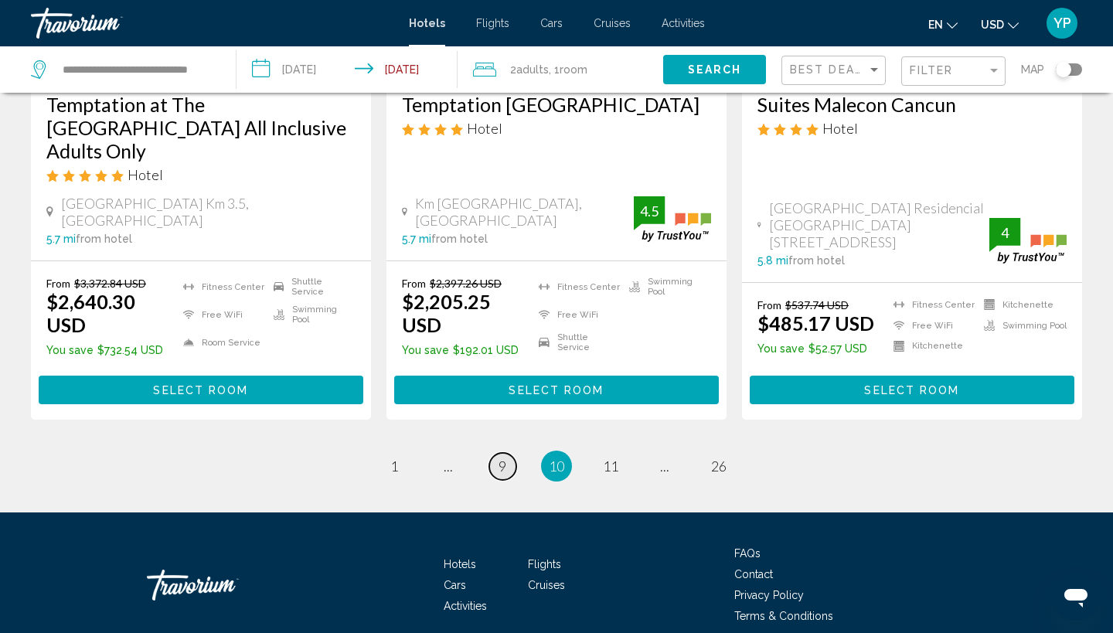
click at [505, 458] on span "9" at bounding box center [503, 466] width 8 height 17
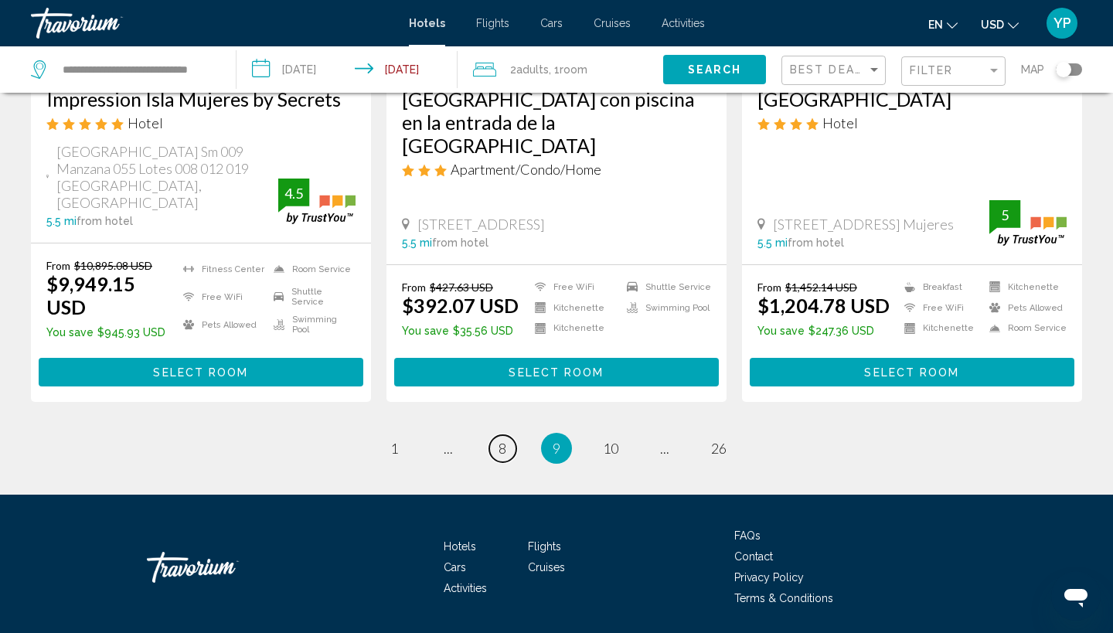
scroll to position [2010, 0]
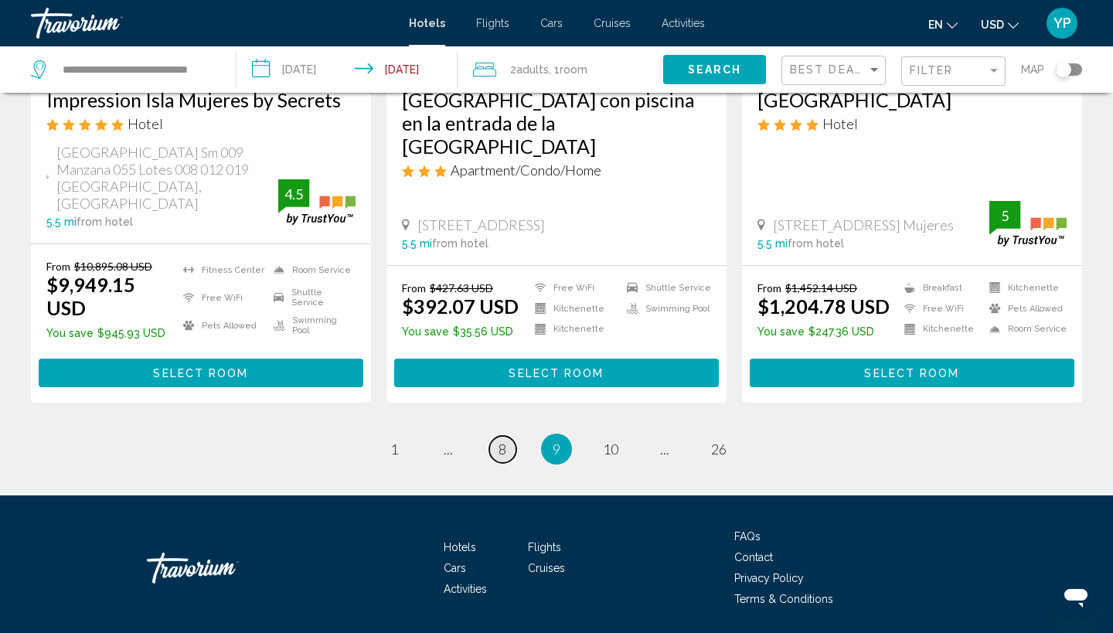
click at [507, 436] on link "page 8" at bounding box center [502, 449] width 27 height 27
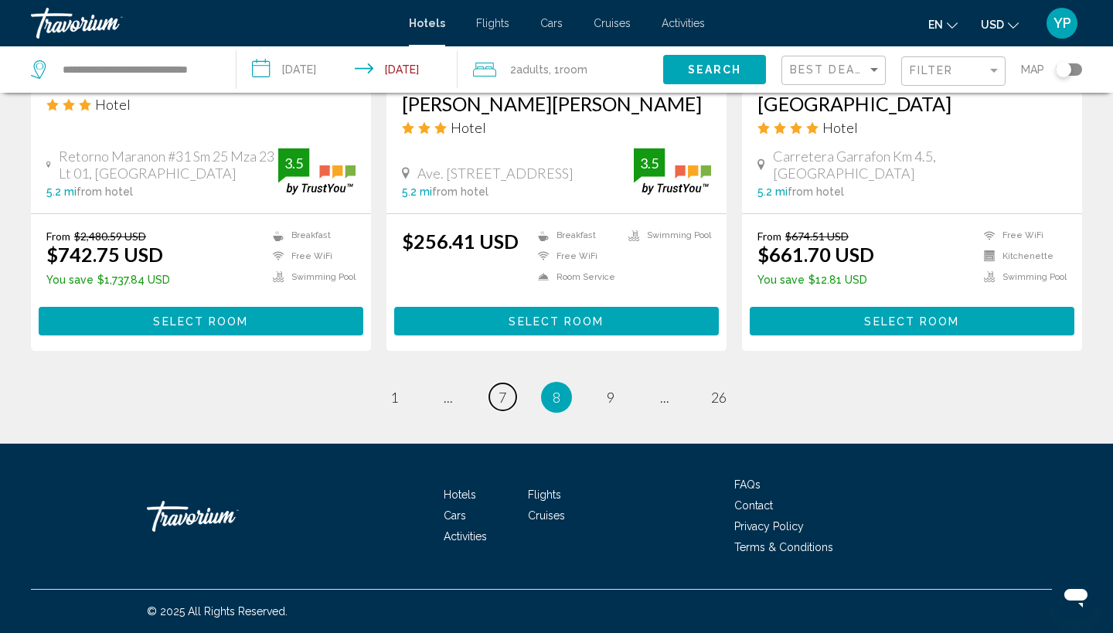
scroll to position [2018, 0]
click at [500, 402] on span "7" at bounding box center [503, 397] width 8 height 17
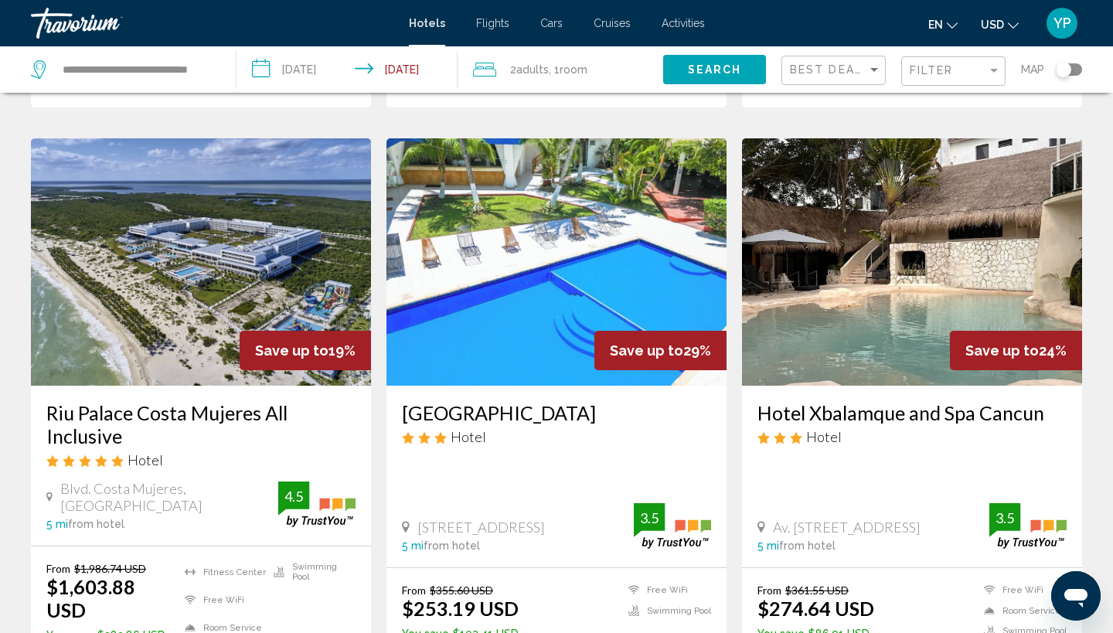
scroll to position [1768, 0]
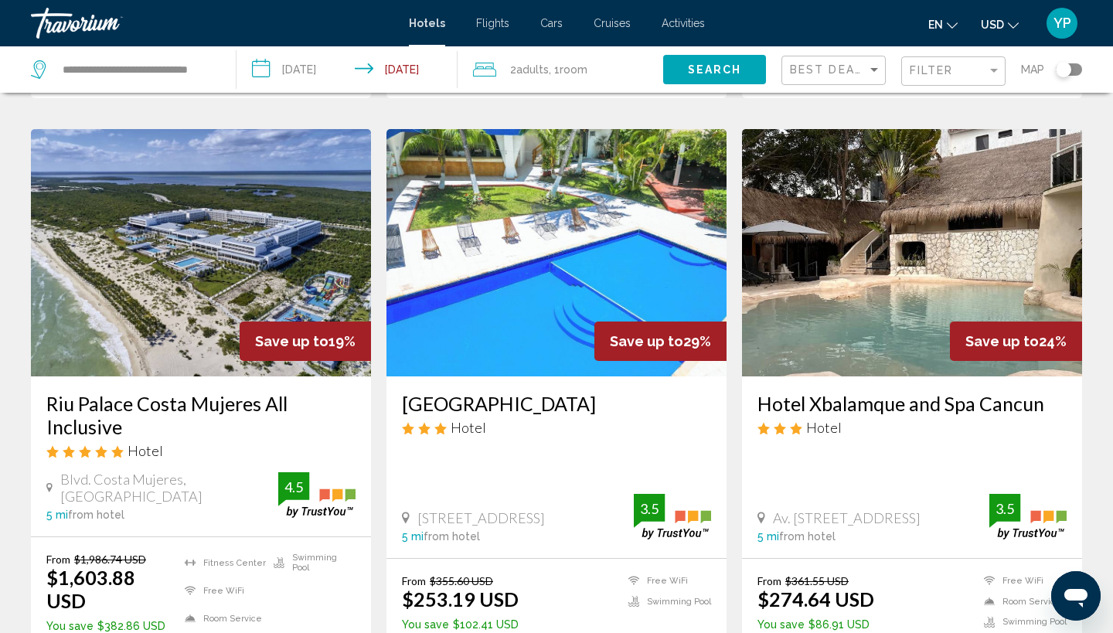
click at [251, 194] on img "Main content" at bounding box center [201, 252] width 340 height 247
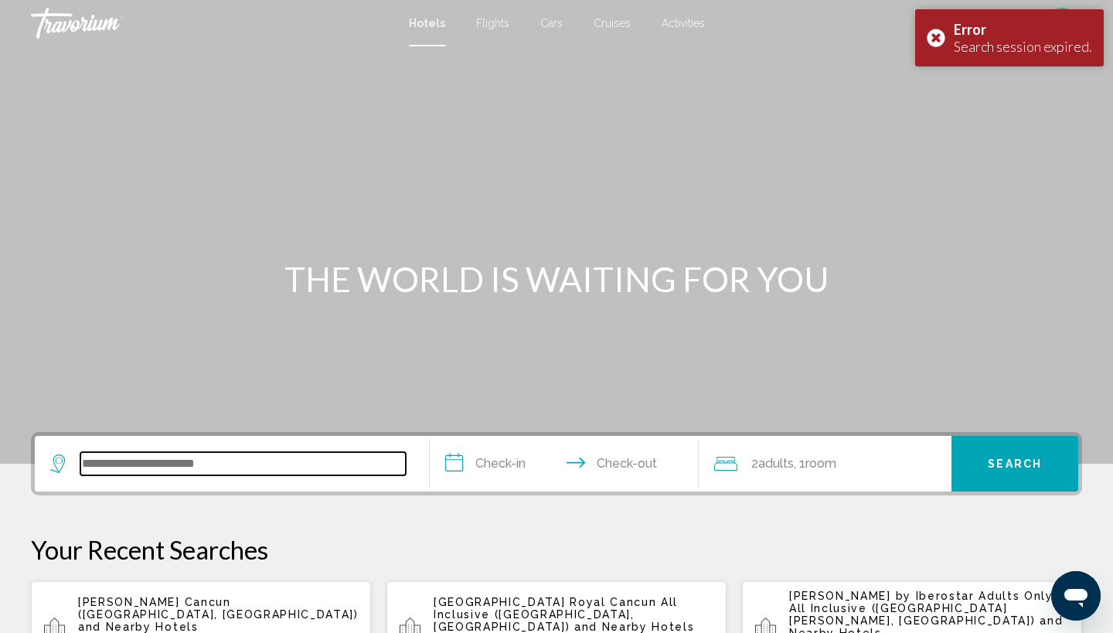
click at [135, 462] on input "Search widget" at bounding box center [243, 463] width 326 height 23
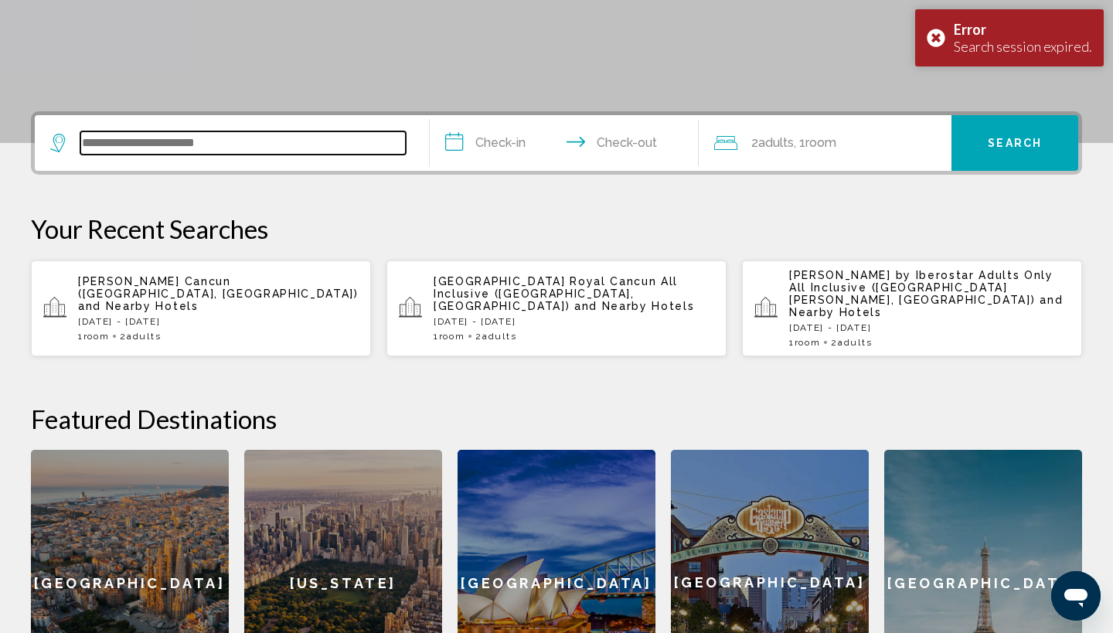
scroll to position [382, 0]
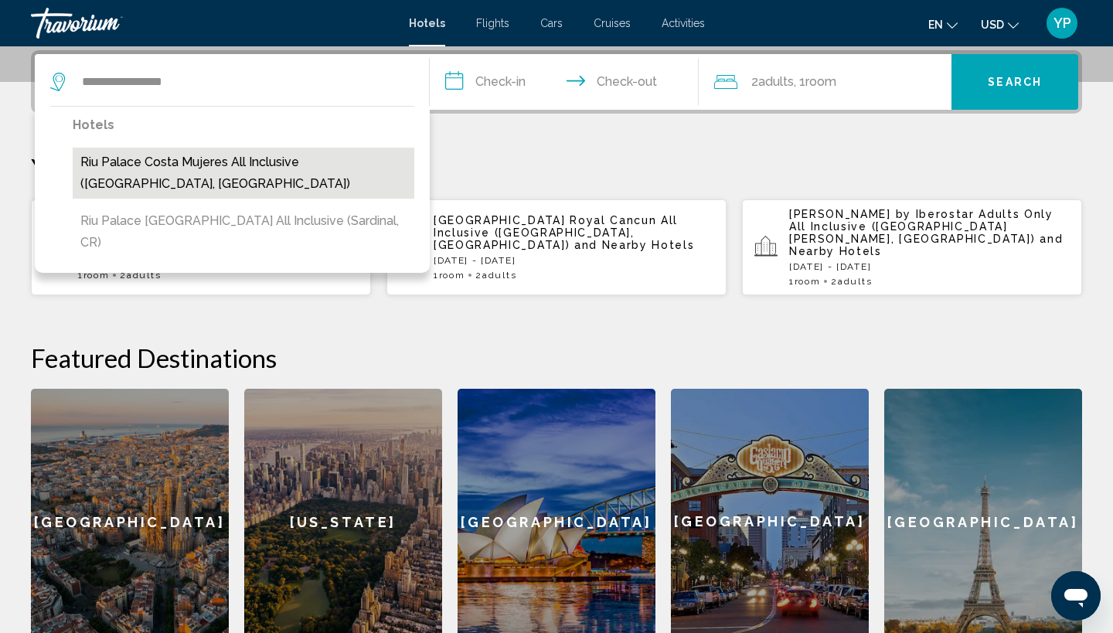
click at [222, 153] on button "Riu Palace Costa Mujeres All Inclusive ([GEOGRAPHIC_DATA], [GEOGRAPHIC_DATA])" at bounding box center [244, 173] width 342 height 51
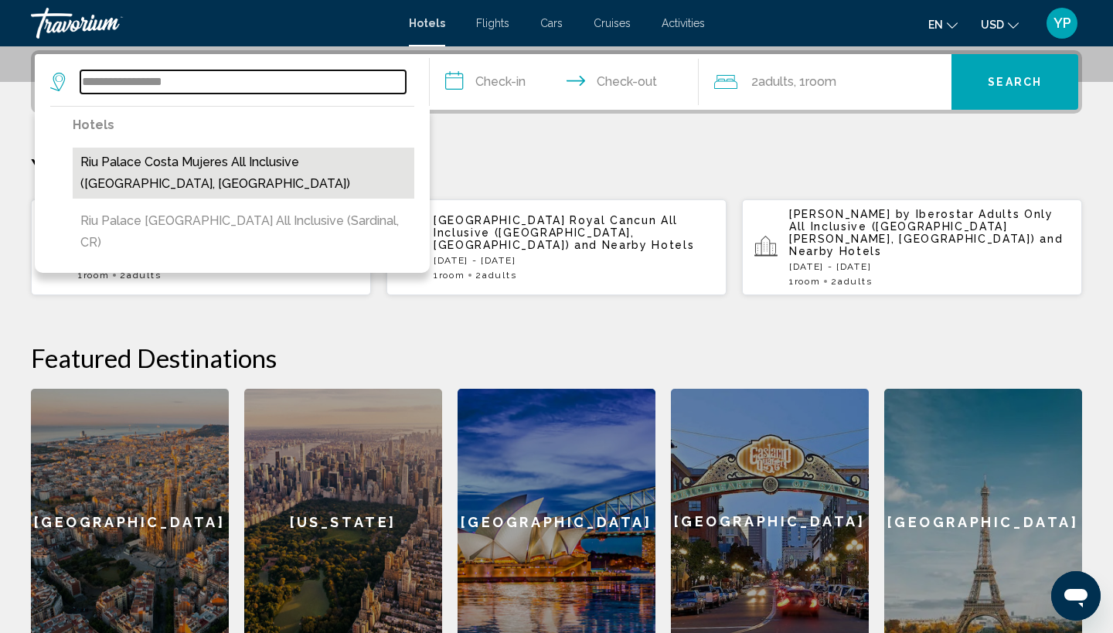
type input "**********"
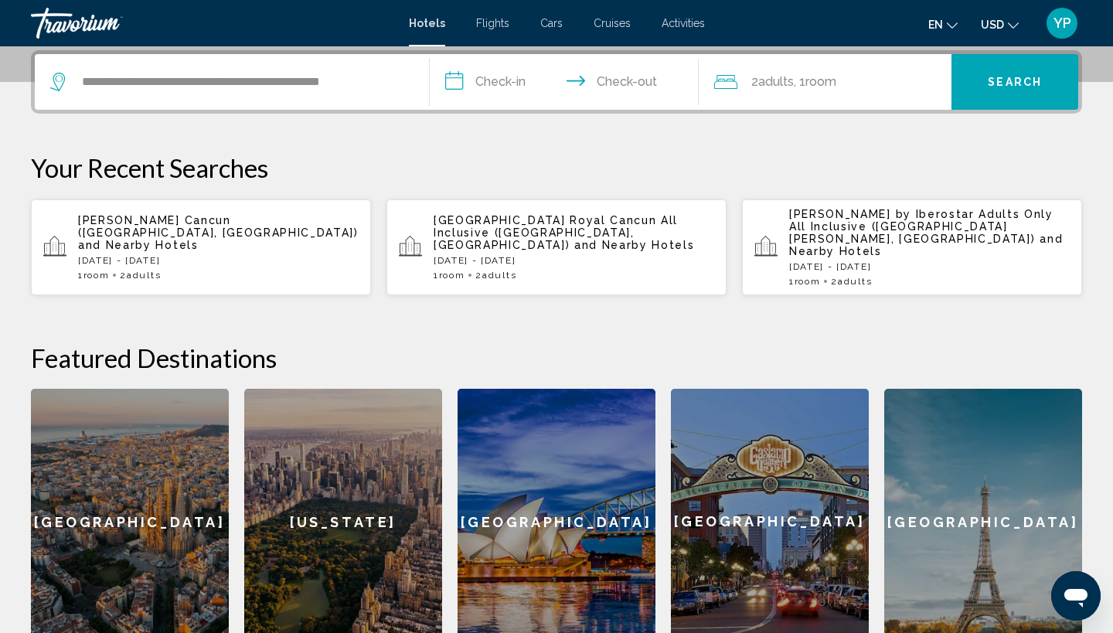
click at [462, 80] on input "**********" at bounding box center [567, 84] width 275 height 60
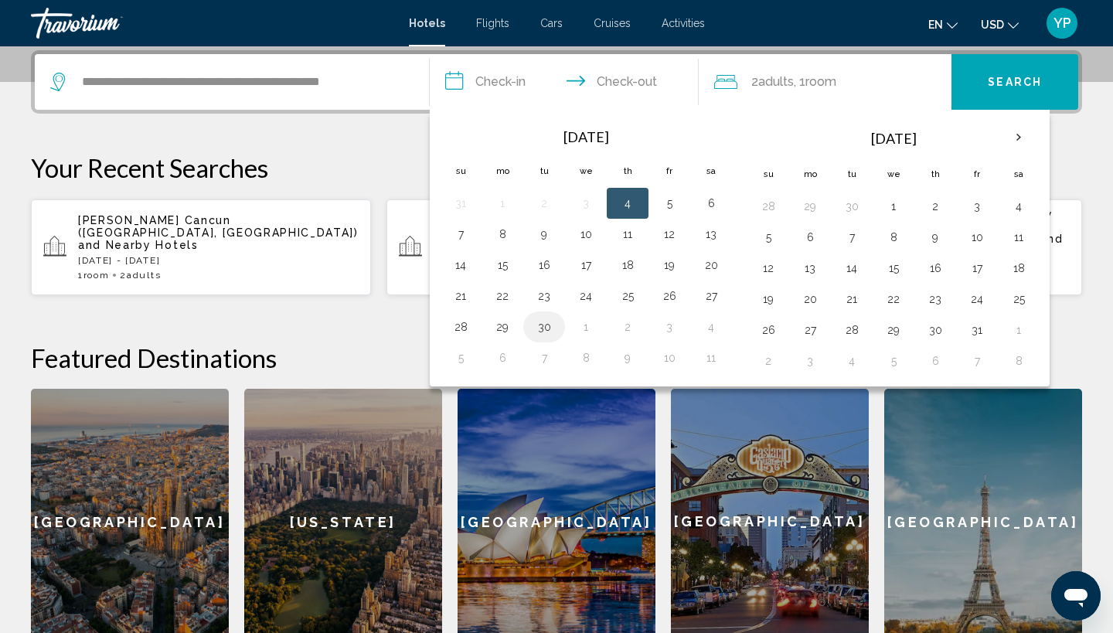
click at [549, 329] on button "30" at bounding box center [544, 327] width 25 height 22
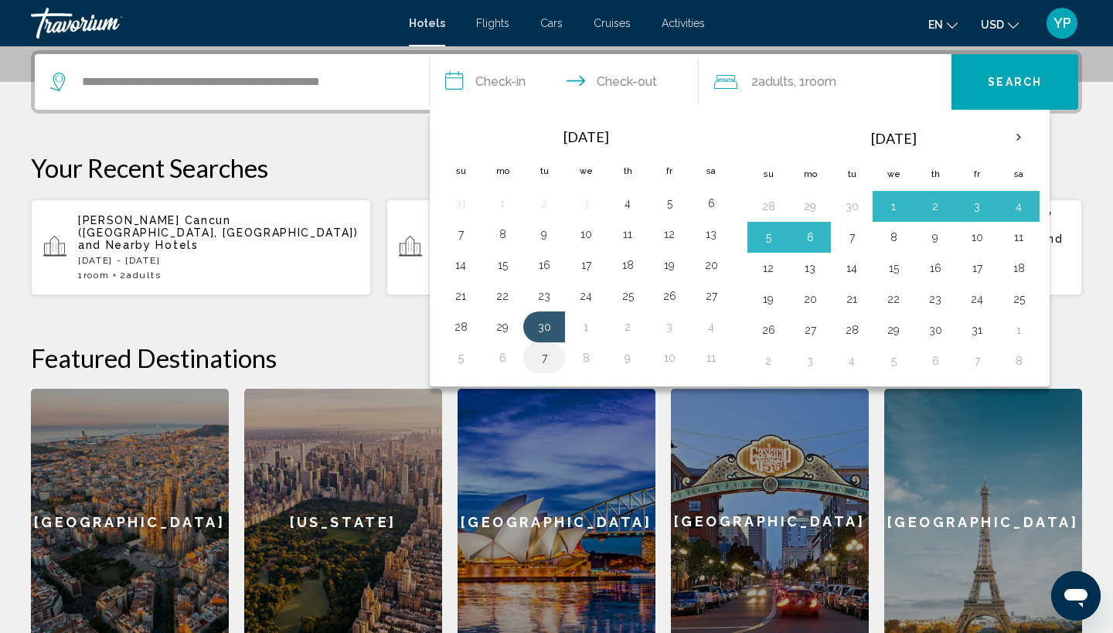
click at [547, 356] on button "7" at bounding box center [544, 358] width 25 height 22
type input "**********"
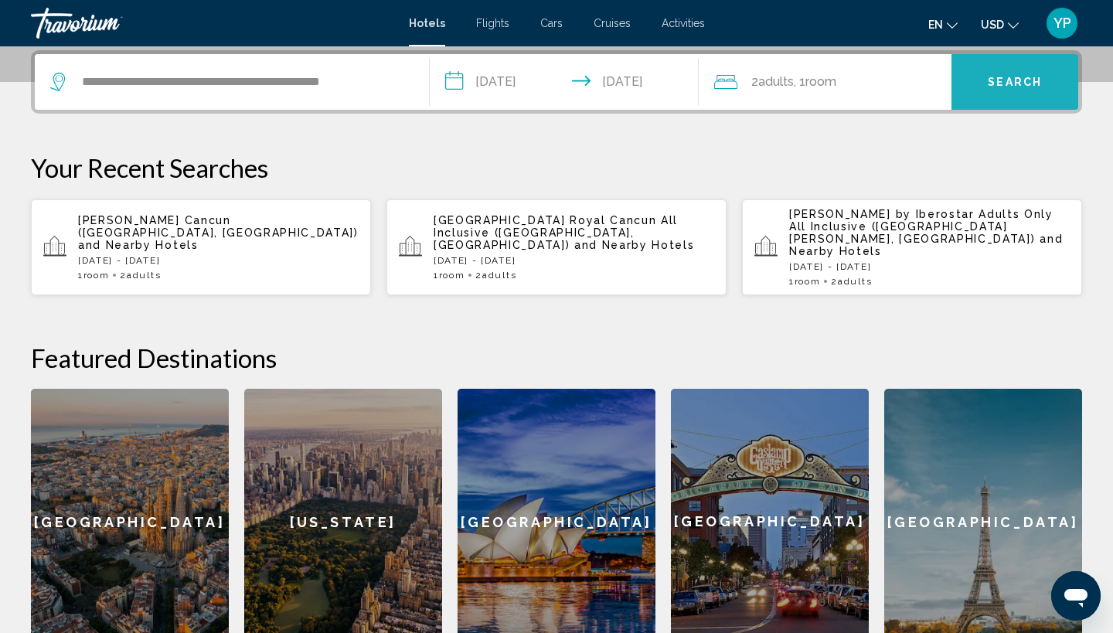
click at [977, 94] on button "Search" at bounding box center [1015, 82] width 127 height 56
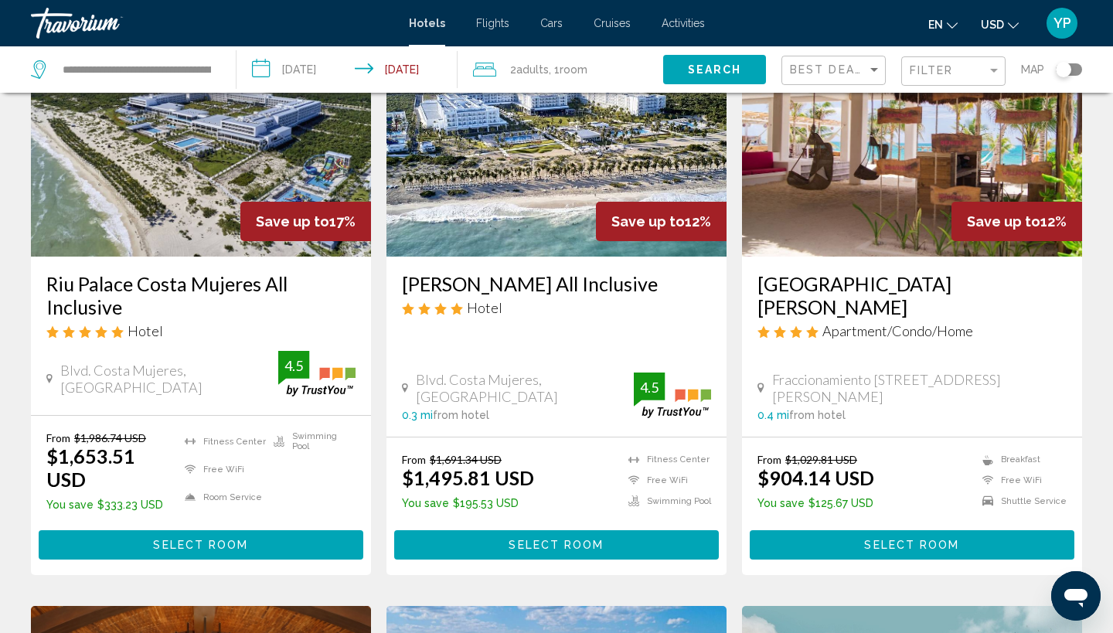
scroll to position [144, 0]
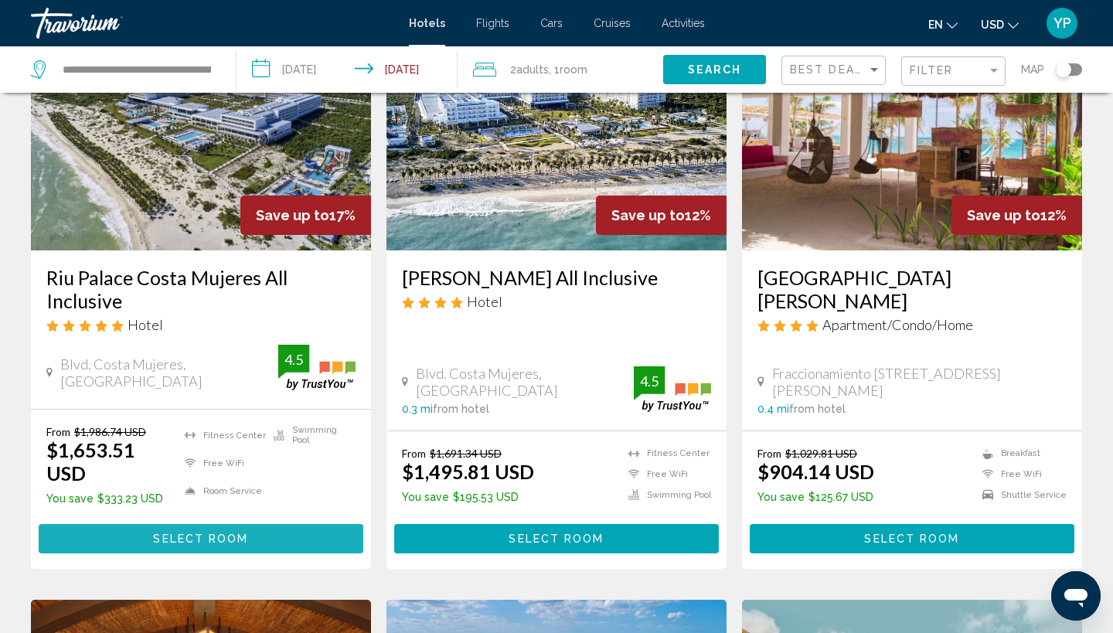
click at [140, 524] on button "Select Room" at bounding box center [201, 538] width 325 height 29
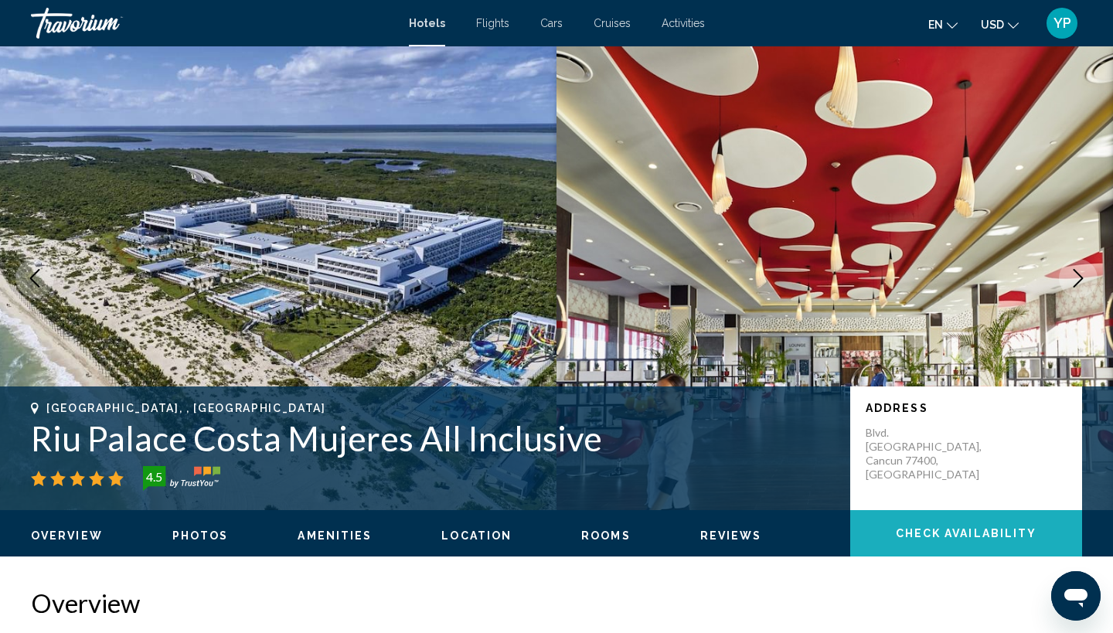
click at [975, 524] on button "Check Availability" at bounding box center [967, 533] width 232 height 46
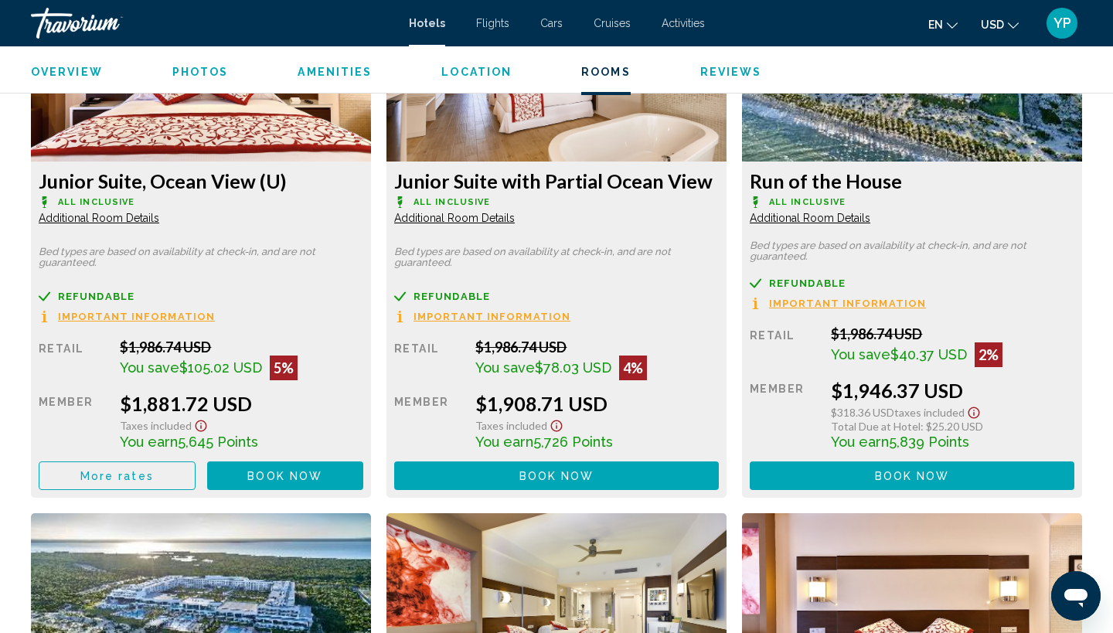
scroll to position [3326, 0]
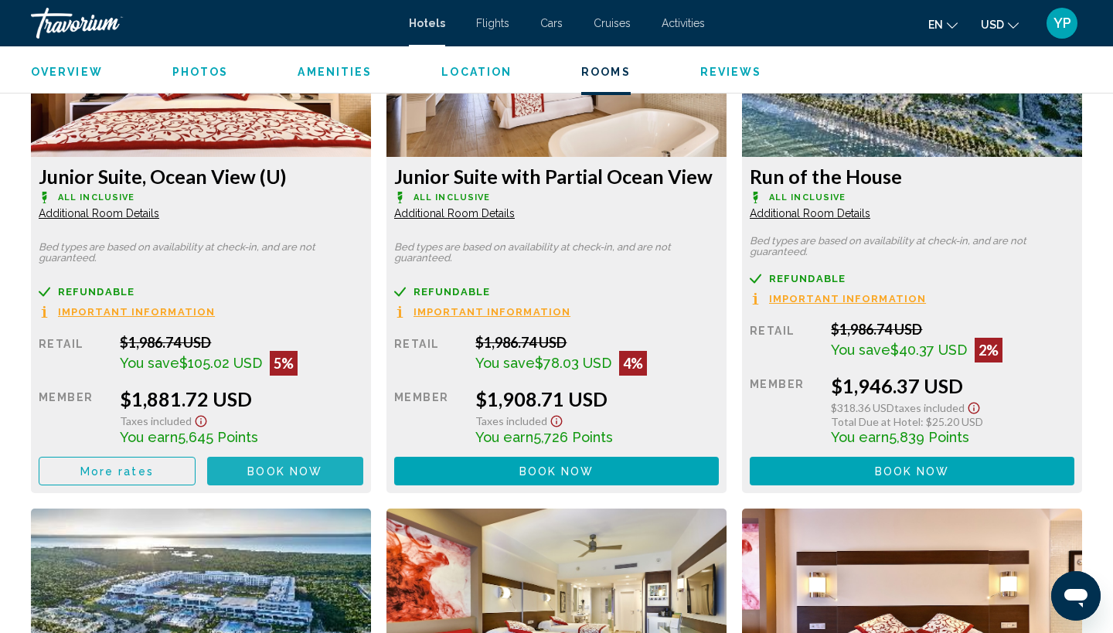
click at [264, 478] on span "Book now" at bounding box center [284, 471] width 75 height 12
